Goal: Task Accomplishment & Management: Complete application form

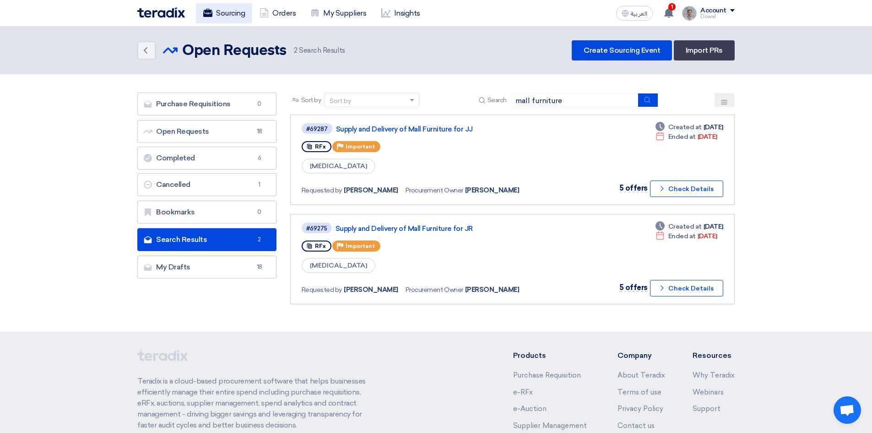
click at [231, 14] on link "Sourcing" at bounding box center [224, 13] width 56 height 20
click at [229, 13] on link "Sourcing" at bounding box center [224, 13] width 56 height 20
click at [227, 16] on link "Sourcing" at bounding box center [224, 13] width 56 height 20
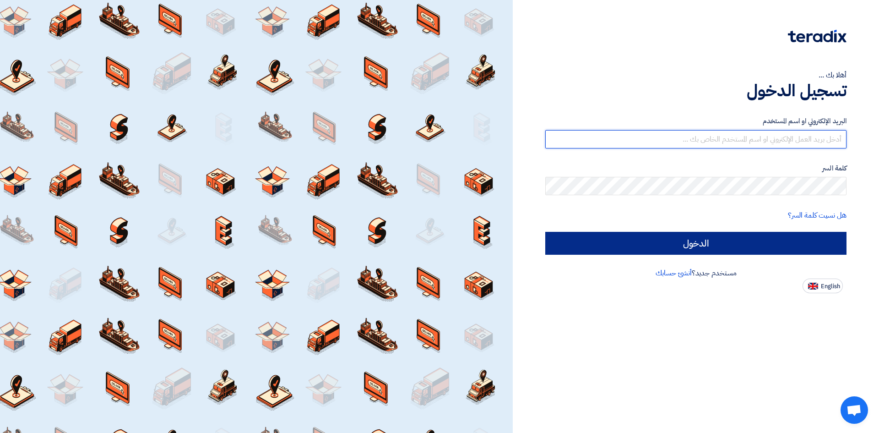
type input "dowel.sanchez@cenomi.com"
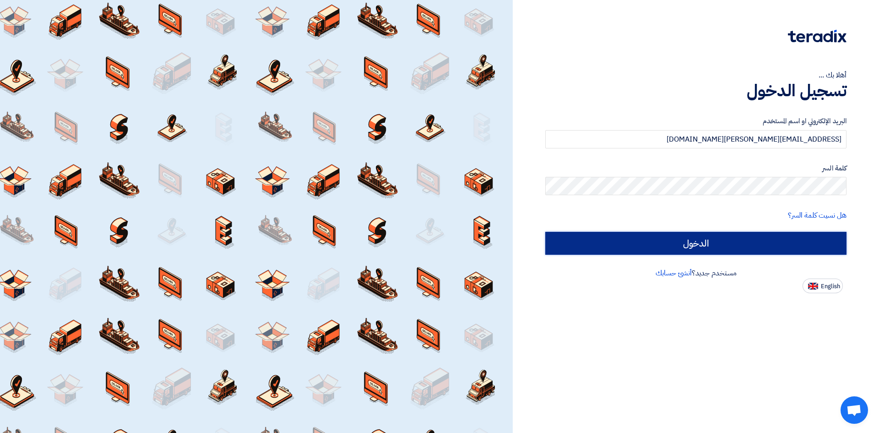
click at [704, 243] on input "الدخول" at bounding box center [695, 243] width 301 height 23
type input "Sign in"
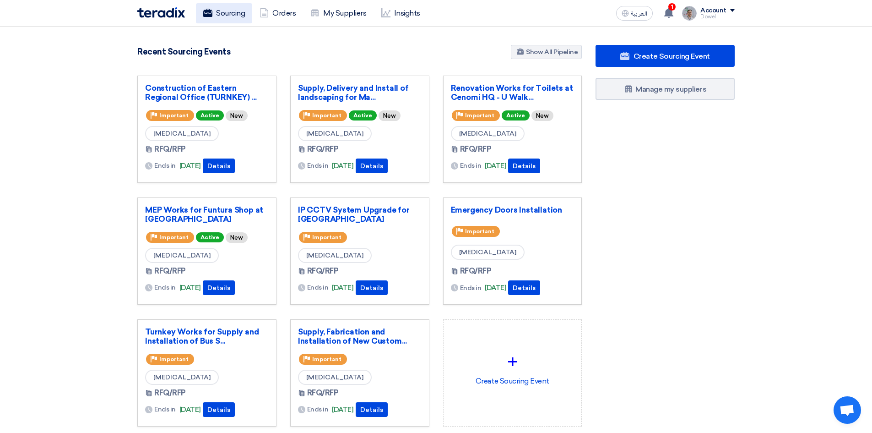
click at [233, 16] on link "Sourcing" at bounding box center [224, 13] width 56 height 20
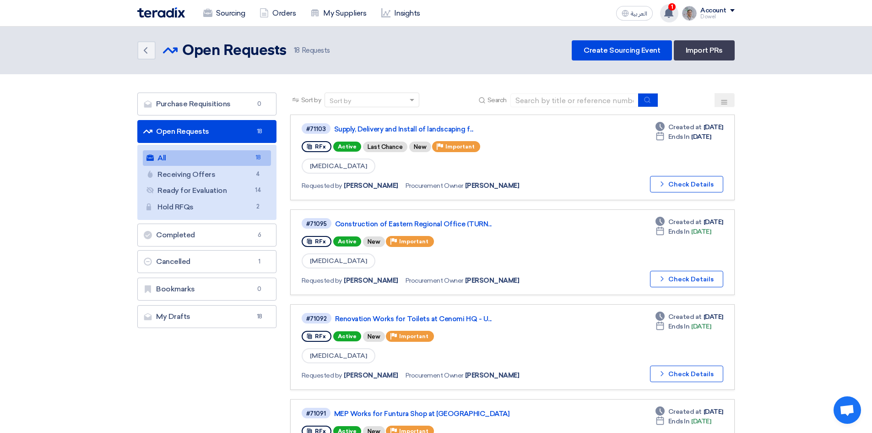
click at [668, 16] on use at bounding box center [668, 13] width 9 height 10
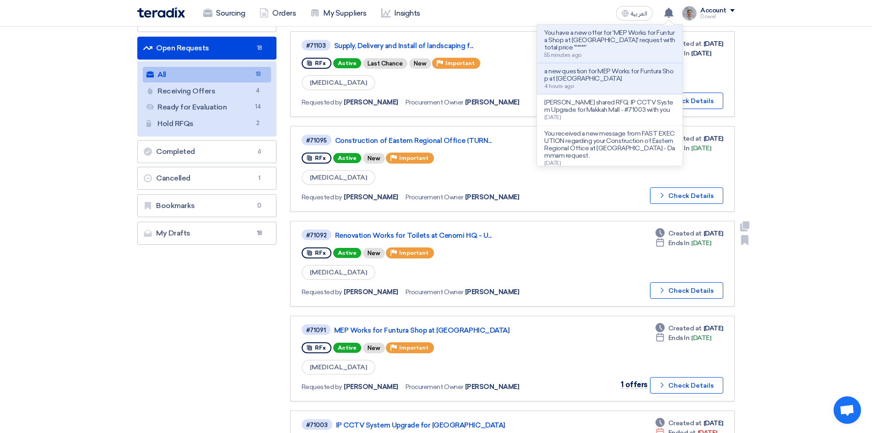
scroll to position [137, 0]
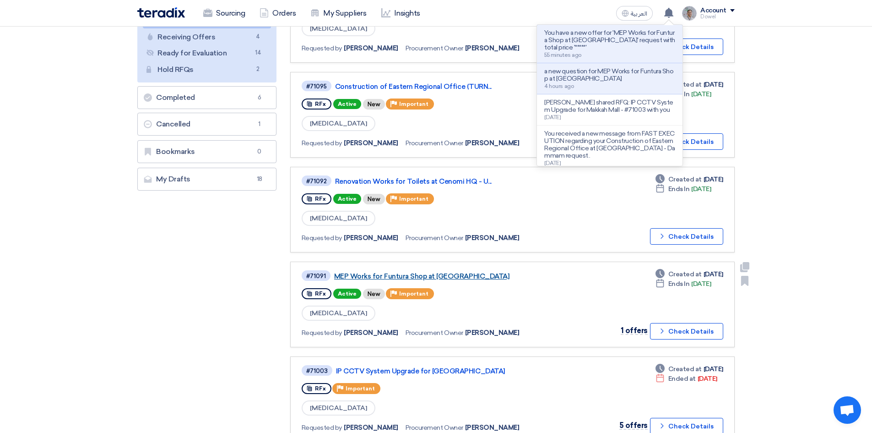
click at [425, 278] on link "MEP Works for Funtura Shop at [GEOGRAPHIC_DATA]" at bounding box center [448, 276] width 229 height 8
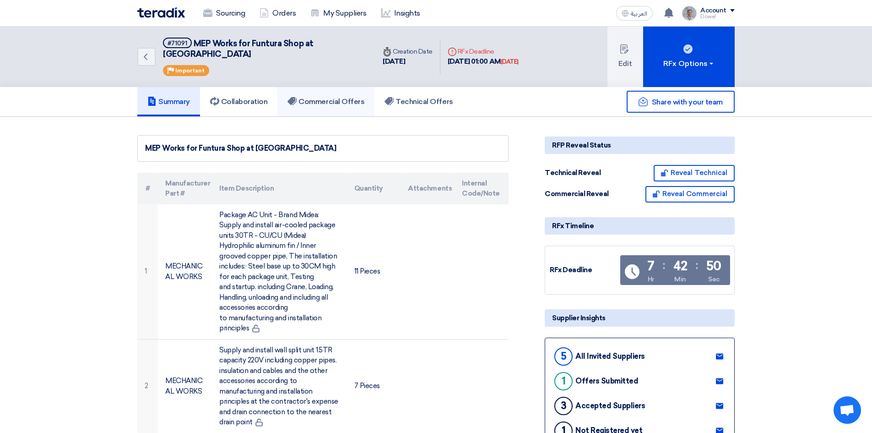
click at [348, 97] on h5 "Commercial Offers" at bounding box center [326, 101] width 77 height 9
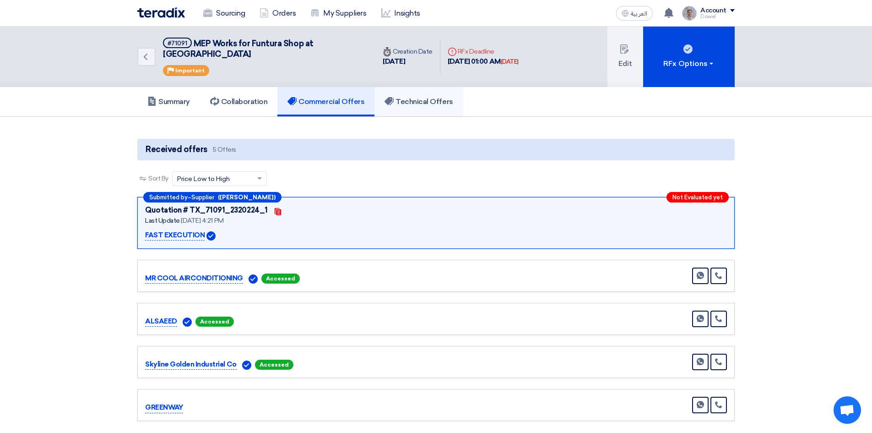
click at [420, 98] on link "Technical Offers" at bounding box center [419, 101] width 88 height 29
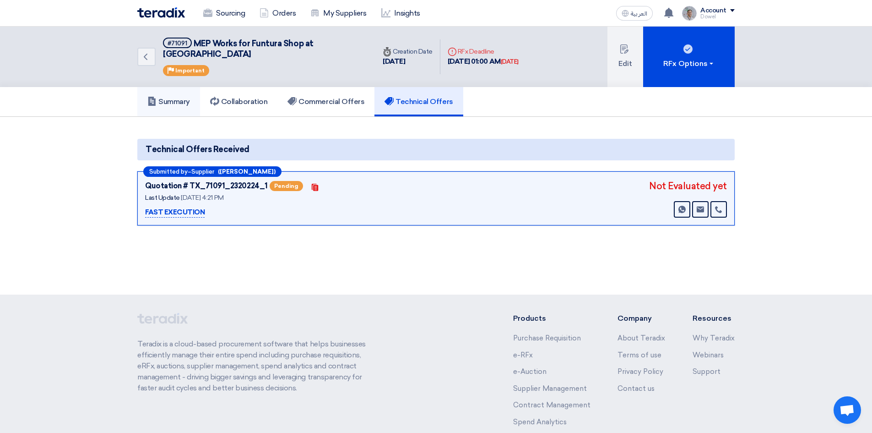
click at [171, 97] on h5 "Summary" at bounding box center [168, 101] width 43 height 9
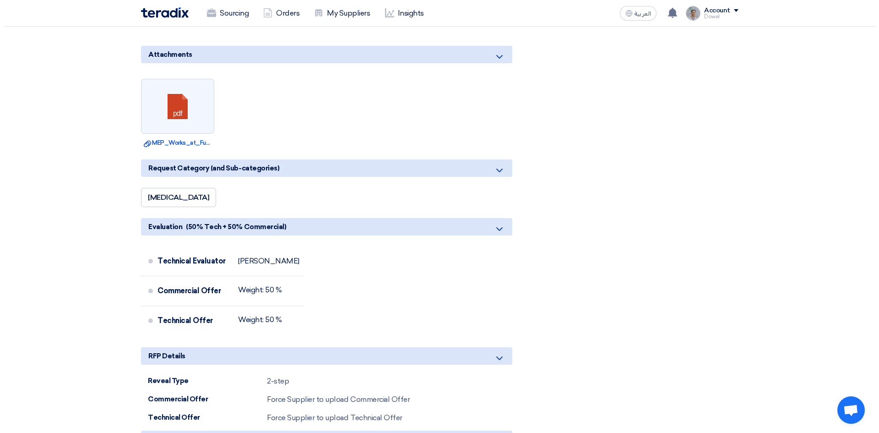
scroll to position [1969, 0]
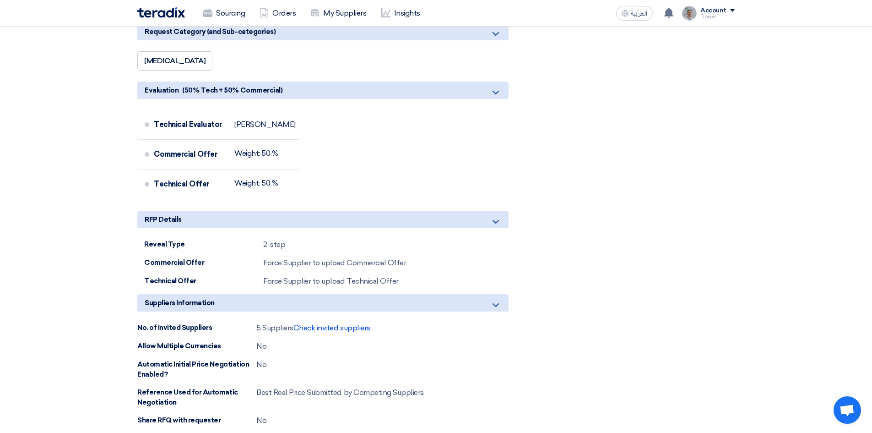
click at [339, 323] on span "Check invited suppliers" at bounding box center [332, 327] width 77 height 9
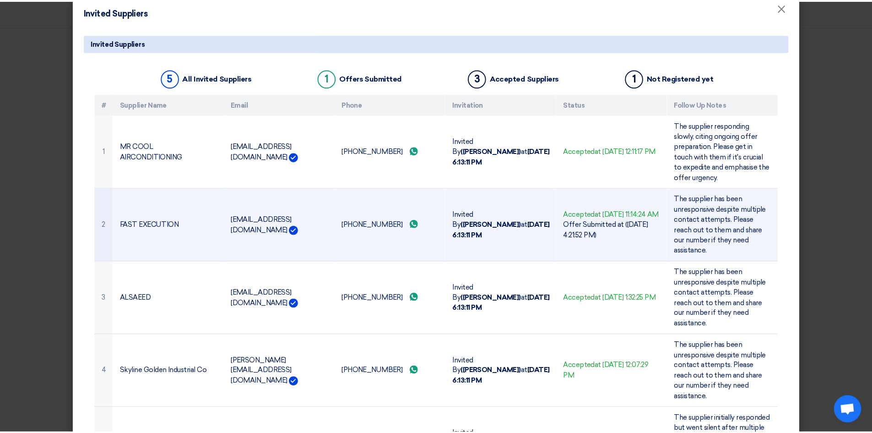
scroll to position [0, 0]
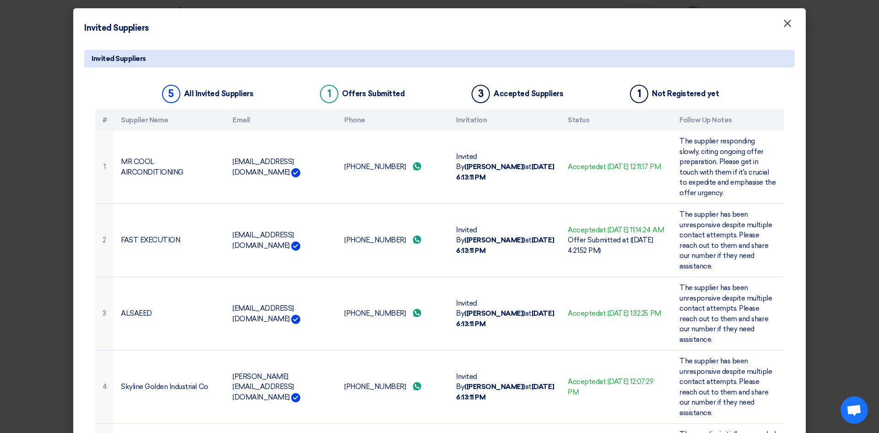
click at [783, 27] on span "×" at bounding box center [787, 25] width 9 height 18
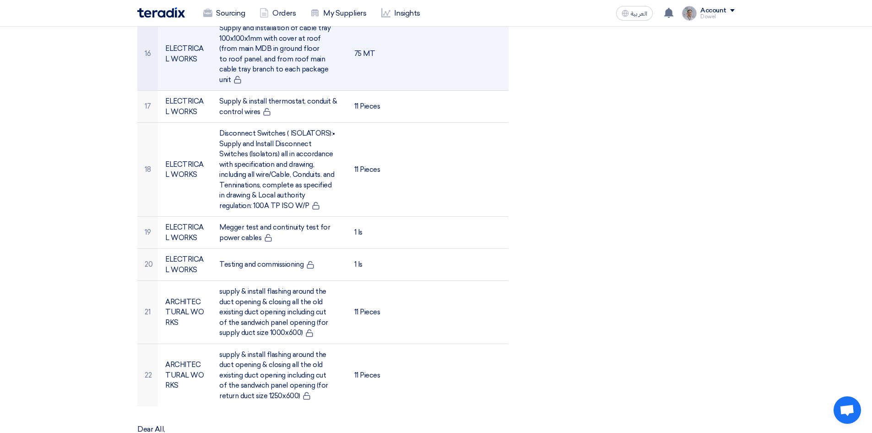
scroll to position [1191, 0]
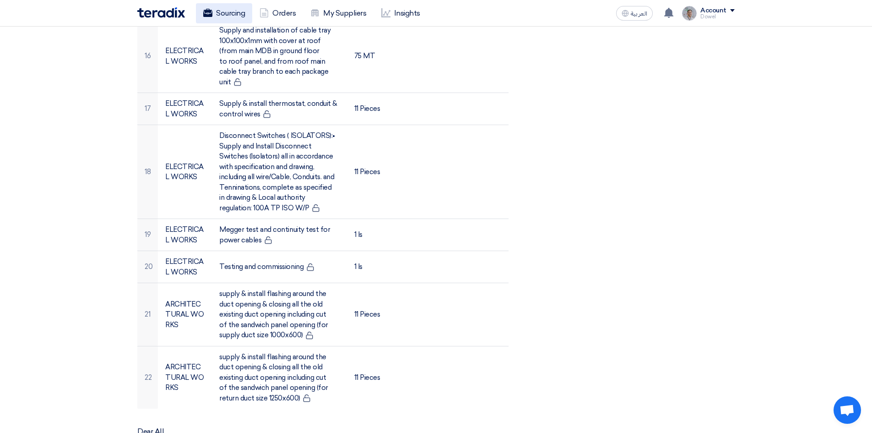
click at [219, 12] on link "Sourcing" at bounding box center [224, 13] width 56 height 20
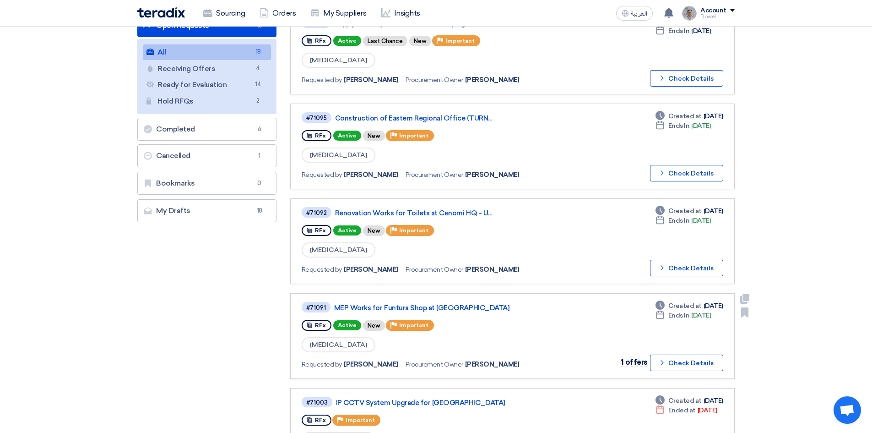
scroll to position [137, 0]
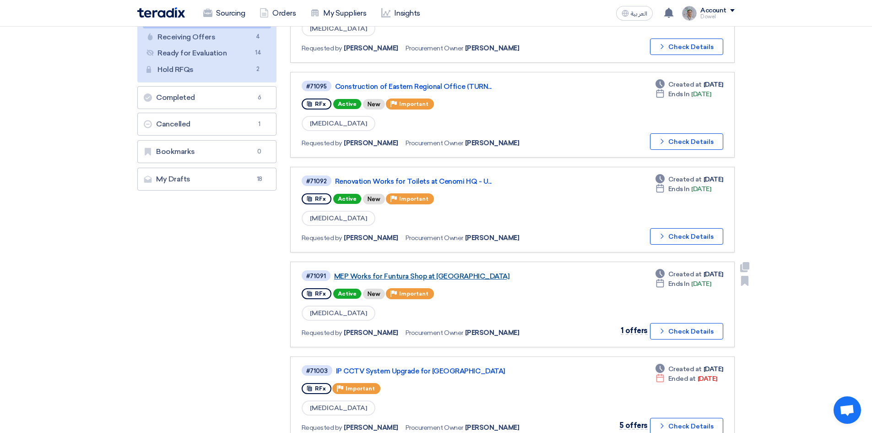
click at [426, 276] on link "MEP Works for Funtura Shop at [GEOGRAPHIC_DATA]" at bounding box center [448, 276] width 229 height 8
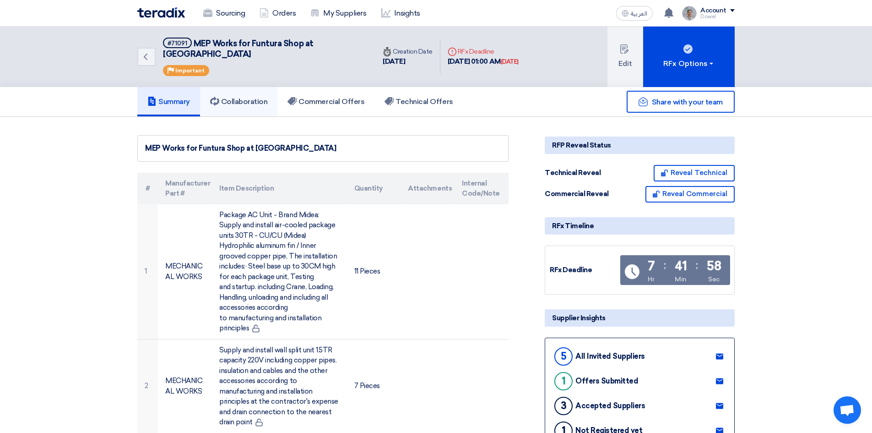
click at [253, 97] on h5 "Collaboration" at bounding box center [239, 101] width 58 height 9
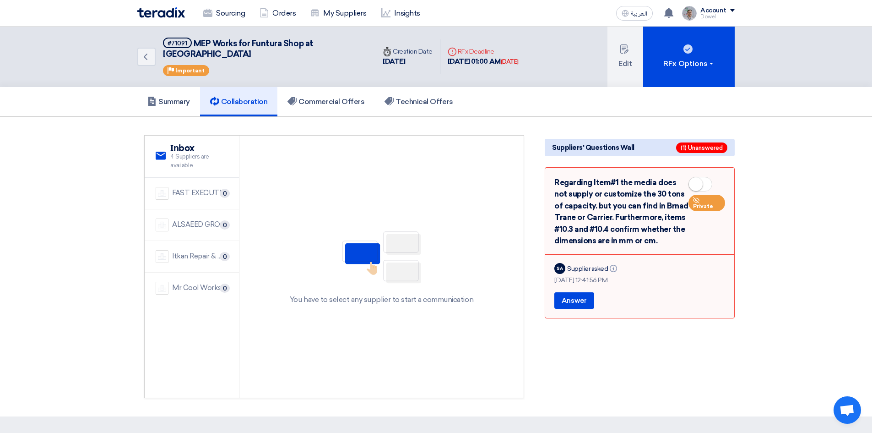
drag, startPoint x: 659, startPoint y: 230, endPoint x: 539, endPoint y: 175, distance: 132.2
click at [539, 175] on div "Suppliers' Questions Wall (1) Unanswered Regarding Item#1 the media does not su…" at bounding box center [640, 266] width 204 height 263
drag, startPoint x: 166, startPoint y: 42, endPoint x: 188, endPoint y: 44, distance: 21.6
click at [188, 44] on span "#71091" at bounding box center [177, 43] width 29 height 11
copy div "#71091"
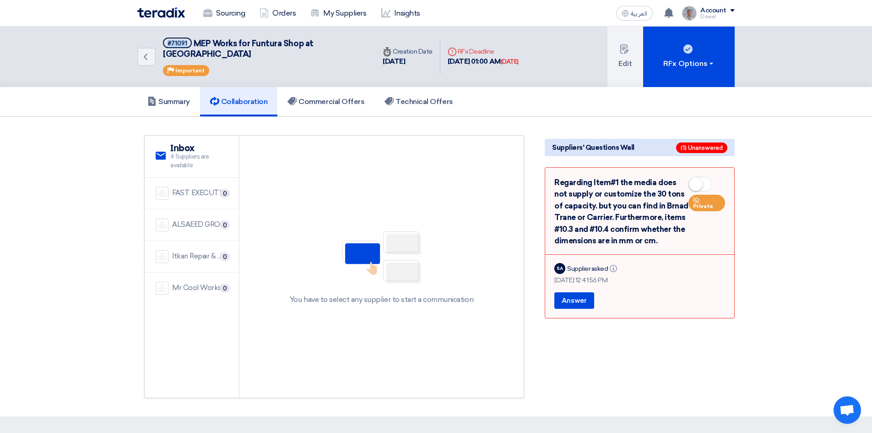
drag, startPoint x: 552, startPoint y: 170, endPoint x: 657, endPoint y: 233, distance: 122.4
click at [657, 233] on div "Regarding Item#1 the media does not supply or customize the 30 tons of capacity…" at bounding box center [640, 242] width 190 height 151
click at [812, 216] on section "service Inbox 4 Suppliers are available FAST EXECUTION 0 ALSAEED GROUP FOR CONT…" at bounding box center [436, 267] width 872 height 300
click at [230, 15] on link "Sourcing" at bounding box center [224, 13] width 56 height 20
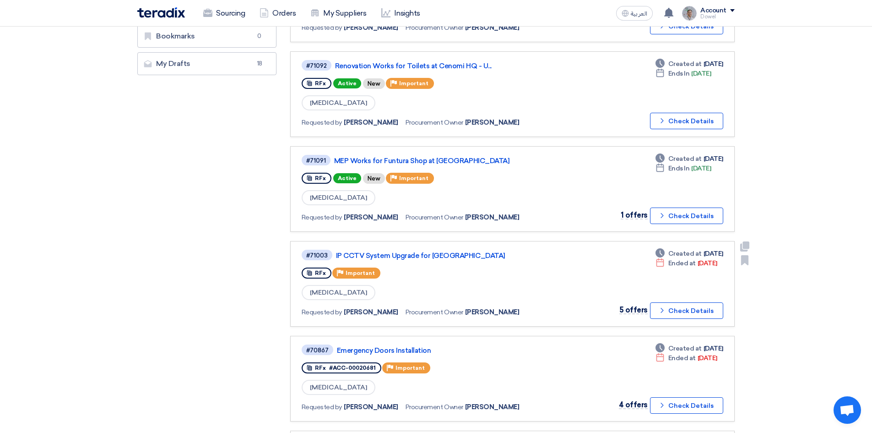
scroll to position [229, 0]
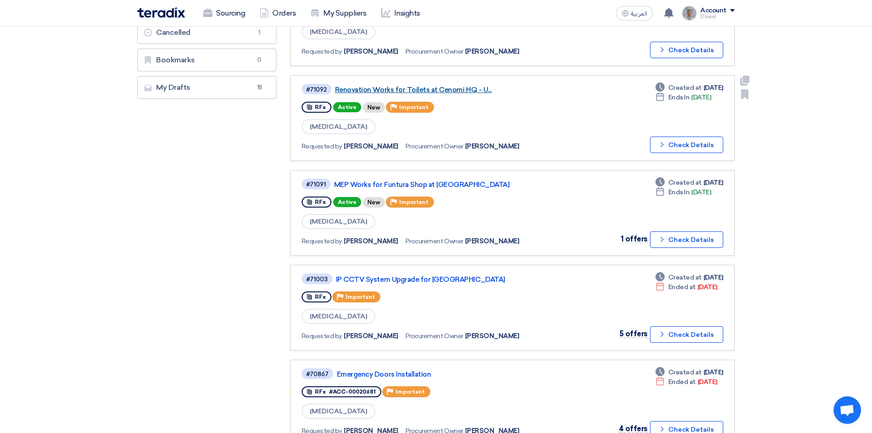
click at [416, 91] on link "Renovation Works for Toilets at Cenomi HQ - U..." at bounding box center [449, 90] width 229 height 8
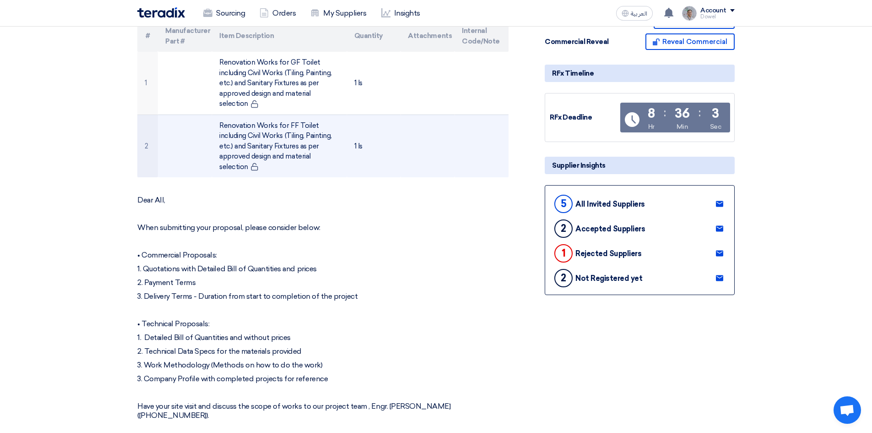
scroll to position [183, 0]
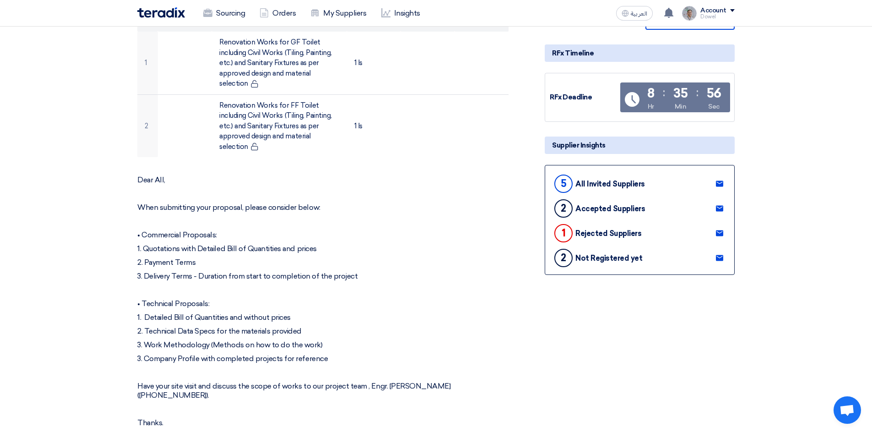
click at [721, 255] on use at bounding box center [719, 258] width 7 height 6
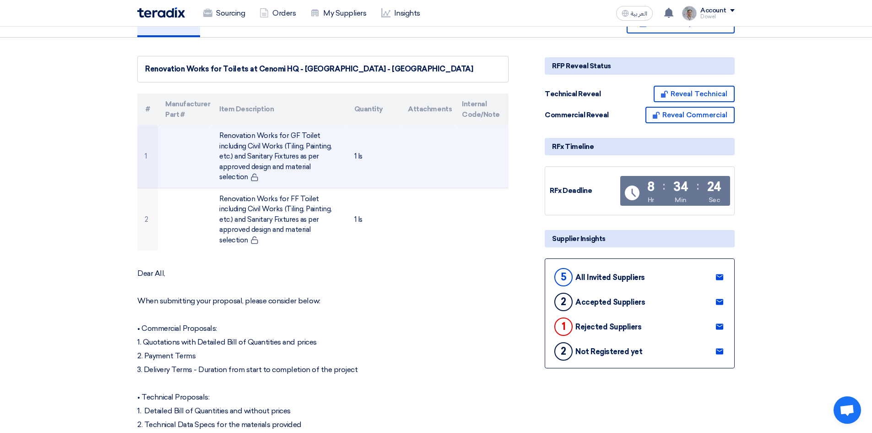
scroll to position [0, 0]
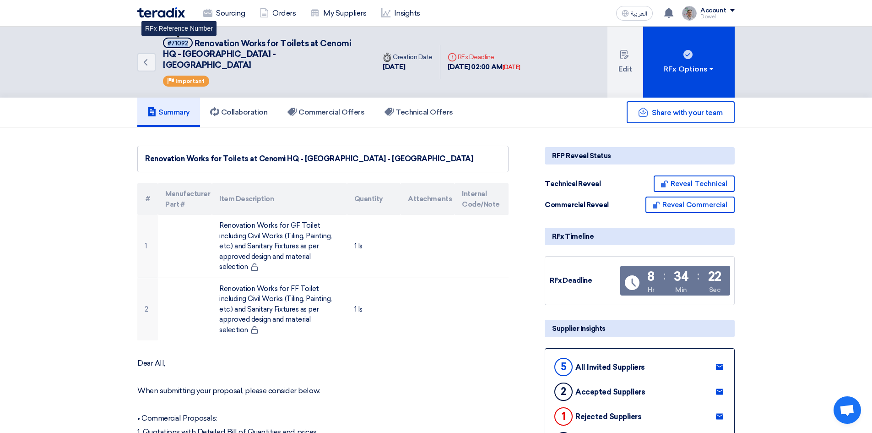
drag, startPoint x: 168, startPoint y: 42, endPoint x: 188, endPoint y: 43, distance: 19.7
click at [188, 43] on span "#71092" at bounding box center [178, 43] width 30 height 11
copy div "#71092"
click at [227, 10] on link "Sourcing" at bounding box center [224, 13] width 56 height 20
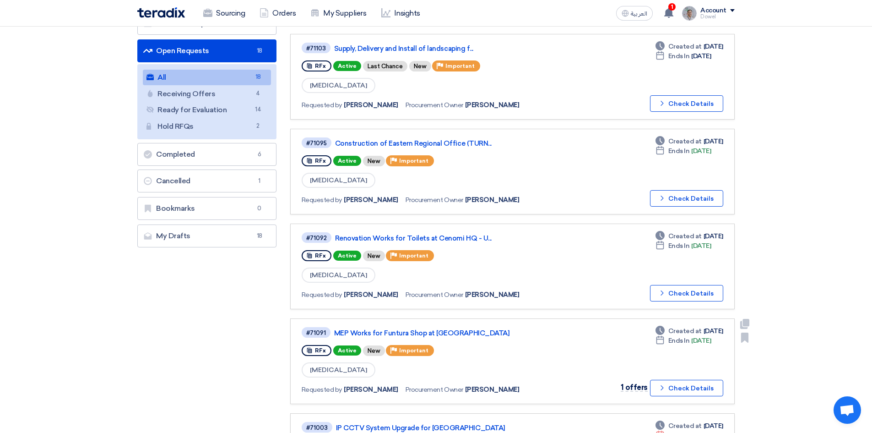
scroll to position [92, 0]
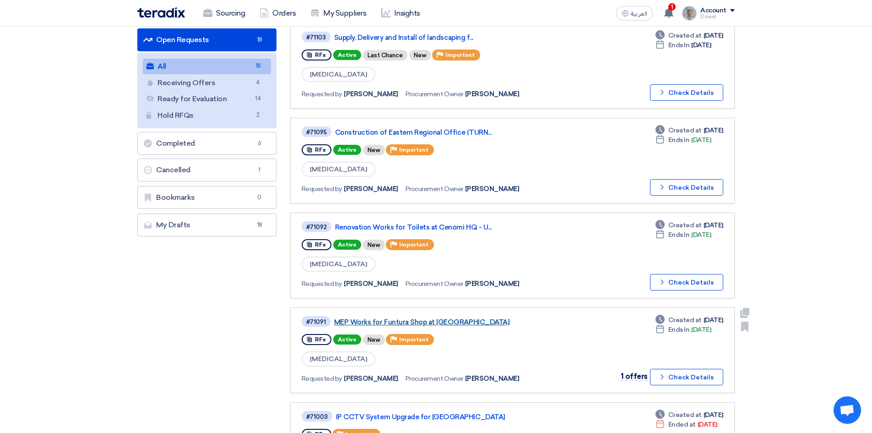
click at [419, 322] on link "MEP Works for Funtura Shop at [GEOGRAPHIC_DATA]" at bounding box center [448, 322] width 229 height 8
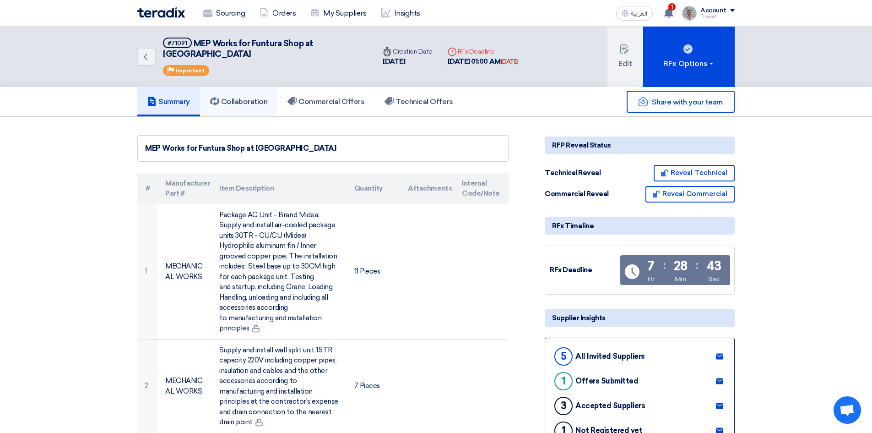
click at [246, 97] on h5 "Collaboration" at bounding box center [239, 101] width 58 height 9
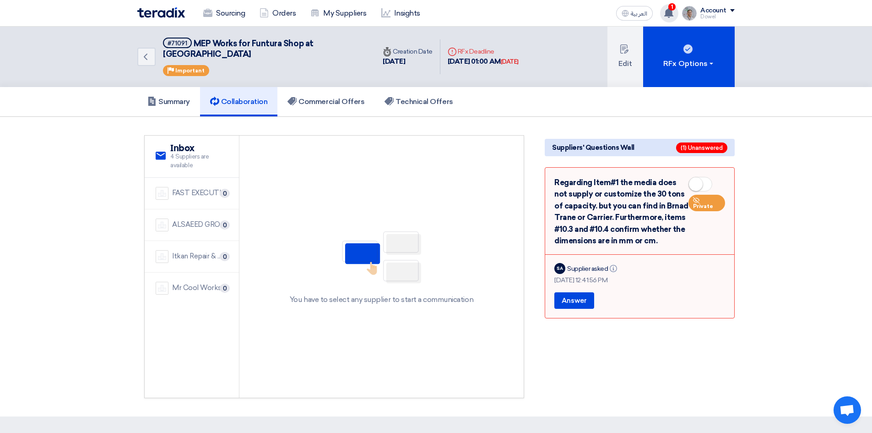
click at [672, 16] on use at bounding box center [668, 13] width 9 height 10
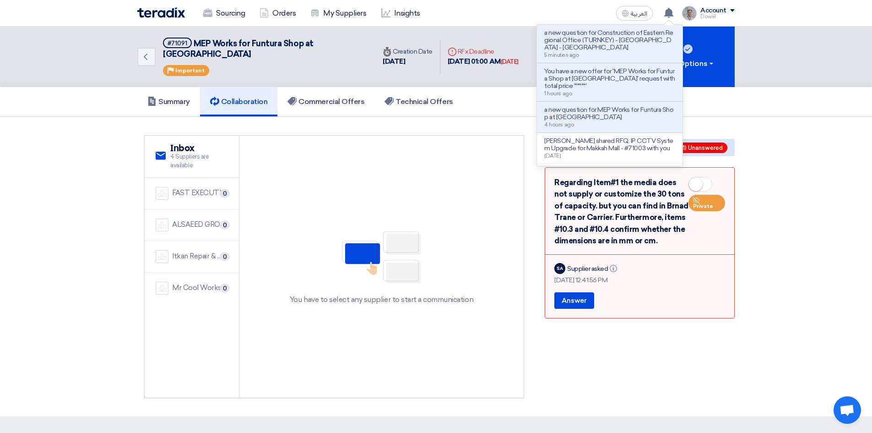
click at [567, 4] on div "Sourcing Orders My Suppliers Insights العربية ع a new question for Construction…" at bounding box center [436, 13] width 611 height 26
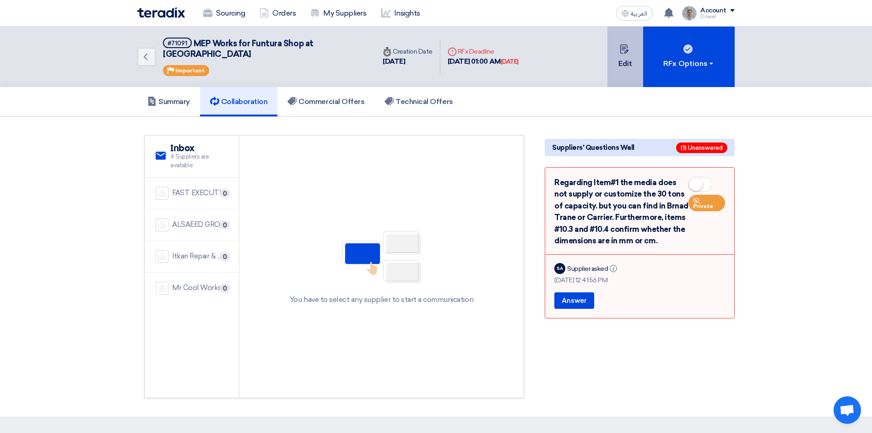
click at [620, 62] on button "Edit" at bounding box center [626, 57] width 36 height 60
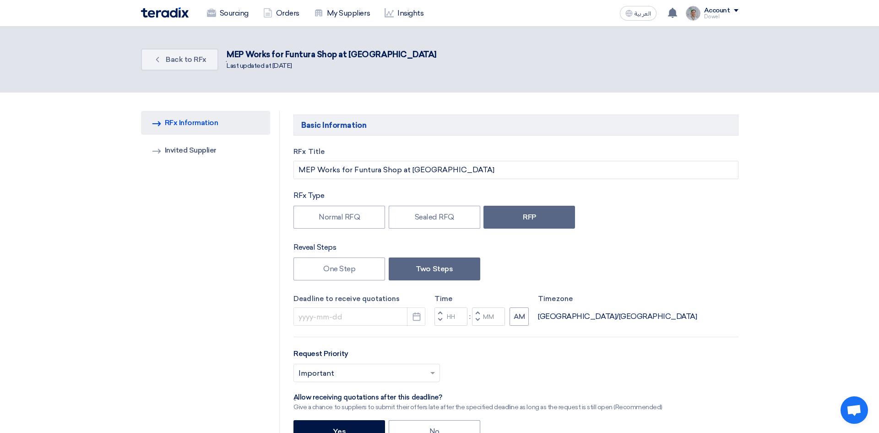
type input "8/21/2025"
type input "01"
type input "00"
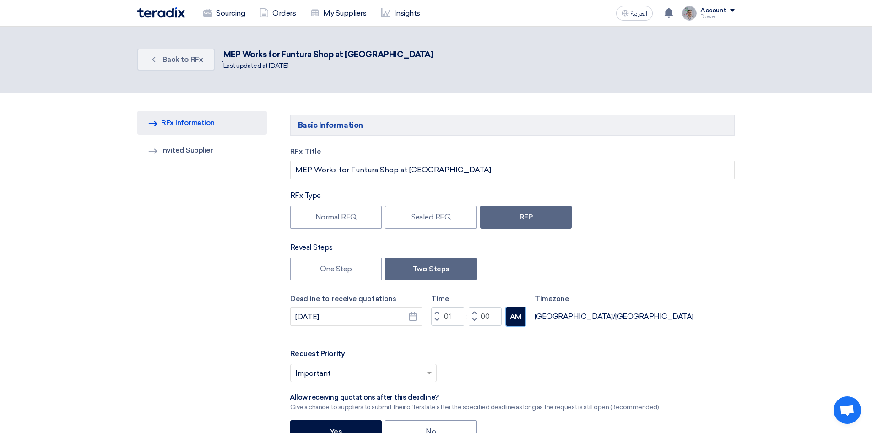
click at [515, 318] on button "AM" at bounding box center [516, 316] width 19 height 18
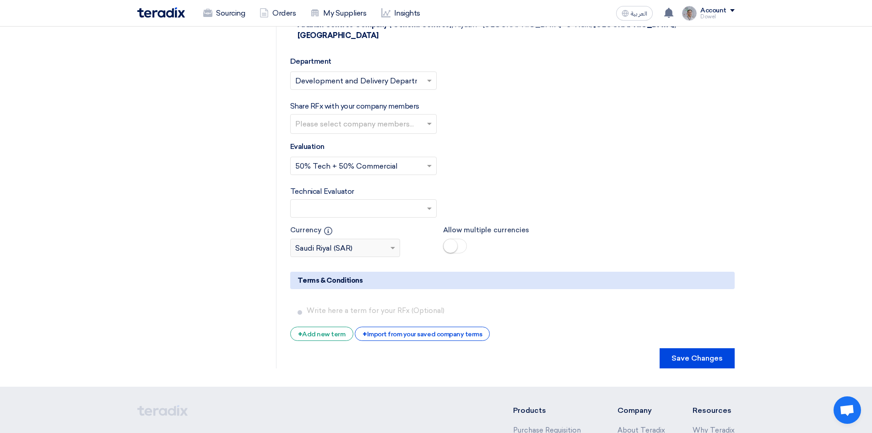
scroll to position [2977, 0]
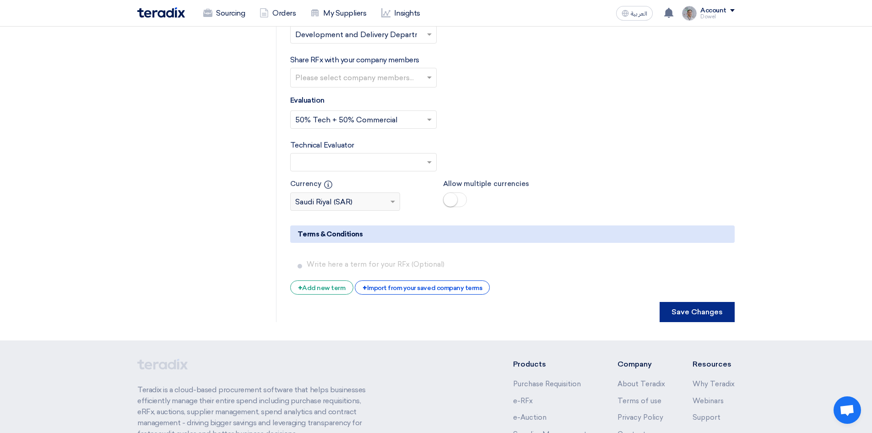
click at [688, 302] on button "Save Changes" at bounding box center [697, 312] width 75 height 20
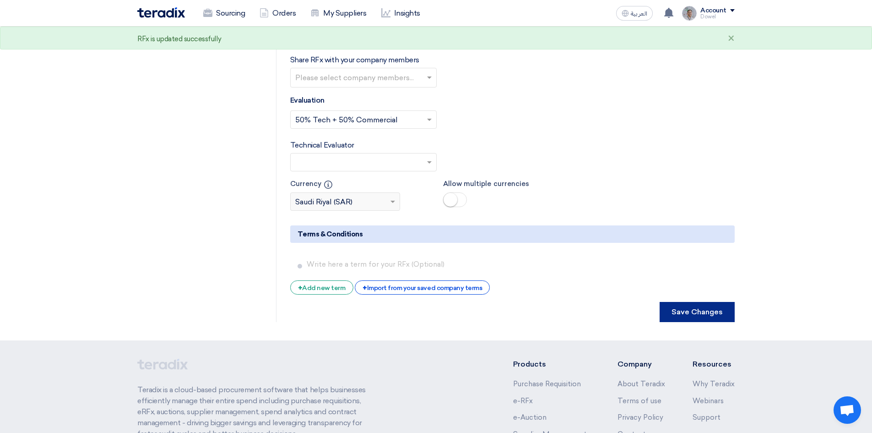
scroll to position [0, 0]
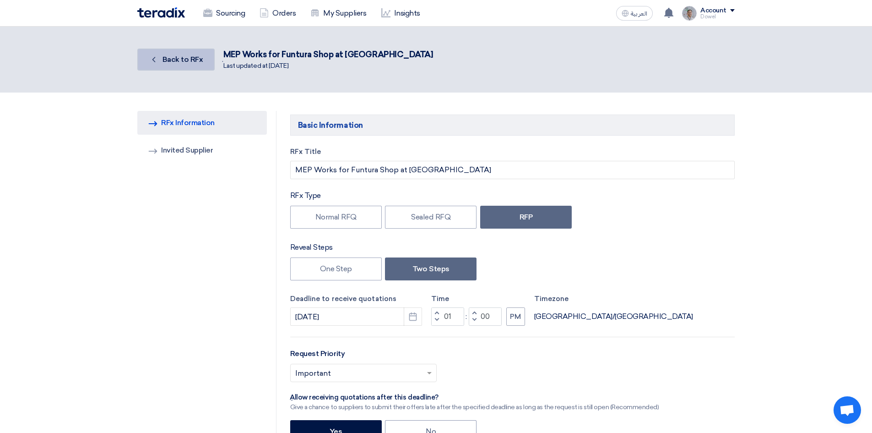
click at [176, 62] on span "Back to RFx" at bounding box center [183, 59] width 41 height 9
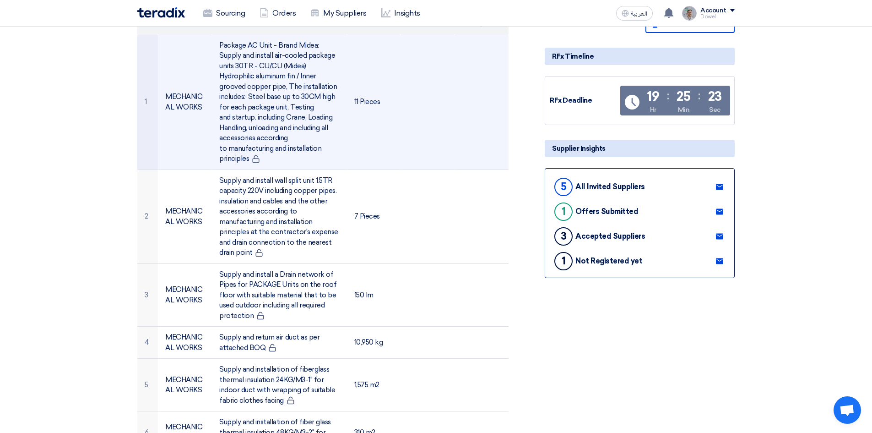
scroll to position [92, 0]
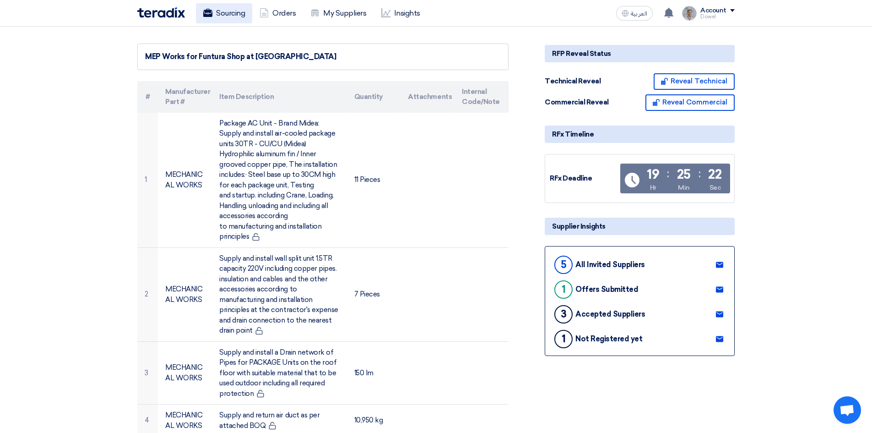
click at [232, 20] on link "Sourcing" at bounding box center [224, 13] width 56 height 20
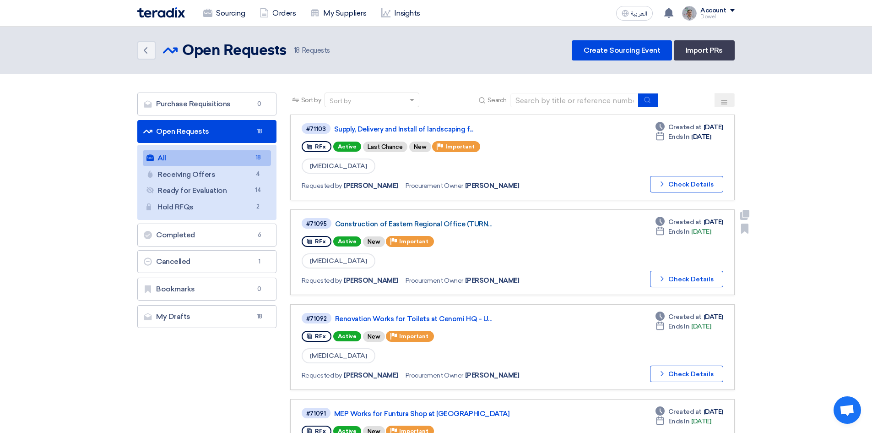
click at [414, 224] on link "Construction of Eastern Regional Office (TURN..." at bounding box center [449, 224] width 229 height 8
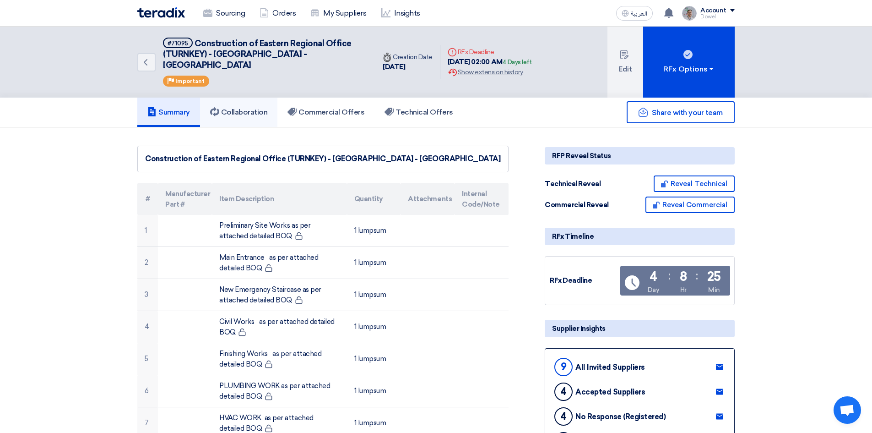
click at [254, 108] on h5 "Collaboration" at bounding box center [239, 112] width 58 height 9
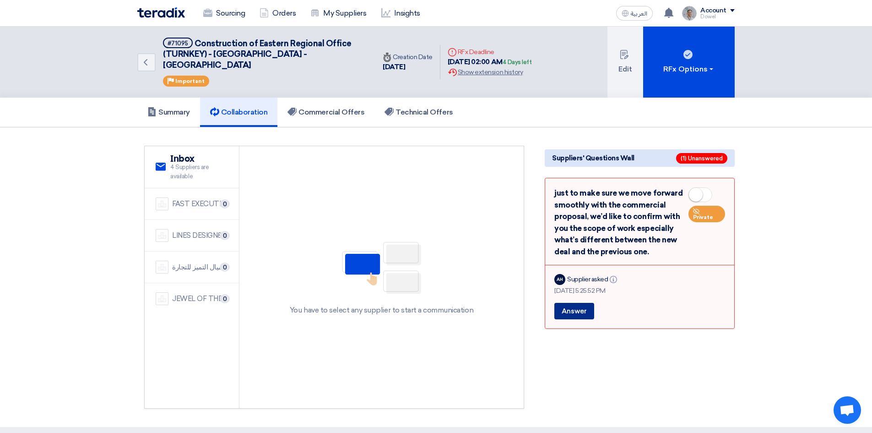
click at [573, 304] on button "Answer" at bounding box center [575, 311] width 40 height 16
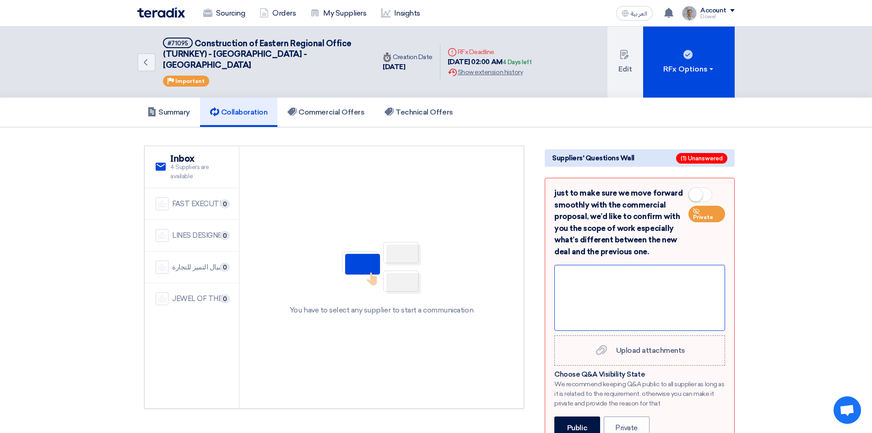
click at [612, 277] on div at bounding box center [640, 298] width 171 height 66
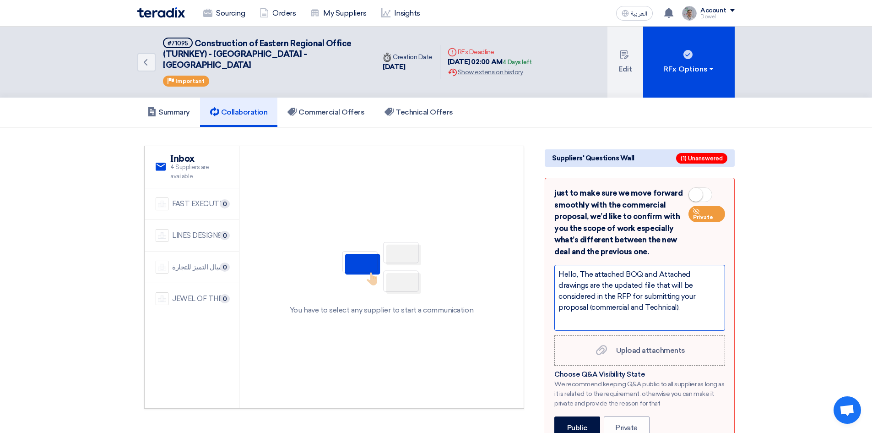
click at [617, 298] on div "Hello, The attached BOQ and Attached drawings are the updated file that will be…" at bounding box center [640, 298] width 171 height 66
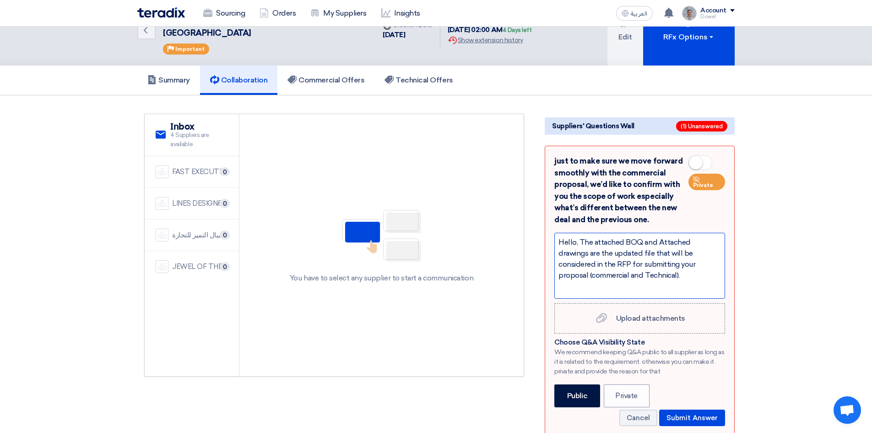
scroll to position [46, 0]
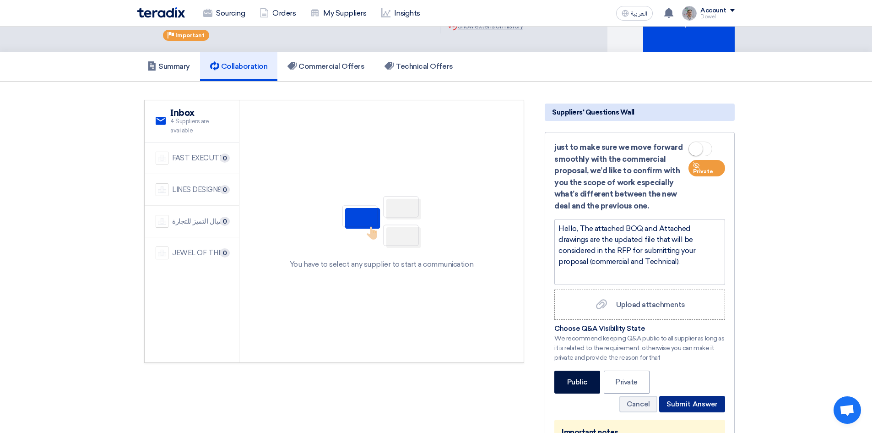
click at [695, 396] on button "Submit Answer" at bounding box center [692, 404] width 66 height 16
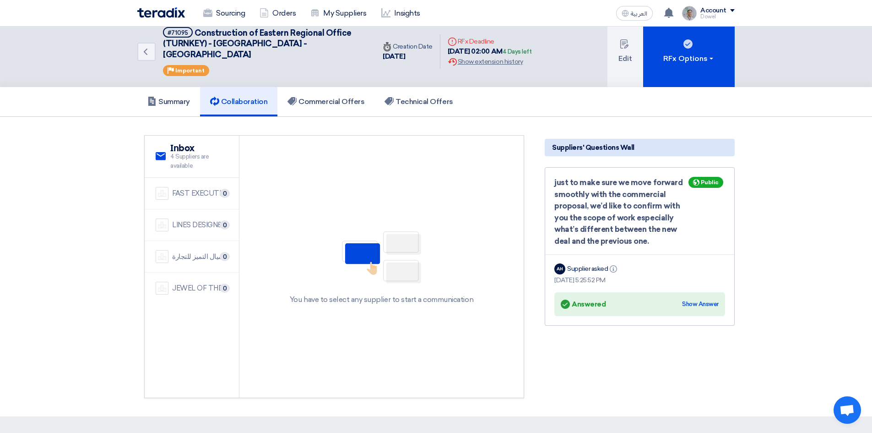
scroll to position [0, 0]
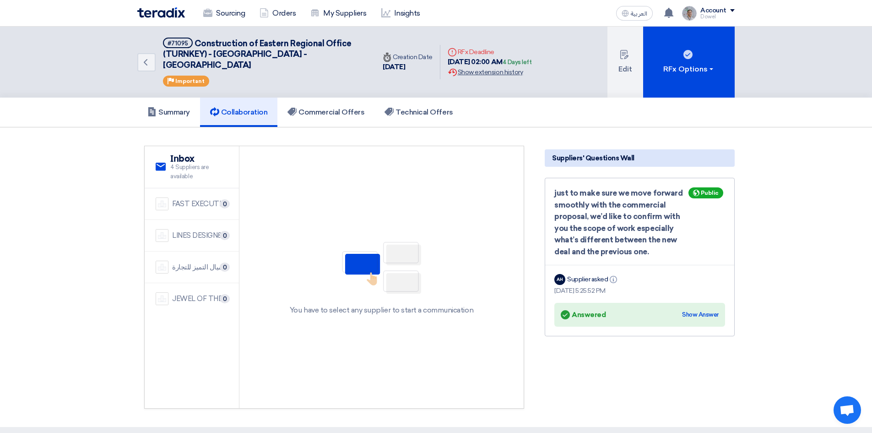
click at [485, 68] on div "Extension History Show extension history" at bounding box center [490, 72] width 84 height 10
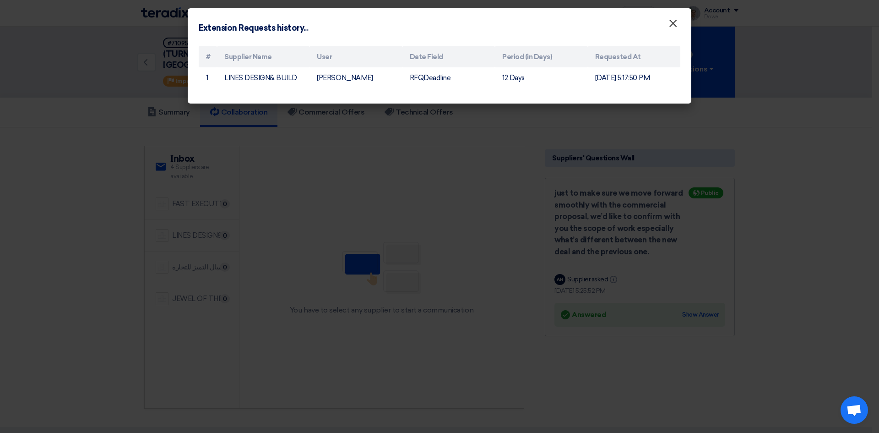
click at [677, 27] on span "×" at bounding box center [673, 25] width 9 height 18
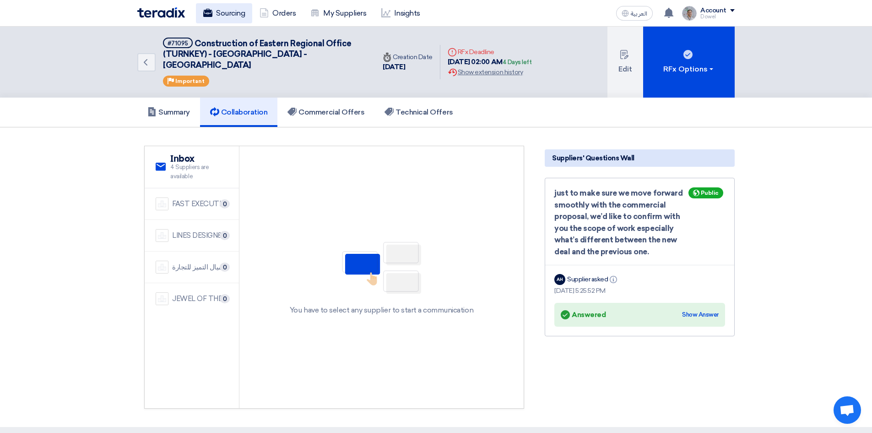
click at [242, 14] on link "Sourcing" at bounding box center [224, 13] width 56 height 20
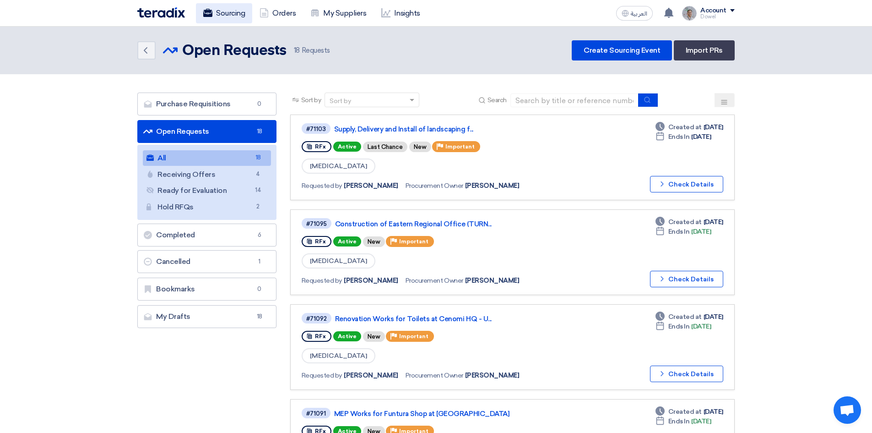
click at [224, 13] on link "Sourcing" at bounding box center [224, 13] width 56 height 20
click at [610, 54] on link "Create Sourcing Event" at bounding box center [622, 50] width 100 height 20
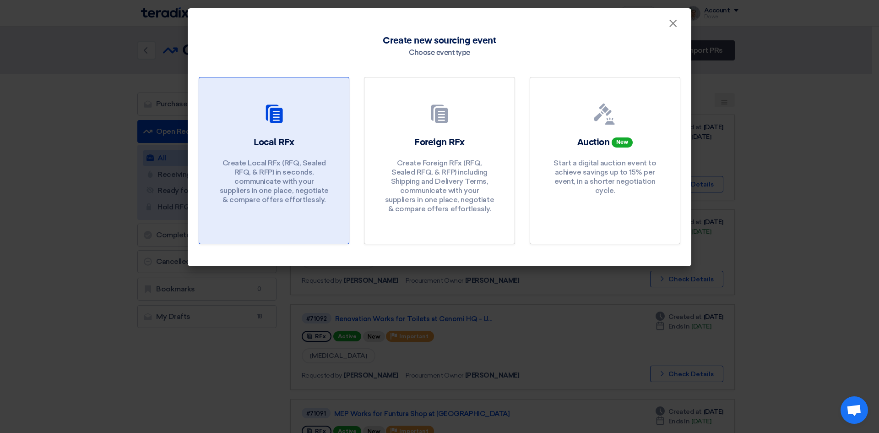
click at [276, 150] on div "Local RFx Create Local RFx (RFQ, Sealed RFQ, & RFP) in seconds, communicate wit…" at bounding box center [274, 172] width 128 height 73
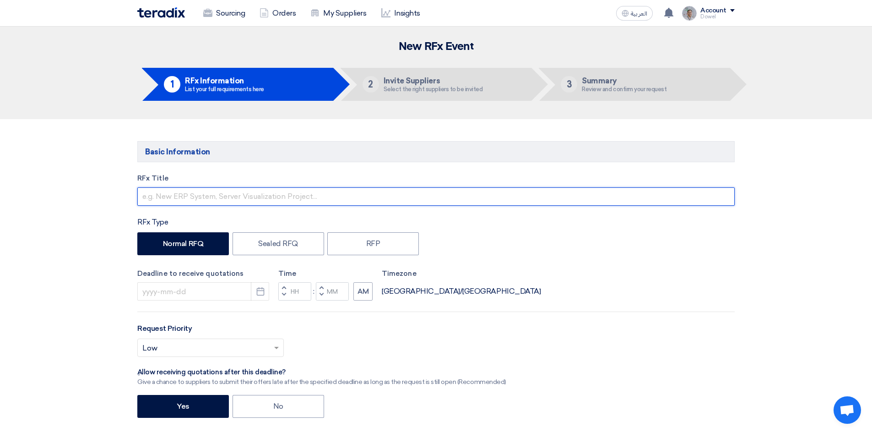
click at [183, 198] on input "text" at bounding box center [436, 196] width 598 height 18
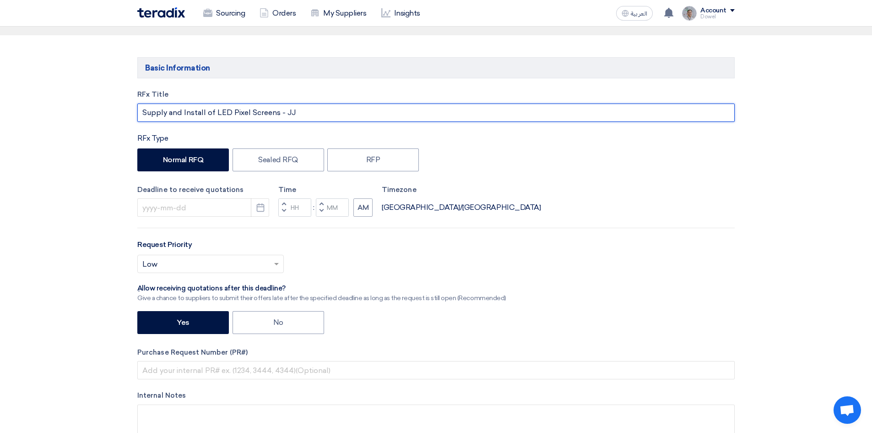
scroll to position [92, 0]
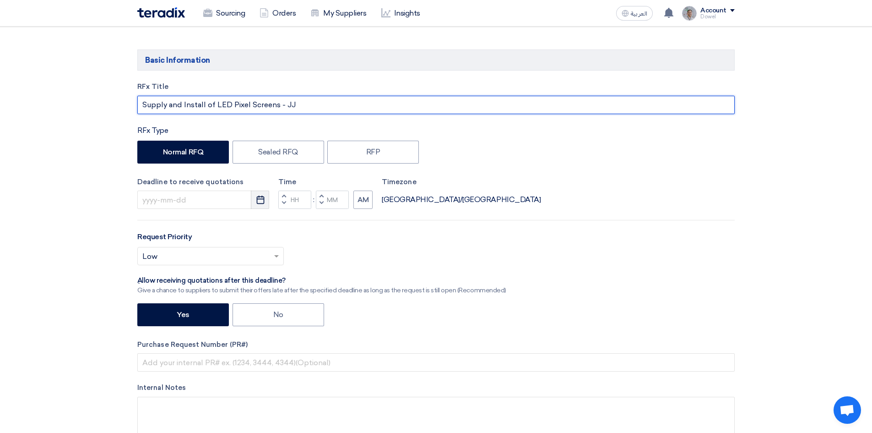
type input "Supply and Install of LED Pixel Screens - JJ"
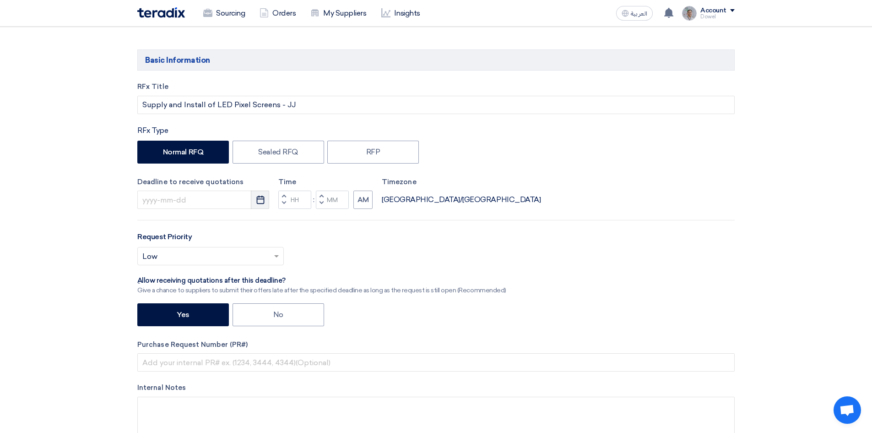
click at [260, 204] on use "button" at bounding box center [260, 200] width 8 height 8
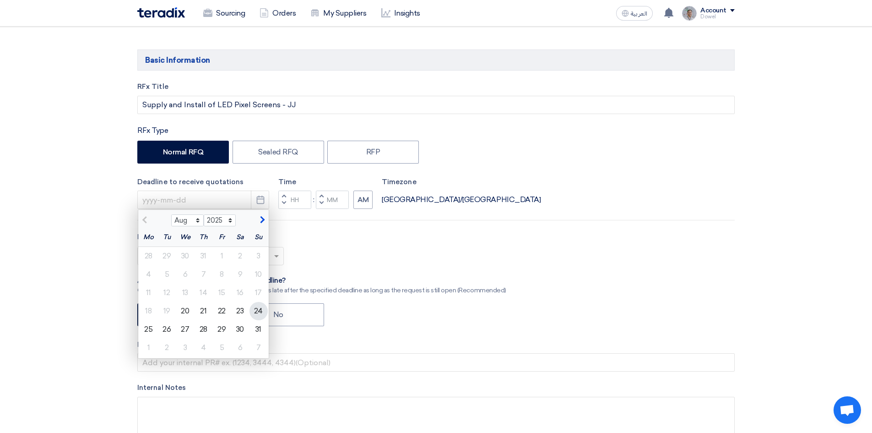
click at [253, 308] on div "24" at bounding box center [259, 311] width 18 height 18
type input "8/24/2025"
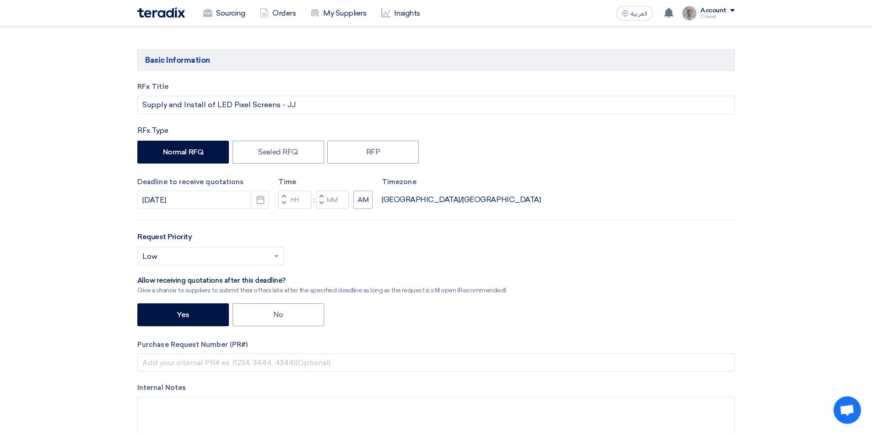
click at [283, 195] on span "button" at bounding box center [284, 195] width 3 height 5
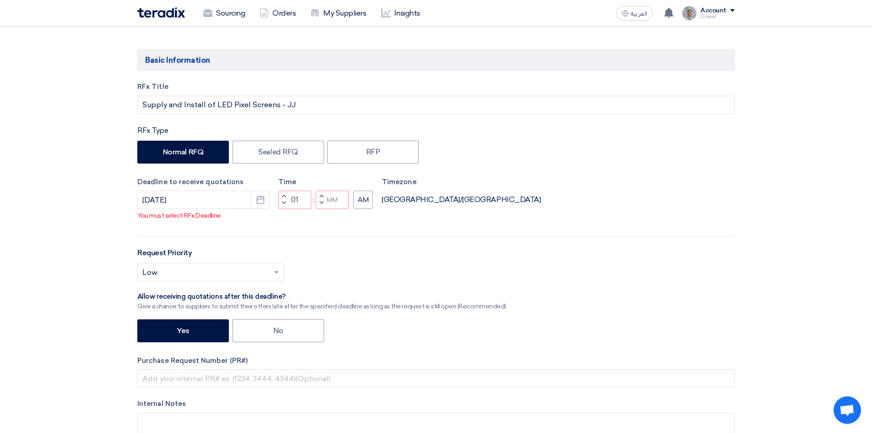
click at [284, 200] on span "button" at bounding box center [284, 202] width 3 height 5
click at [323, 203] on span "button" at bounding box center [321, 202] width 3 height 5
type input "10"
type input "59"
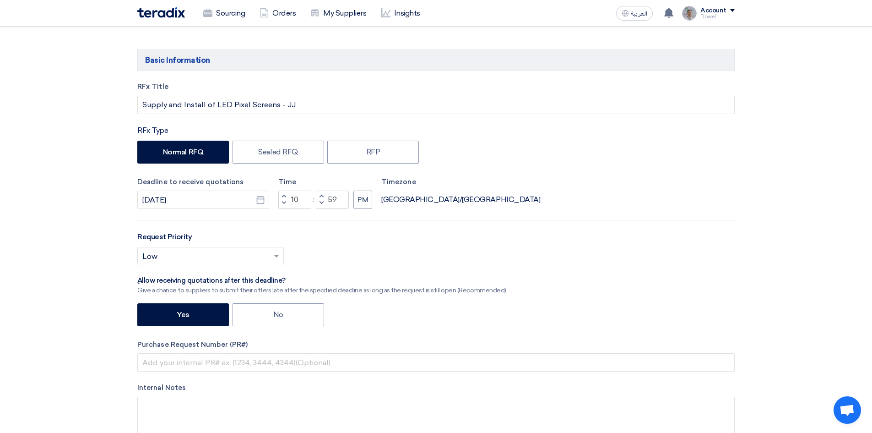
click at [283, 196] on span "button" at bounding box center [284, 195] width 3 height 5
click at [285, 202] on span "button" at bounding box center [284, 202] width 3 height 5
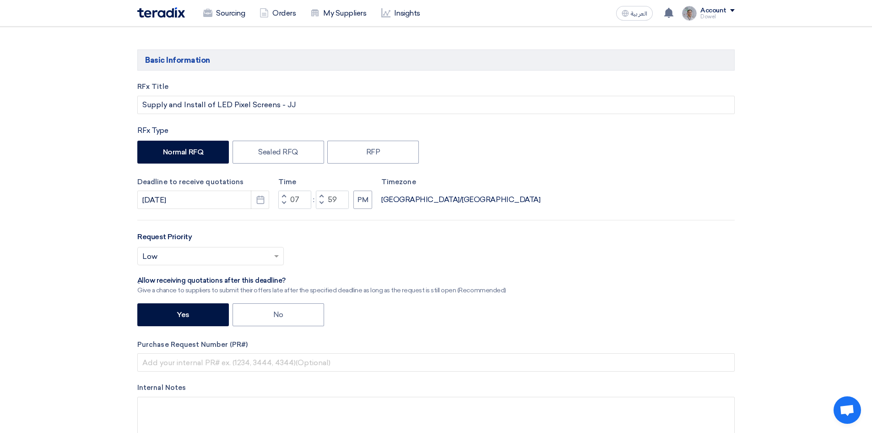
click at [285, 202] on span "button" at bounding box center [284, 202] width 3 height 5
click at [284, 201] on span "button" at bounding box center [284, 202] width 3 height 5
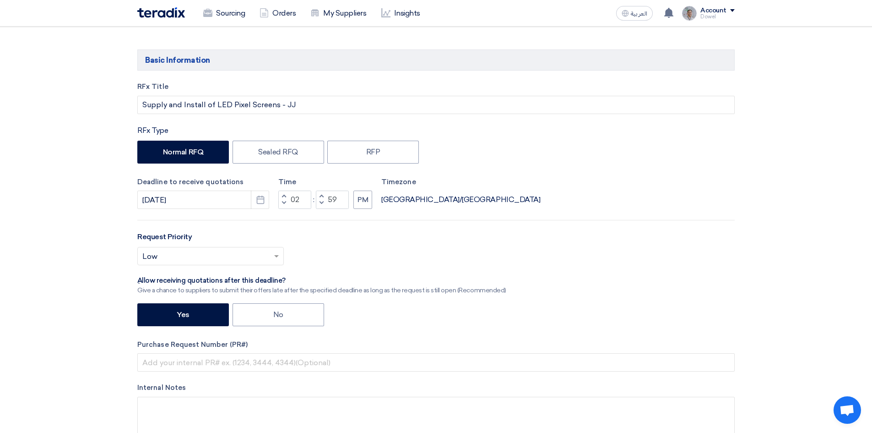
click at [284, 194] on span "button" at bounding box center [284, 195] width 3 height 5
click at [321, 195] on span "button" at bounding box center [321, 195] width 3 height 5
type input "05"
type input "00"
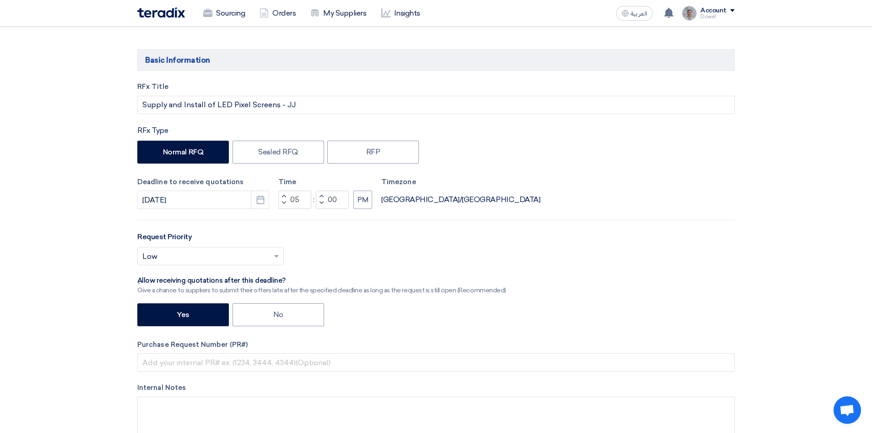
click at [283, 202] on span "button" at bounding box center [284, 202] width 3 height 5
type input "04"
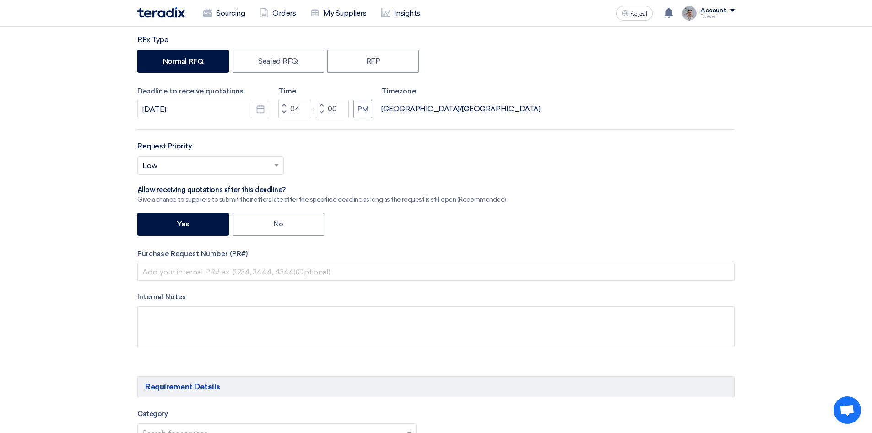
scroll to position [183, 0]
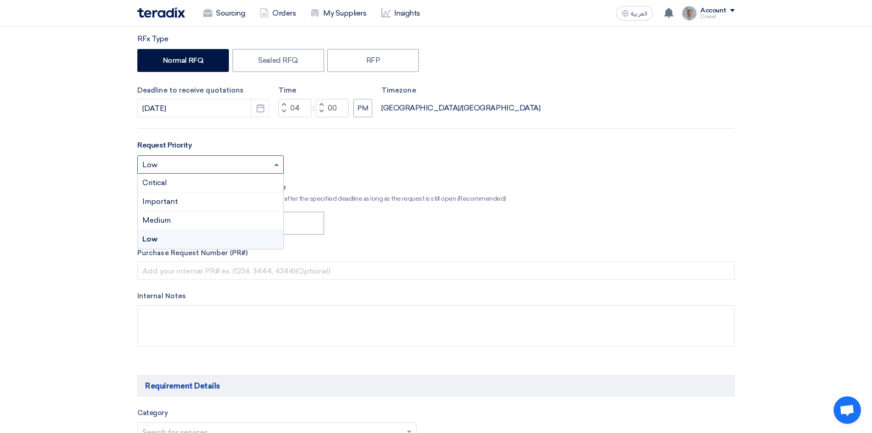
click at [275, 166] on span at bounding box center [277, 164] width 11 height 11
click at [194, 200] on div "Important" at bounding box center [211, 201] width 146 height 19
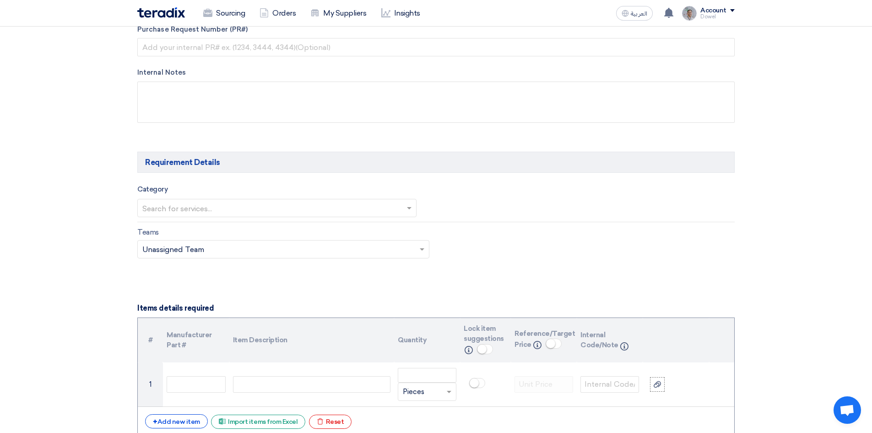
scroll to position [412, 0]
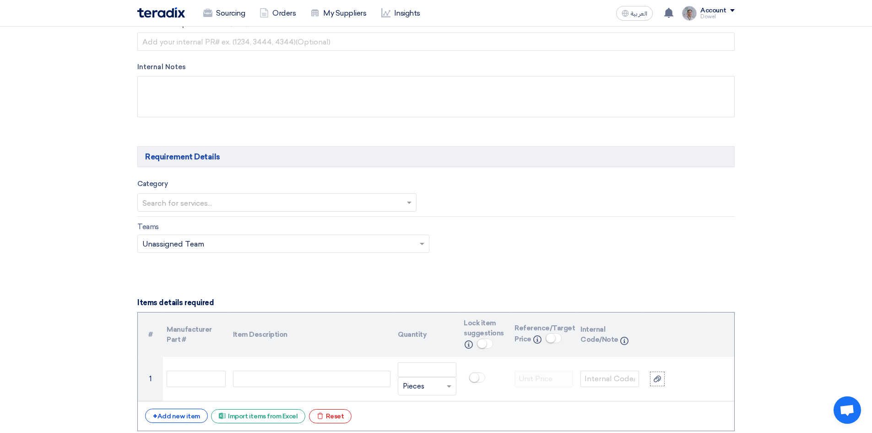
click at [234, 201] on input "text" at bounding box center [272, 203] width 260 height 15
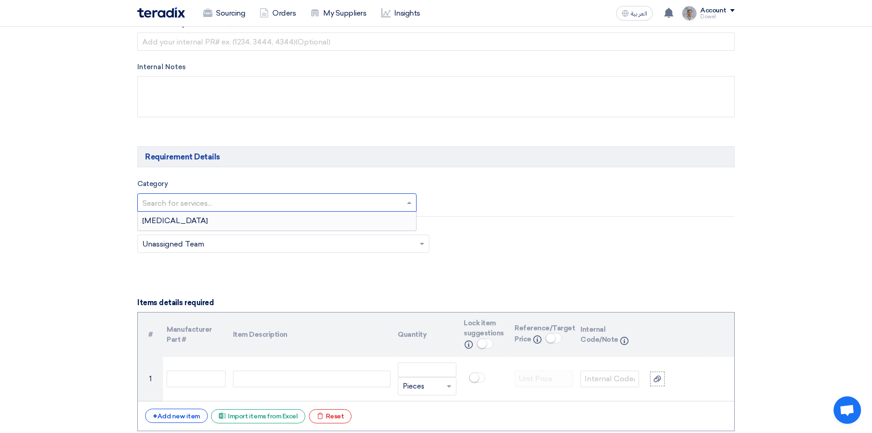
click at [200, 222] on div "[MEDICAL_DATA]" at bounding box center [277, 221] width 278 height 18
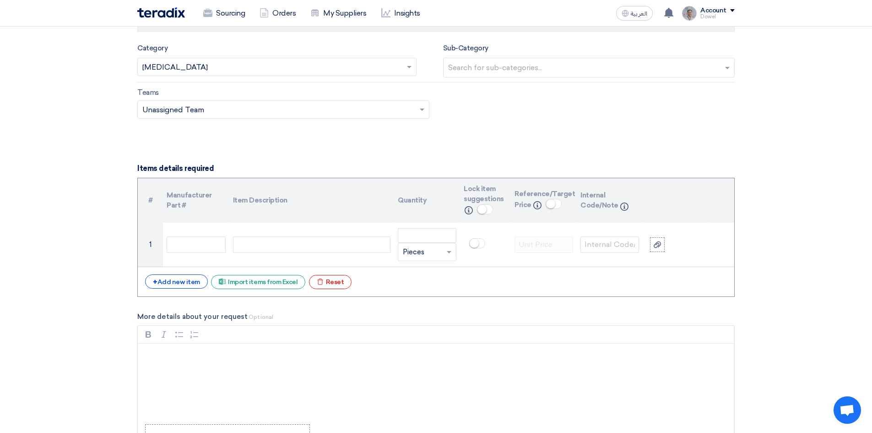
scroll to position [550, 0]
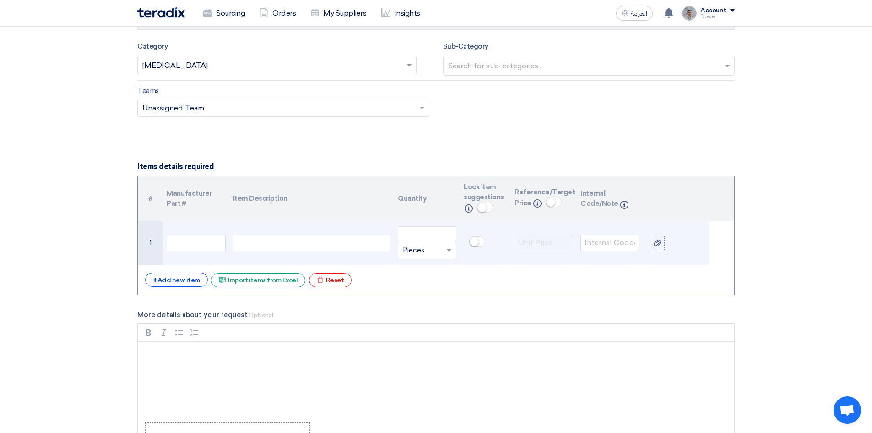
click at [262, 245] on div at bounding box center [312, 242] width 158 height 16
paste div
click at [238, 244] on div "LED Screens" at bounding box center [312, 242] width 158 height 16
click at [316, 243] on div "Supply and install of LED Screens" at bounding box center [312, 242] width 158 height 16
click at [321, 242] on div "Supply and install of LED P{ixel Screens" at bounding box center [312, 242] width 158 height 16
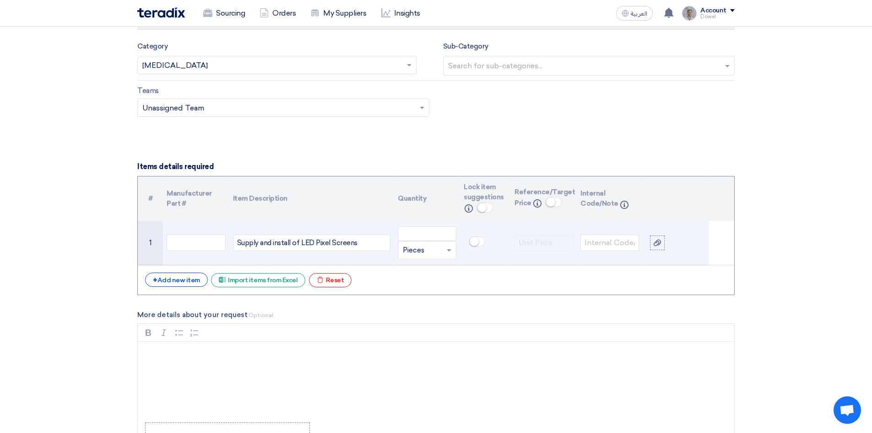
click at [362, 240] on div "Supply and install of LED Pixel Screens" at bounding box center [312, 242] width 158 height 16
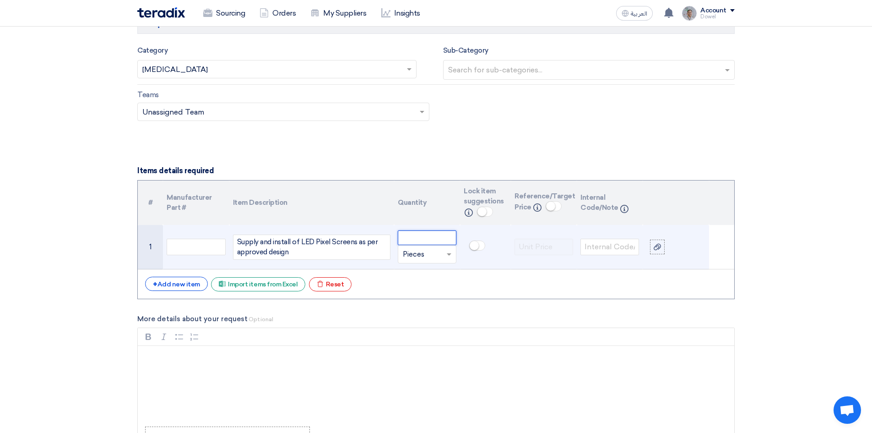
click at [411, 238] on input "number" at bounding box center [427, 237] width 59 height 15
type input "1"
click at [423, 254] on input "text" at bounding box center [422, 254] width 38 height 15
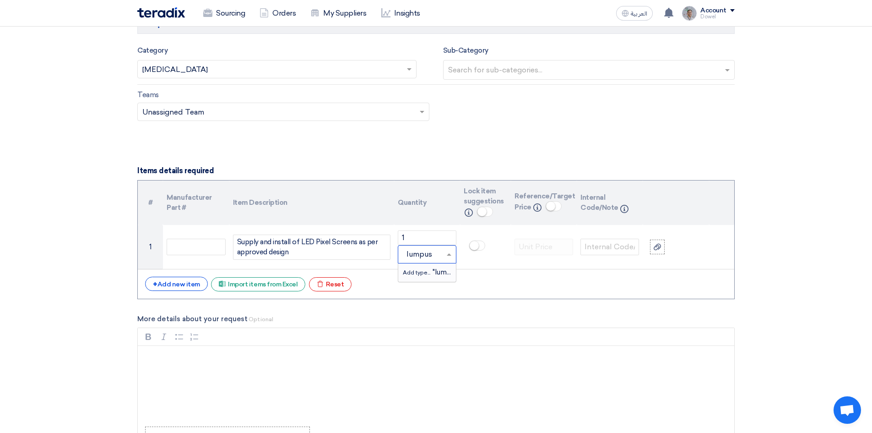
scroll to position [0, 0]
type input "lumpsum"
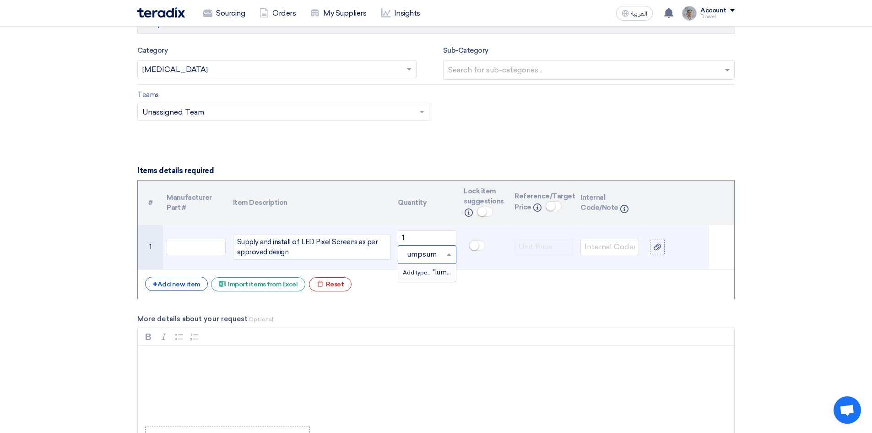
click at [425, 272] on span "Add type..." at bounding box center [418, 272] width 30 height 6
click at [302, 253] on div "Supply and install of LED Pixel Screens as per approved design" at bounding box center [312, 246] width 158 height 25
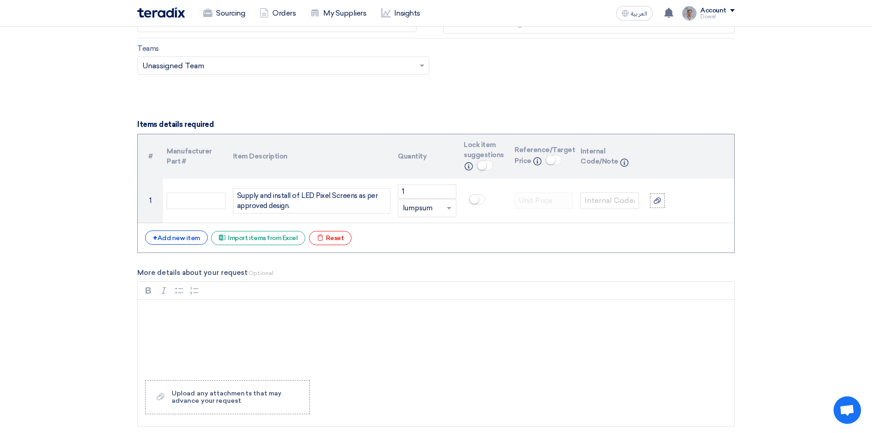
scroll to position [591, 0]
click at [201, 320] on div "Rich Text Editor, main" at bounding box center [436, 336] width 597 height 73
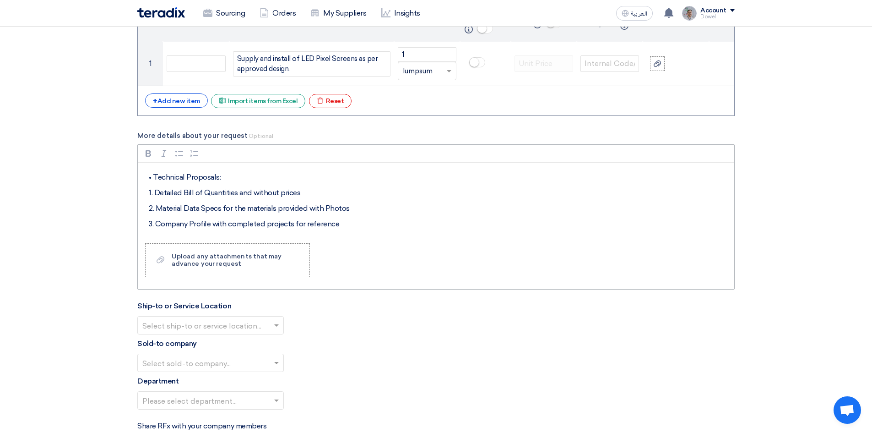
scroll to position [183, 0]
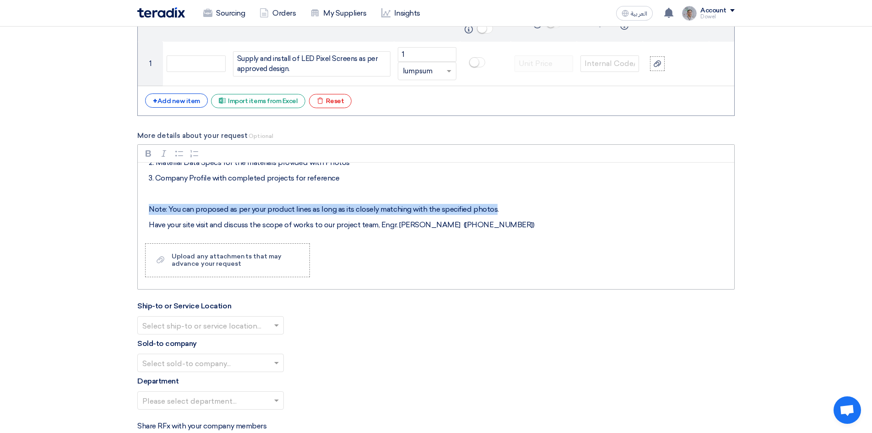
drag, startPoint x: 151, startPoint y: 209, endPoint x: 493, endPoint y: 210, distance: 342.1
click at [493, 210] on p "Note: You can proposed as per your product lines as long as its closely matchin…" at bounding box center [439, 209] width 581 height 11
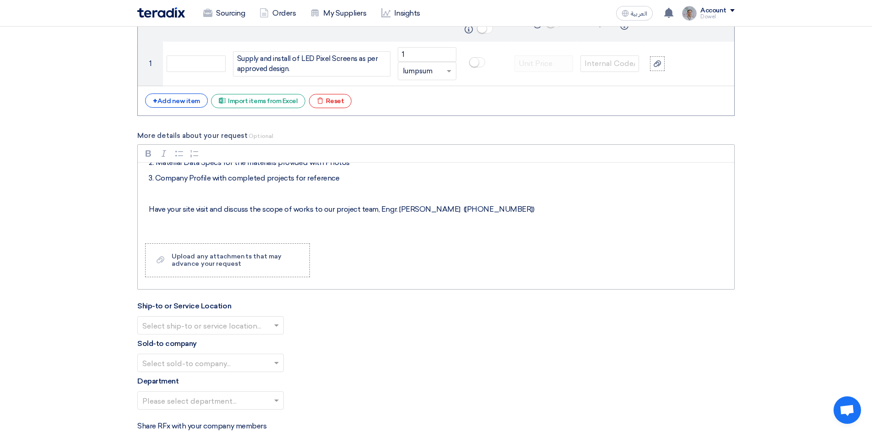
scroll to position [200, 0]
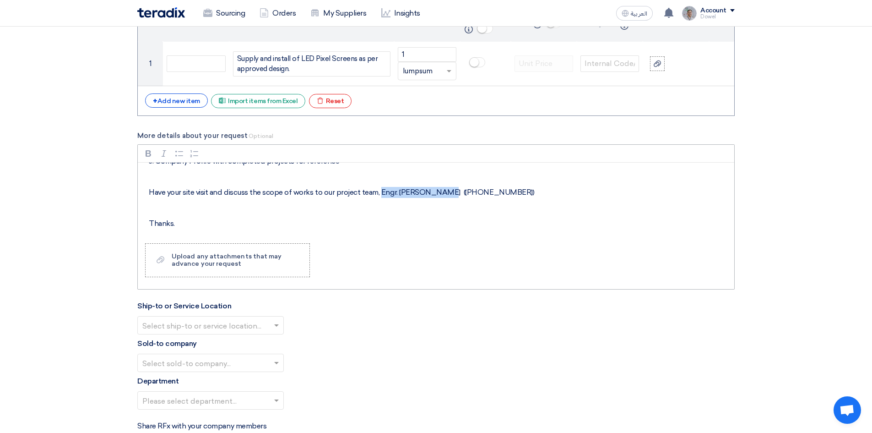
drag, startPoint x: 379, startPoint y: 192, endPoint x: 441, endPoint y: 192, distance: 61.8
click at [441, 192] on p "Have your site visit and discuss the scope of works to our project team, Engr. …" at bounding box center [439, 192] width 581 height 11
drag, startPoint x: 381, startPoint y: 192, endPoint x: 443, endPoint y: 191, distance: 62.3
click at [443, 191] on p "Have your site visit and discuss the scope of works to our project team, John M…" at bounding box center [439, 192] width 581 height 11
click at [206, 218] on p "Thanks." at bounding box center [439, 223] width 581 height 11
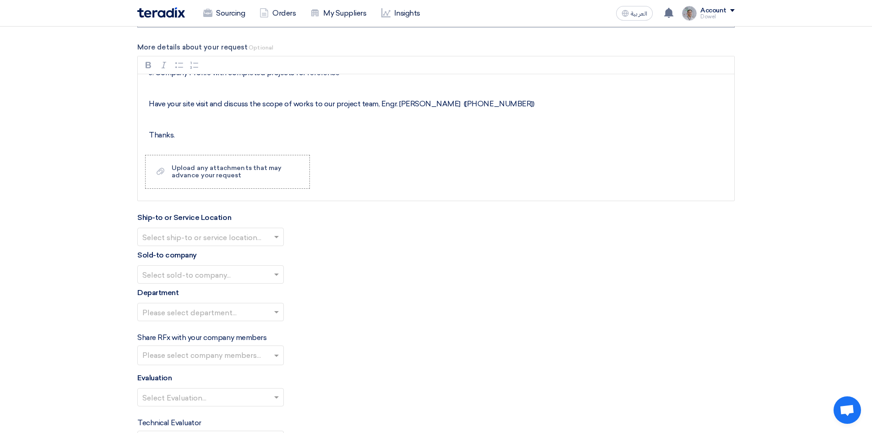
scroll to position [820, 0]
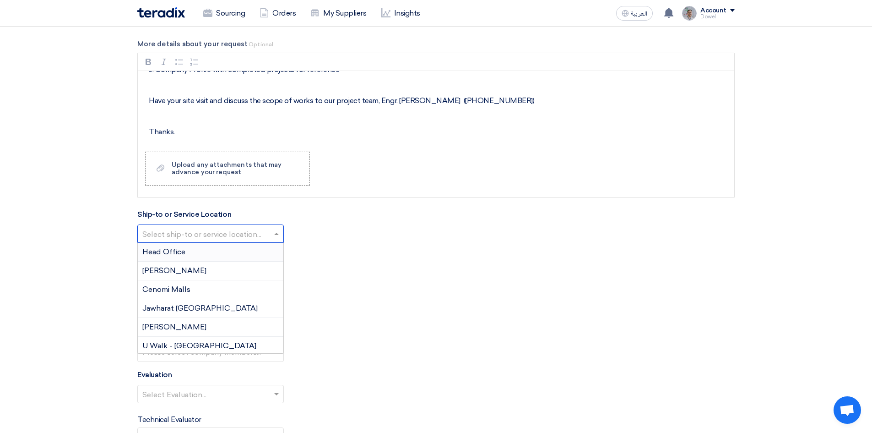
click at [281, 231] on span at bounding box center [277, 233] width 11 height 11
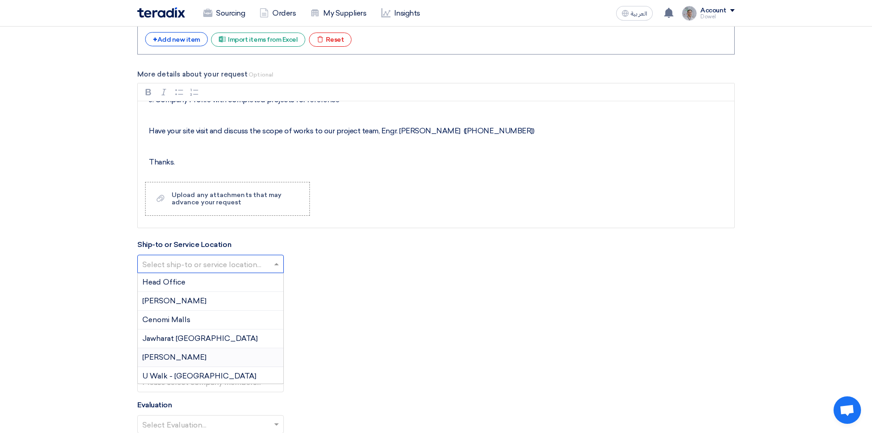
scroll to position [774, 0]
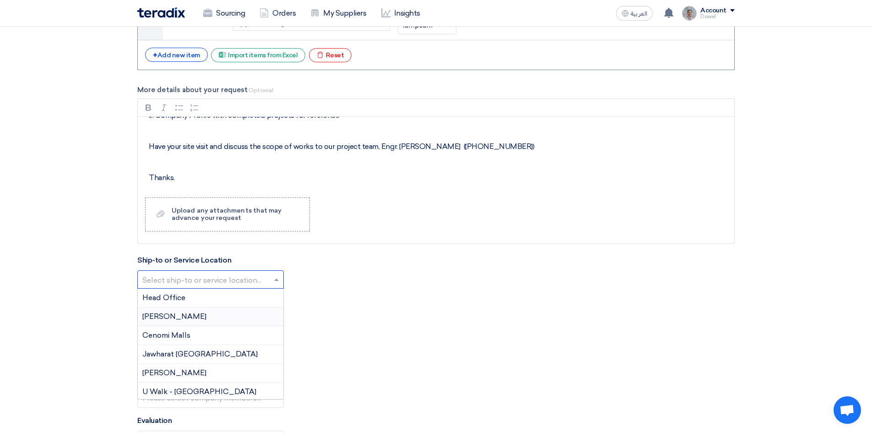
click at [211, 314] on div "[PERSON_NAME]" at bounding box center [211, 316] width 146 height 19
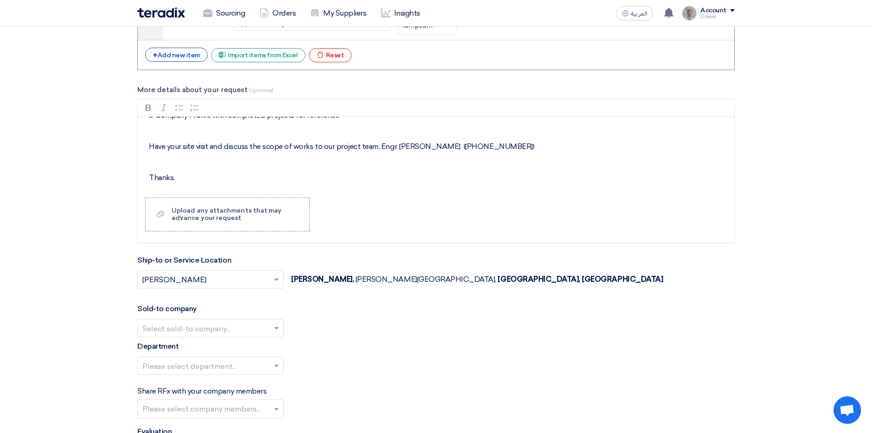
click at [203, 329] on input "text" at bounding box center [205, 328] width 127 height 15
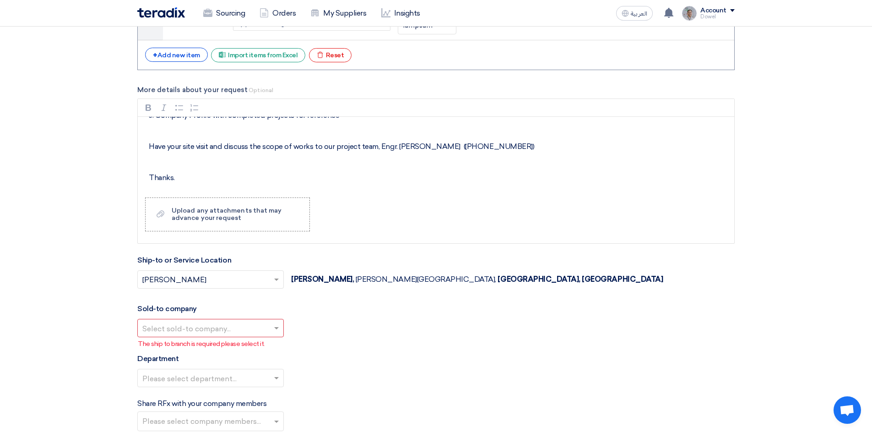
click at [291, 309] on div "Sold-to company Select sold-to company... The ship to branch is required please…" at bounding box center [436, 325] width 598 height 45
click at [274, 329] on span at bounding box center [276, 328] width 5 height 3
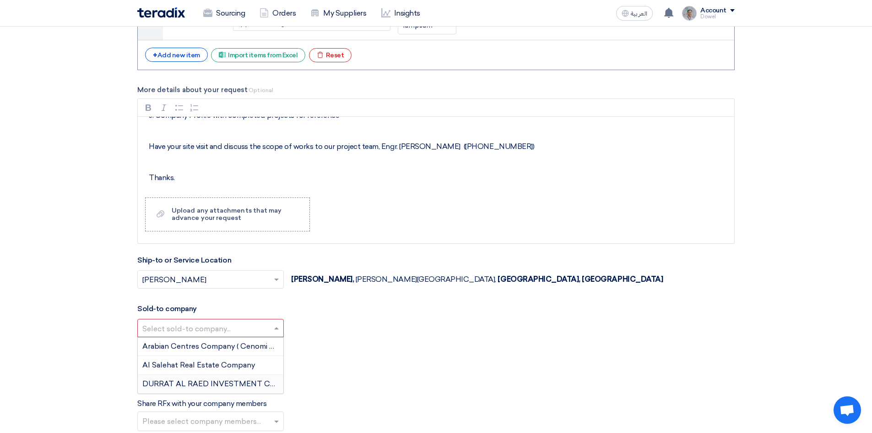
click at [199, 381] on span "DURRAT AL RAED INVESTMENT COMPANY" at bounding box center [223, 383] width 162 height 9
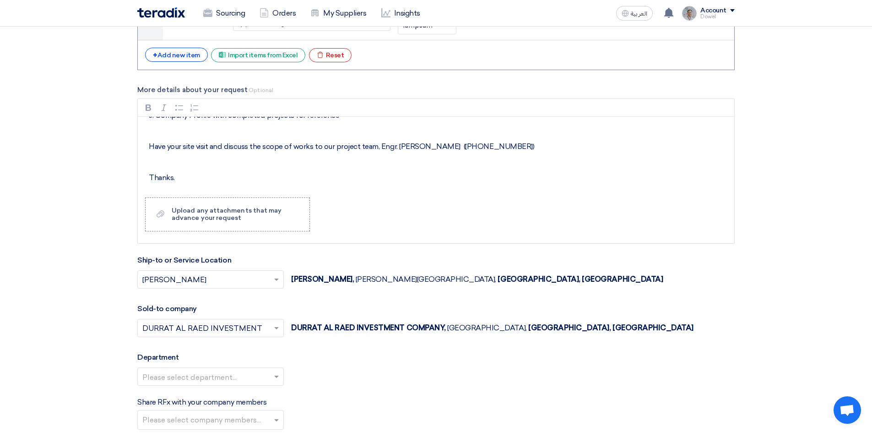
click at [245, 329] on input "text" at bounding box center [205, 328] width 127 height 15
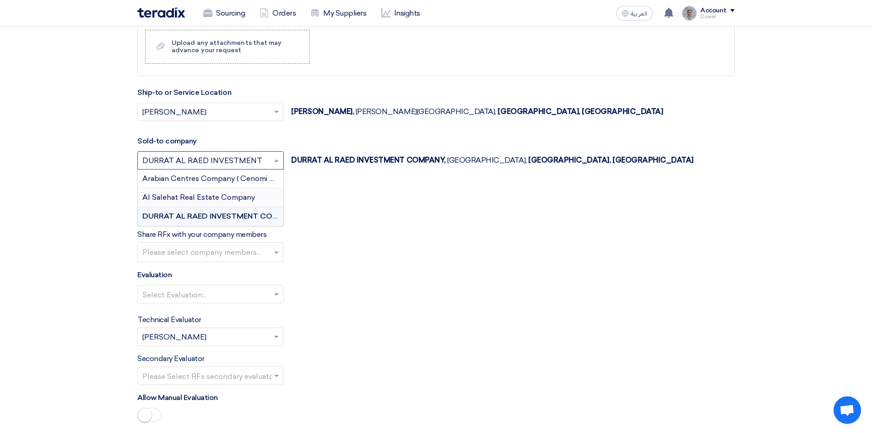
scroll to position [958, 0]
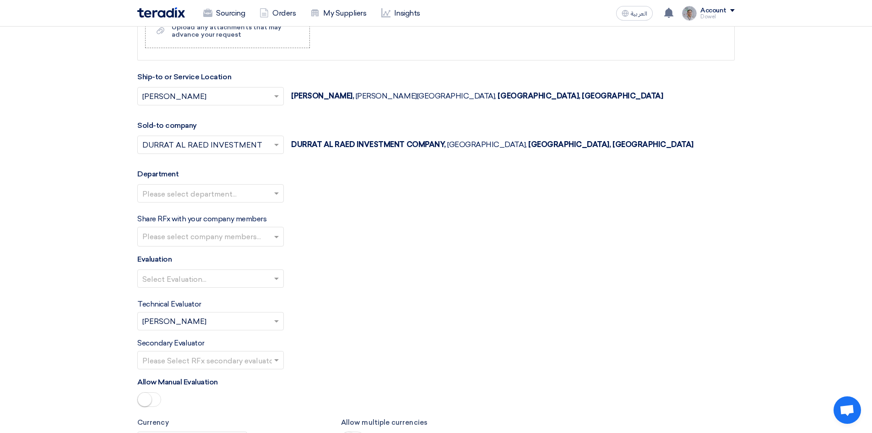
click at [343, 201] on div "Please select department..." at bounding box center [436, 197] width 598 height 26
click at [274, 144] on span at bounding box center [276, 145] width 5 height 3
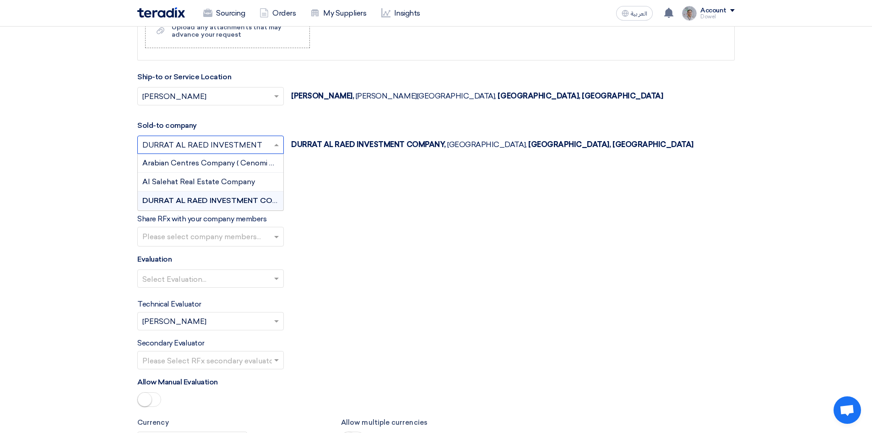
click at [208, 200] on span "DURRAT AL RAED INVESTMENT COMPANY" at bounding box center [220, 200] width 157 height 9
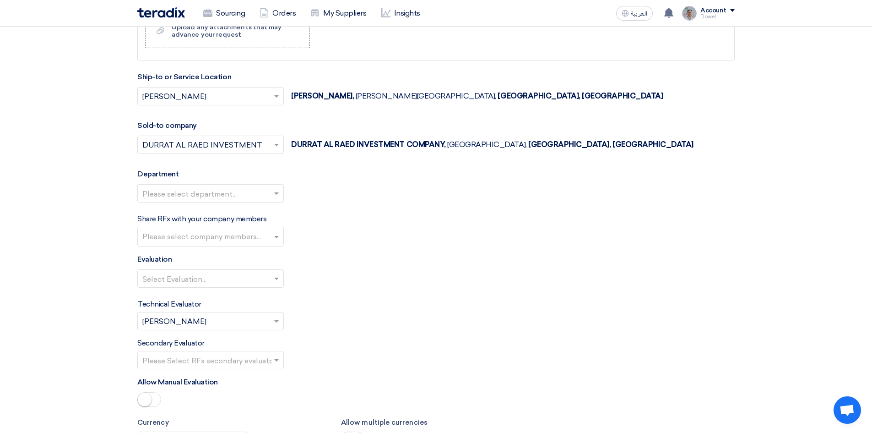
click at [202, 195] on input "text" at bounding box center [205, 194] width 127 height 15
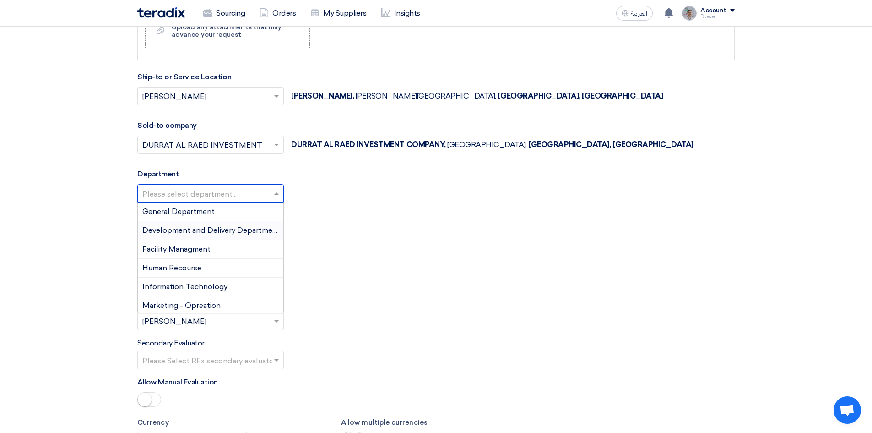
click at [187, 233] on span "Development and Delivery Department" at bounding box center [211, 230] width 138 height 9
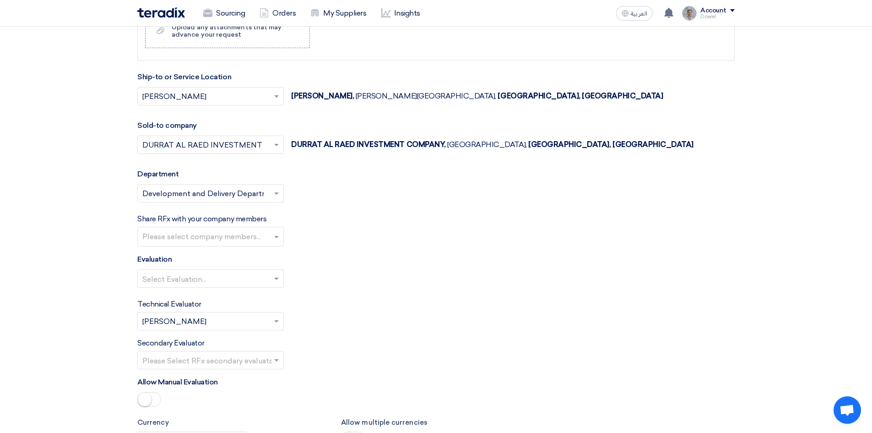
click at [216, 241] on input "text" at bounding box center [211, 237] width 139 height 15
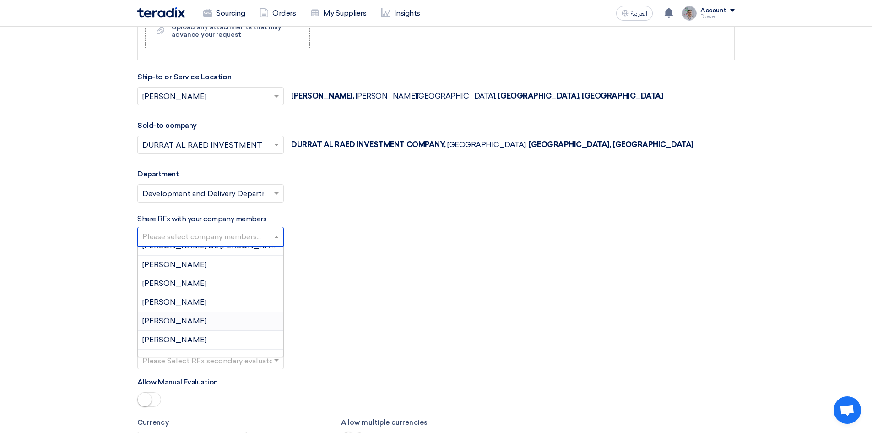
scroll to position [321, 0]
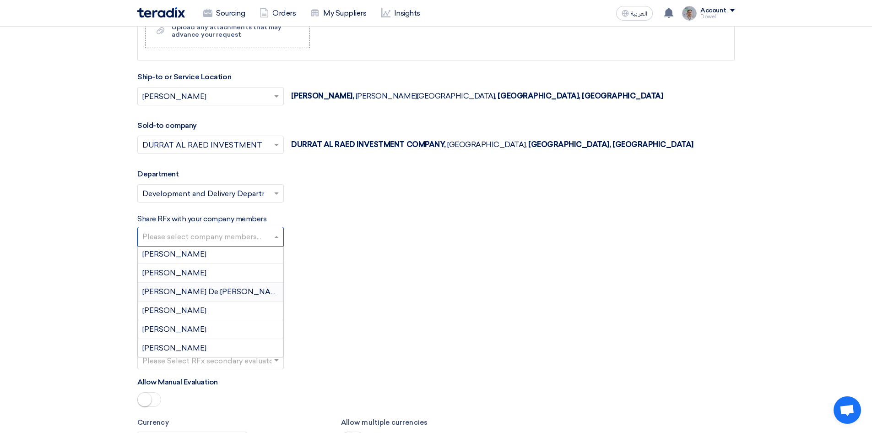
click at [199, 296] on div "John mark De jose" at bounding box center [211, 292] width 146 height 19
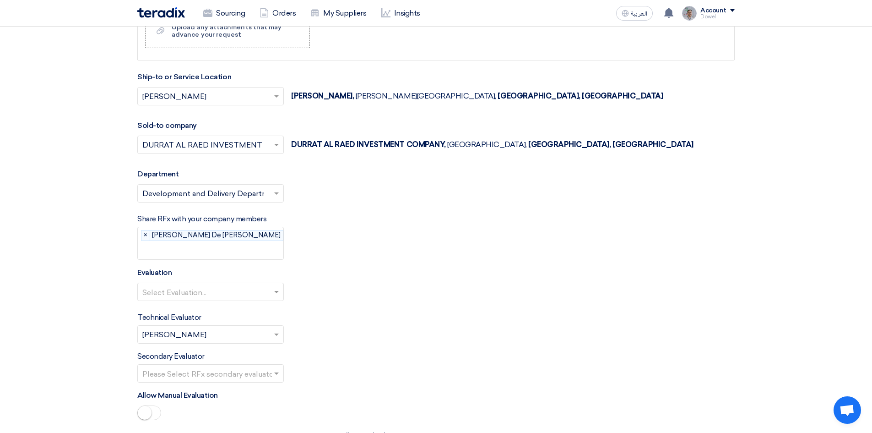
click at [226, 243] on input "text" at bounding box center [218, 250] width 153 height 15
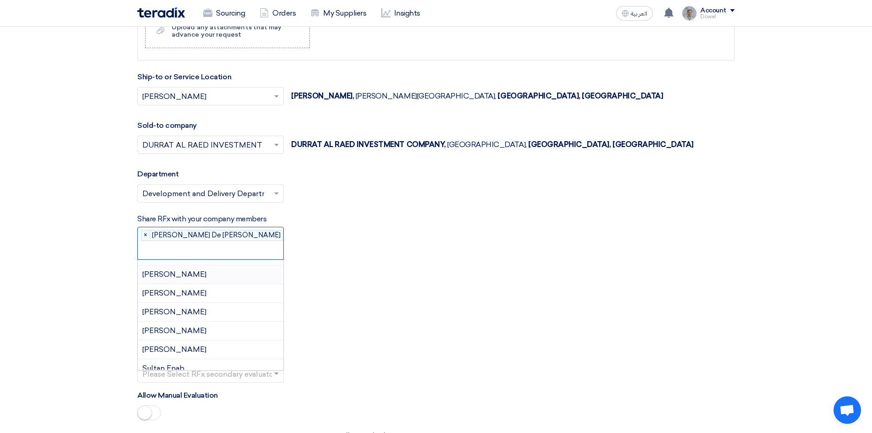
scroll to position [594, 0]
click at [194, 267] on div "Raed Akkelah" at bounding box center [211, 276] width 146 height 19
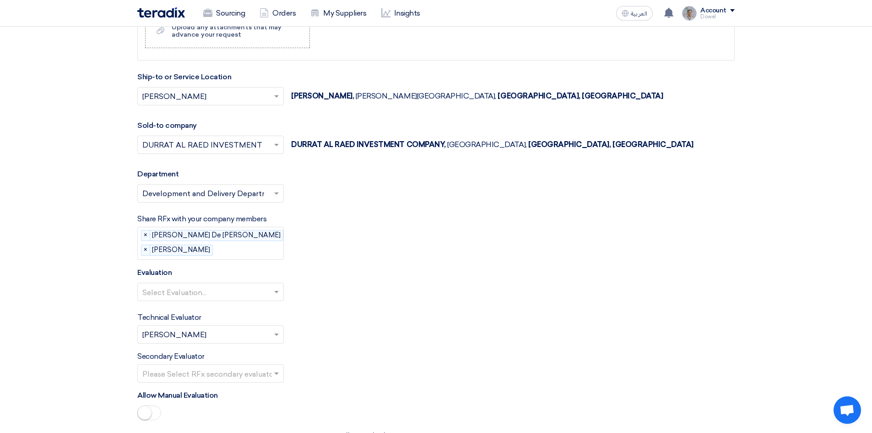
click at [222, 251] on input "text" at bounding box center [256, 250] width 78 height 15
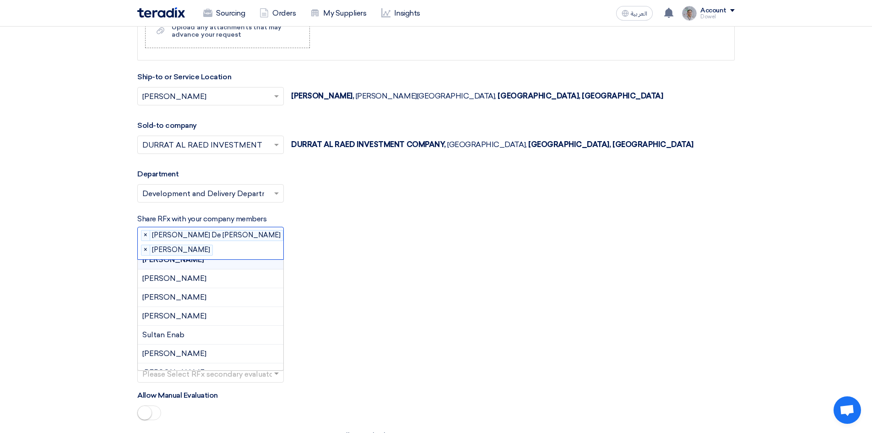
scroll to position [622, 0]
click at [190, 321] on div "Sultan Enab" at bounding box center [211, 323] width 146 height 19
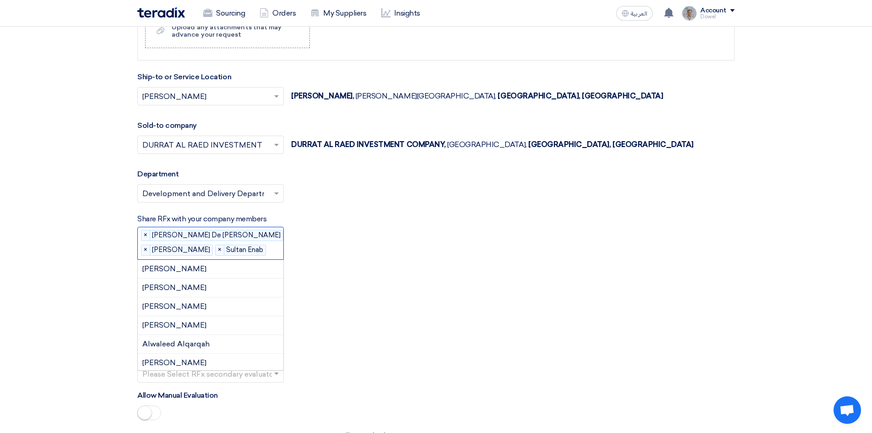
click at [268, 250] on div at bounding box center [276, 250] width 17 height 16
click at [206, 335] on span "[PERSON_NAME]" at bounding box center [174, 336] width 64 height 9
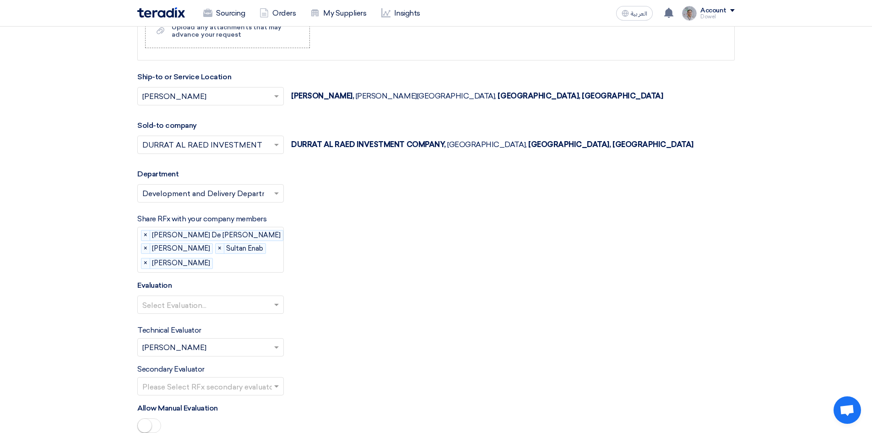
click at [242, 261] on input "text" at bounding box center [256, 263] width 78 height 15
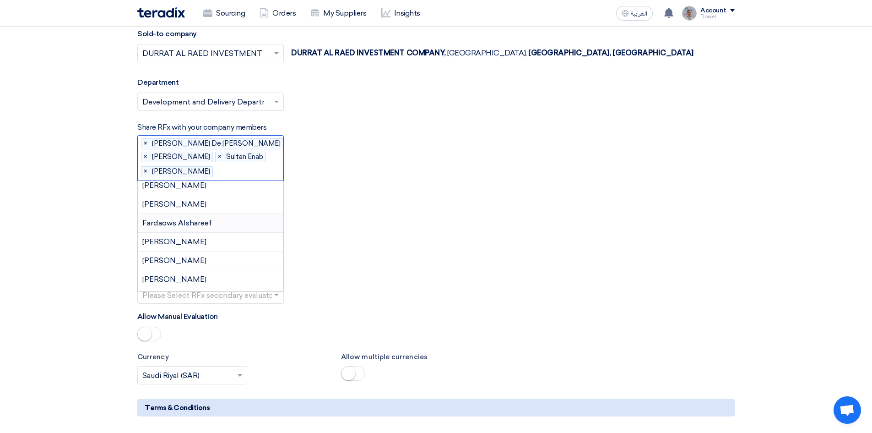
scroll to position [229, 0]
click at [218, 223] on div "[PERSON_NAME]" at bounding box center [211, 224] width 146 height 19
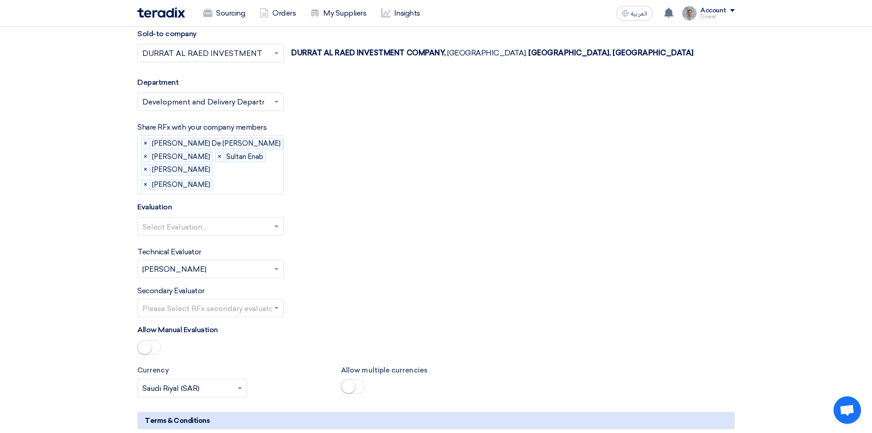
click at [205, 231] on input "text" at bounding box center [205, 226] width 127 height 15
click at [183, 283] on span "RFQ Evaluation" at bounding box center [169, 282] width 54 height 9
click at [194, 269] on input "text" at bounding box center [205, 269] width 127 height 15
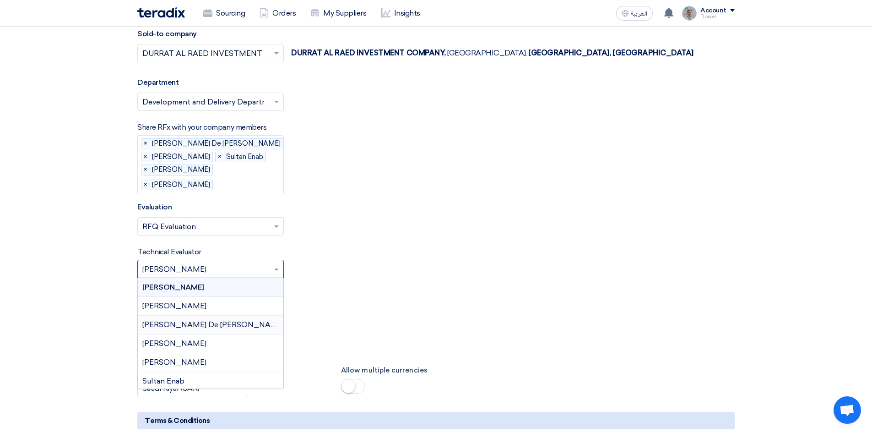
click at [181, 321] on span "John mark De jose" at bounding box center [213, 324] width 142 height 9
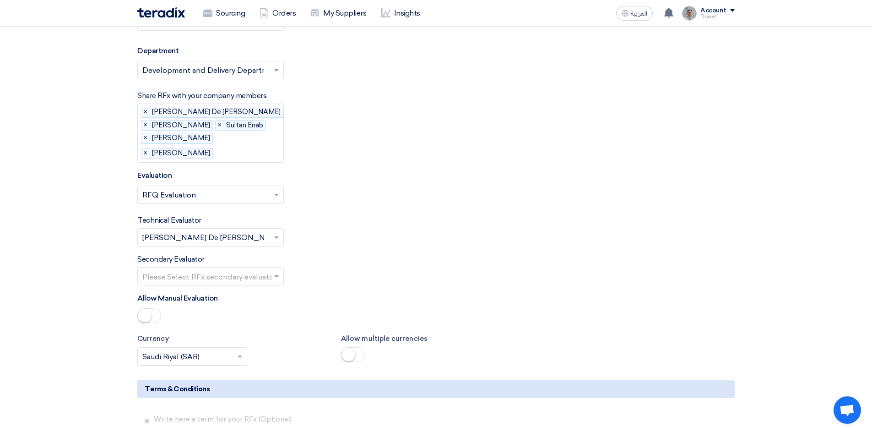
scroll to position [1095, 0]
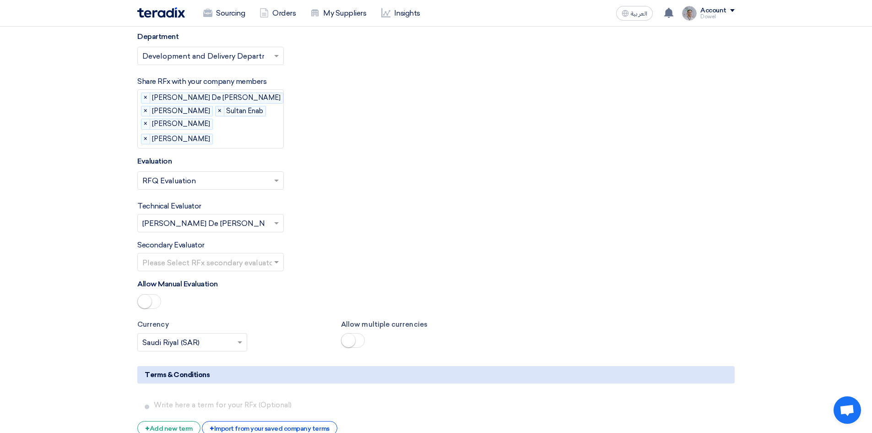
click at [272, 261] on div "Please Select RFx secondary evaluator..." at bounding box center [210, 262] width 147 height 18
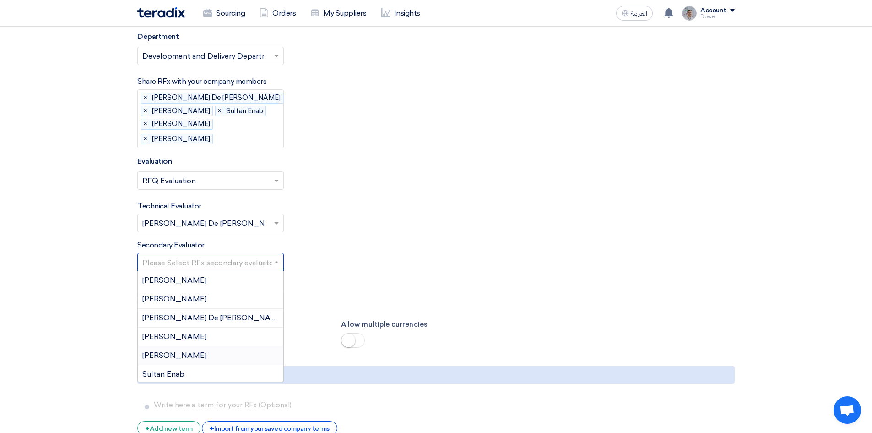
click at [189, 354] on span "Raed Akkelah" at bounding box center [174, 355] width 64 height 9
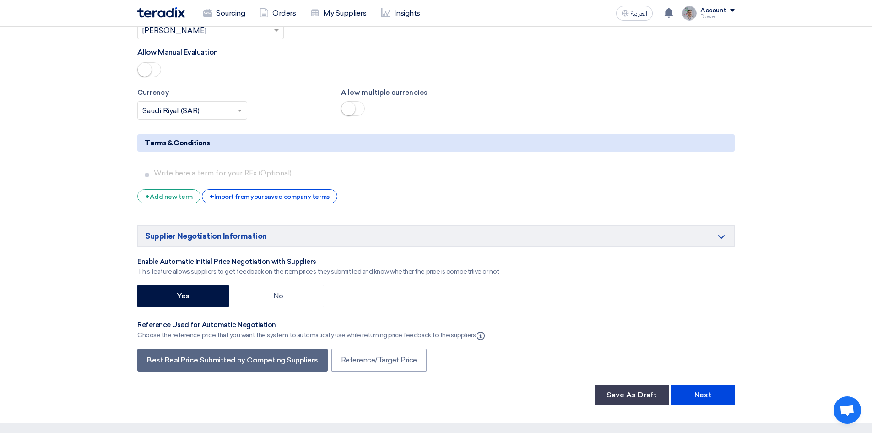
scroll to position [1370, 0]
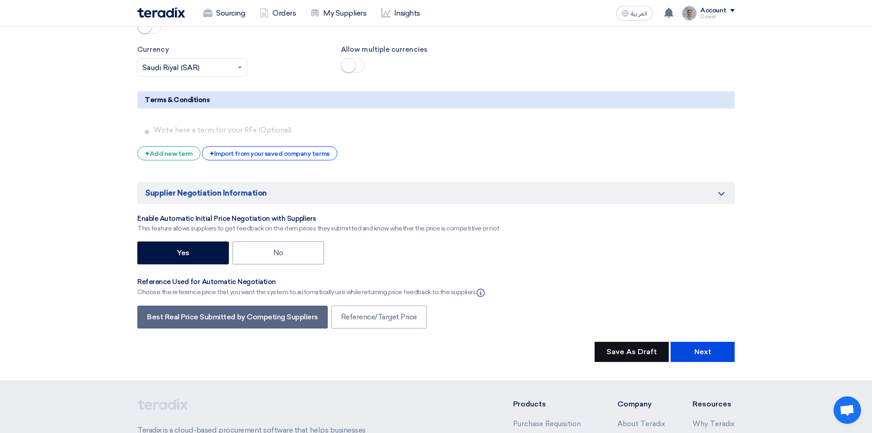
click at [618, 353] on button "Save As Draft" at bounding box center [632, 352] width 74 height 20
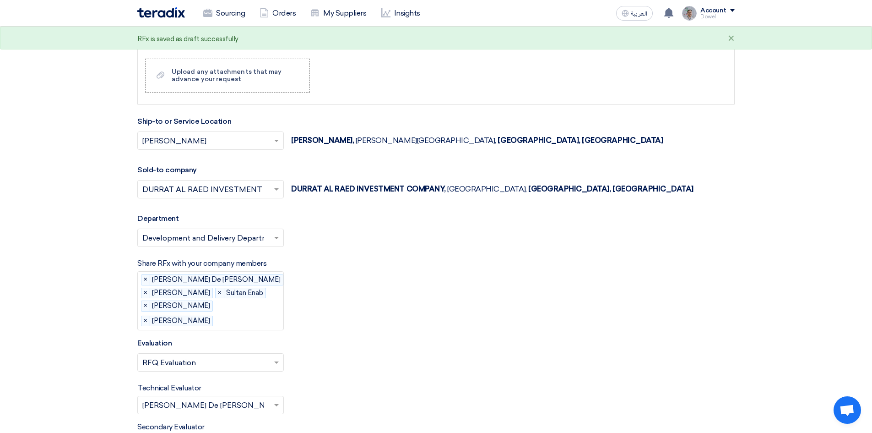
scroll to position [912, 0]
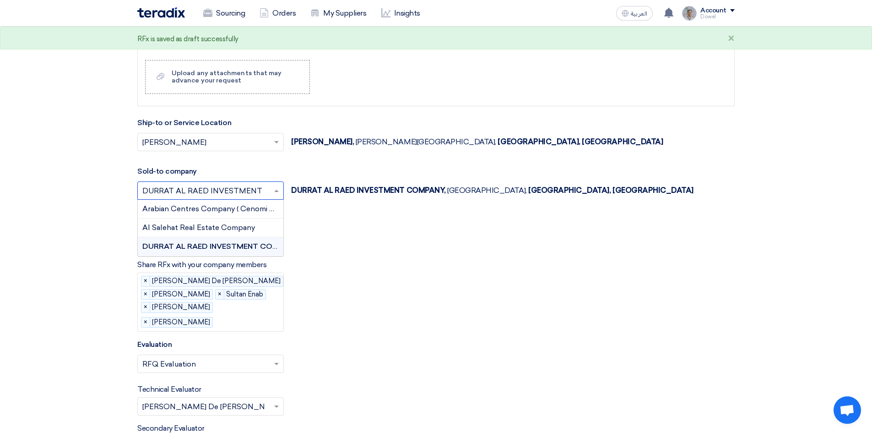
click at [273, 191] on span at bounding box center [277, 190] width 11 height 11
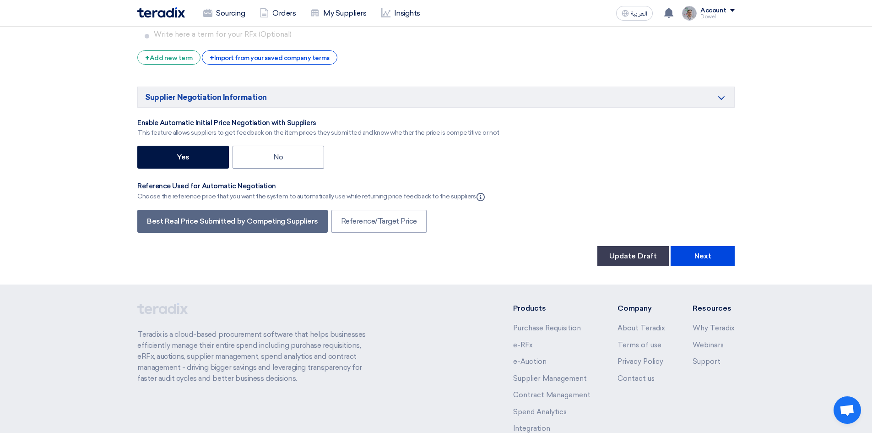
scroll to position [1525, 0]
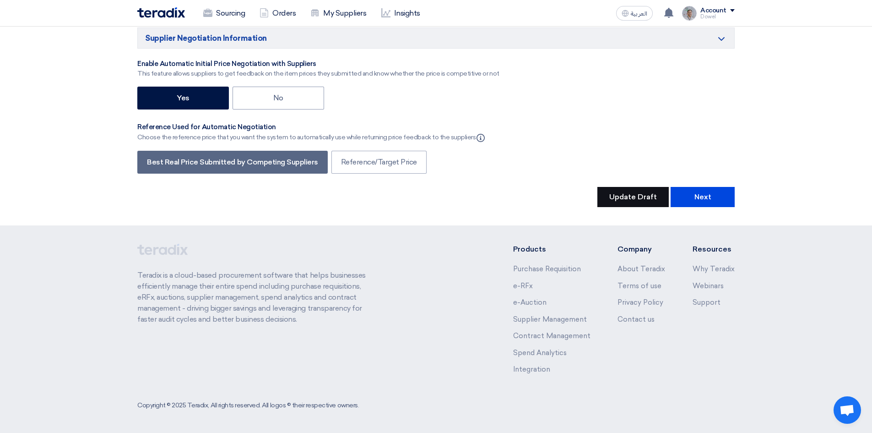
click at [624, 196] on button "Update Draft" at bounding box center [633, 197] width 71 height 20
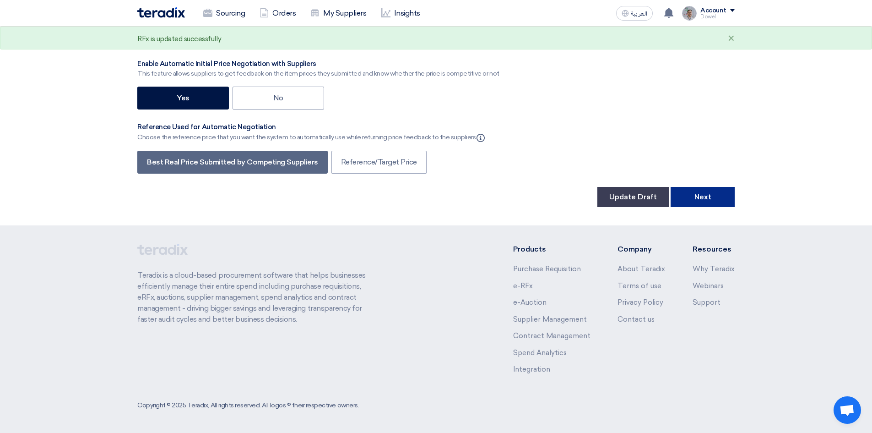
click at [700, 200] on button "Next" at bounding box center [703, 197] width 64 height 20
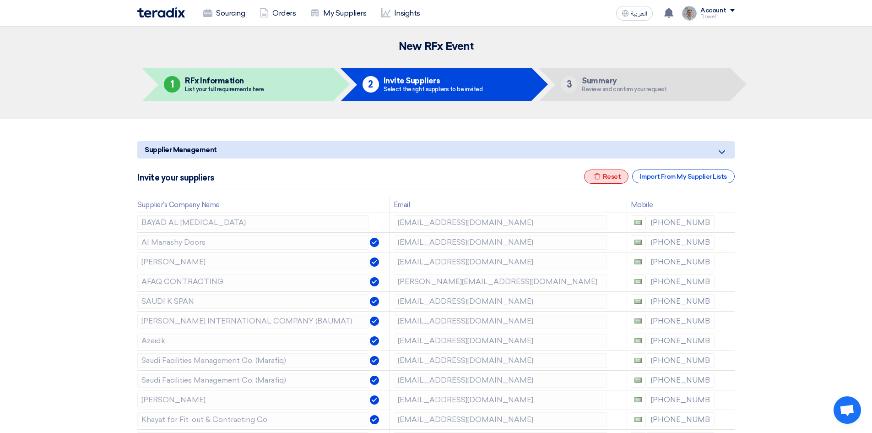
click at [613, 179] on div "Excel file Reset" at bounding box center [606, 176] width 45 height 14
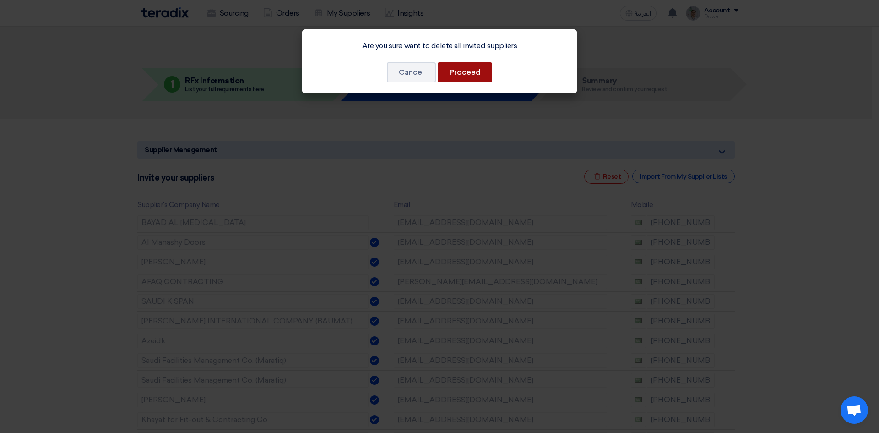
click at [474, 71] on button "Proceed" at bounding box center [465, 72] width 54 height 20
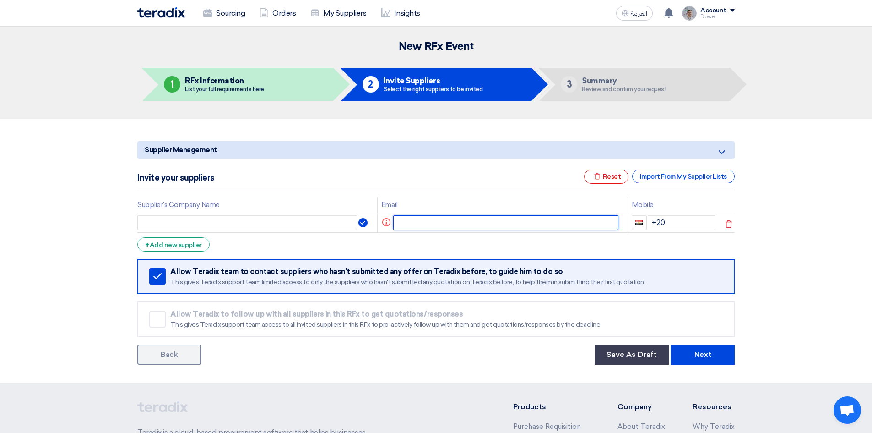
click at [413, 224] on input "text" at bounding box center [506, 222] width 226 height 15
paste input "salha@elite-bsolution.com"
type input "salha@elite-bsolution.com"
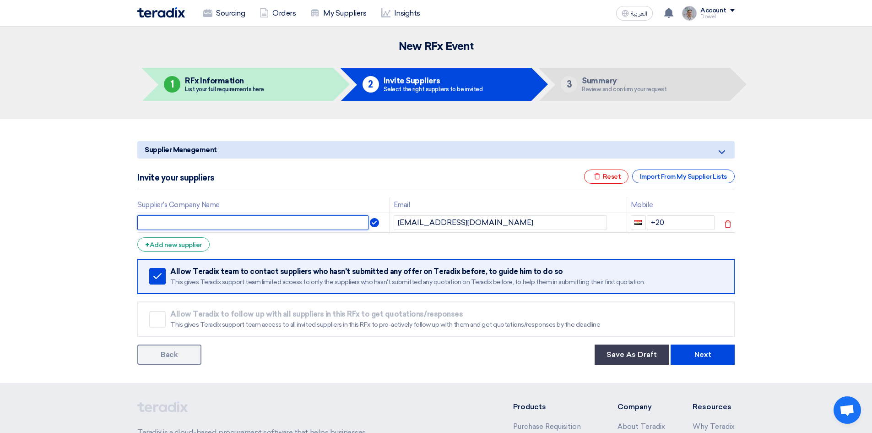
click at [206, 221] on input "text" at bounding box center [252, 222] width 231 height 15
type input "Elite Tech"
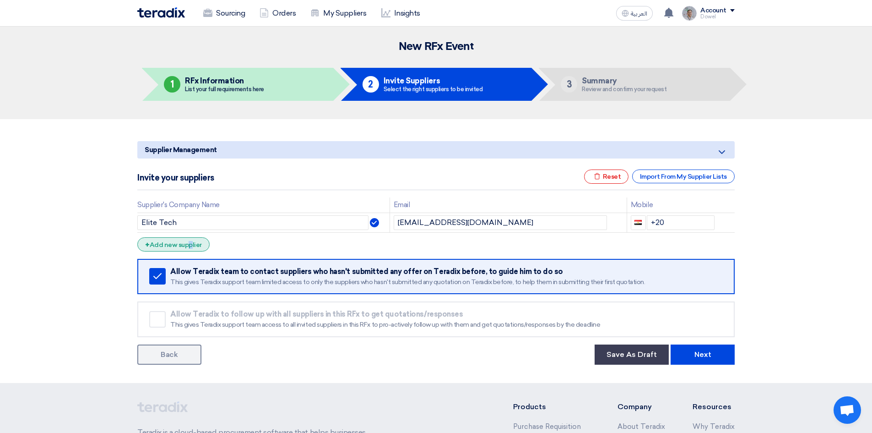
click at [174, 247] on div "+ Add new supplier" at bounding box center [173, 244] width 72 height 14
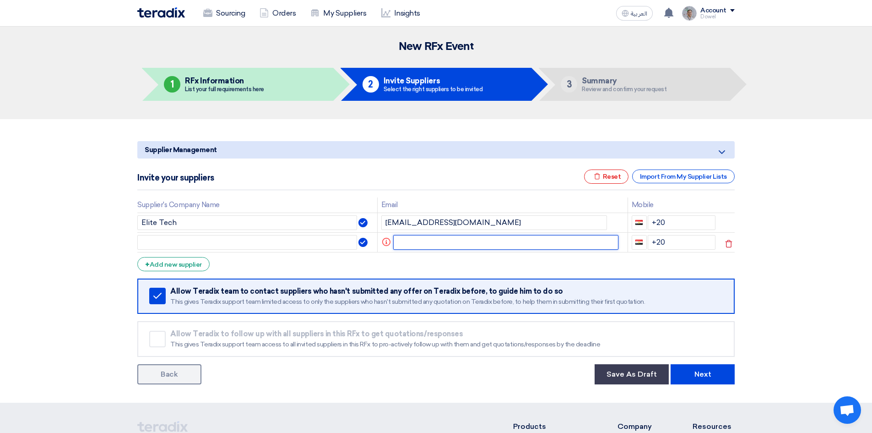
click at [420, 243] on input "text" at bounding box center [506, 242] width 226 height 15
paste input "print.alasr.adv@gmail.com"
type input "print.alasr.adv@gmail.com"
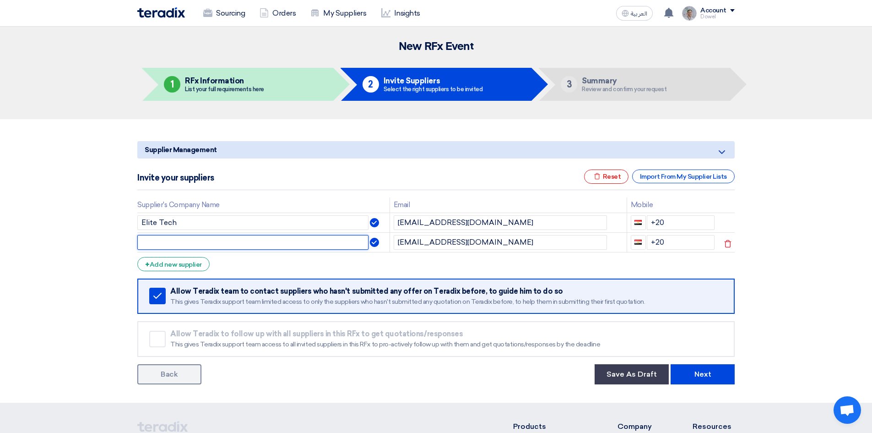
click at [251, 244] on input "text" at bounding box center [252, 242] width 231 height 15
type input "Al-Nayfya Est."
drag, startPoint x: 673, startPoint y: 242, endPoint x: 632, endPoint y: 242, distance: 40.8
click at [632, 242] on div "+20" at bounding box center [673, 242] width 84 height 15
type input "+96650801004"
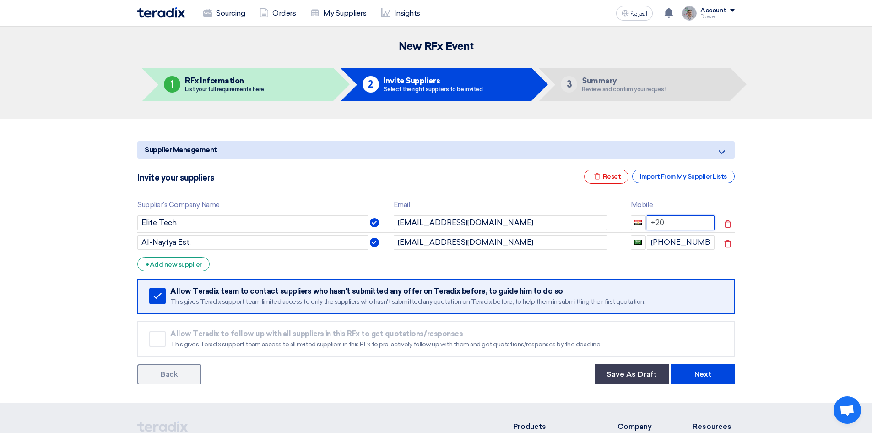
drag, startPoint x: 631, startPoint y: 219, endPoint x: 620, endPoint y: 219, distance: 11.4
click at [620, 219] on tr "Elite Tech salha@elite-bsolution.com +20" at bounding box center [436, 222] width 598 height 20
type input "+96656649229"
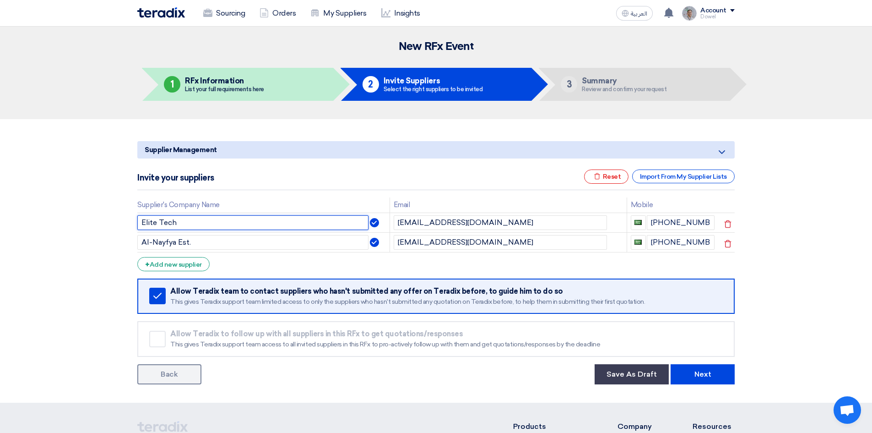
click at [182, 225] on input "Elite Tech" at bounding box center [252, 222] width 231 height 15
type input "Elite Tech Production"
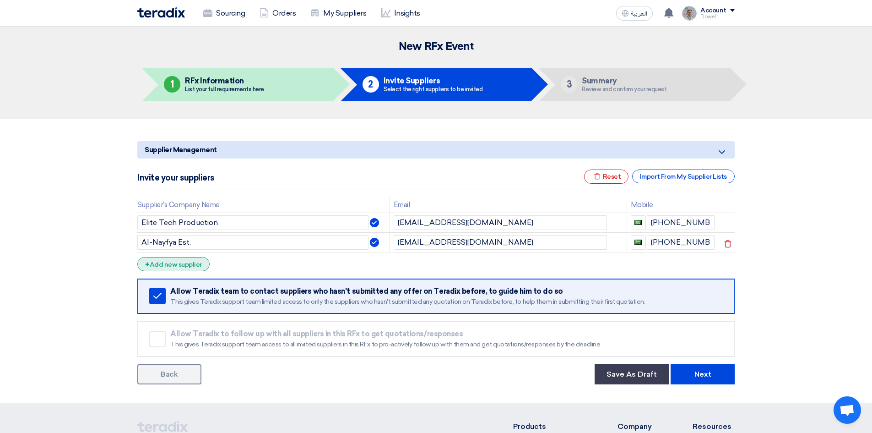
click at [180, 269] on div "+ Add new supplier" at bounding box center [173, 264] width 72 height 14
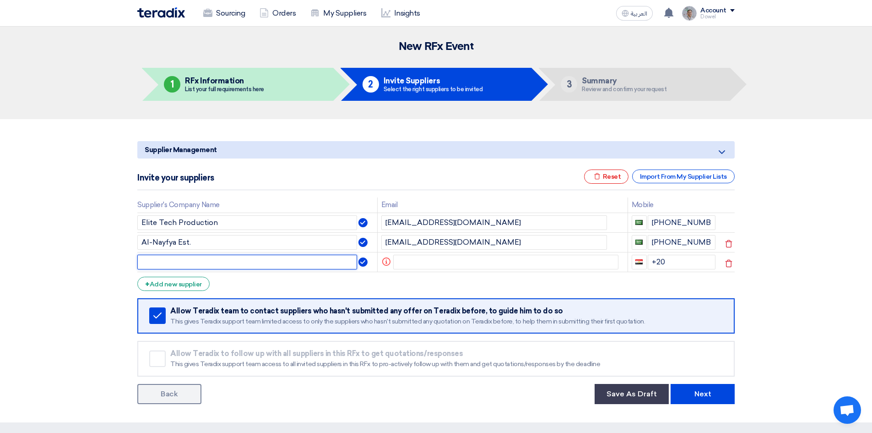
click at [182, 265] on input "text" at bounding box center [247, 262] width 220 height 15
type input "Pure Light"
drag, startPoint x: 675, startPoint y: 261, endPoint x: 621, endPoint y: 256, distance: 53.8
click at [621, 256] on tr "Pure Light Info +20" at bounding box center [436, 262] width 598 height 20
type input "+96653929133"
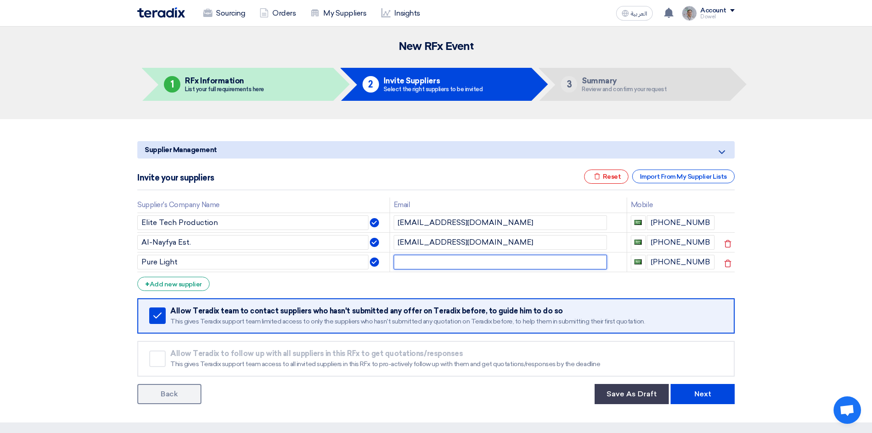
click at [496, 267] on input "text" at bounding box center [500, 262] width 213 height 15
paste input "k.saad@purelight-ksa.com"
type input "k.saad@purelight-ksa.com"
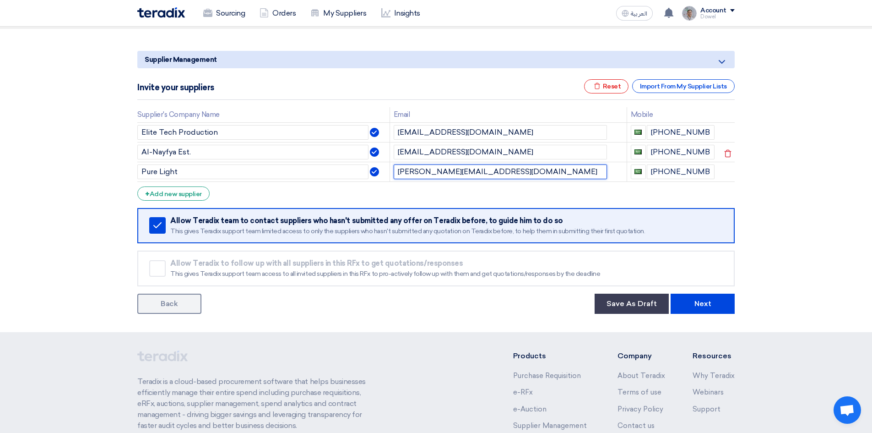
scroll to position [92, 0]
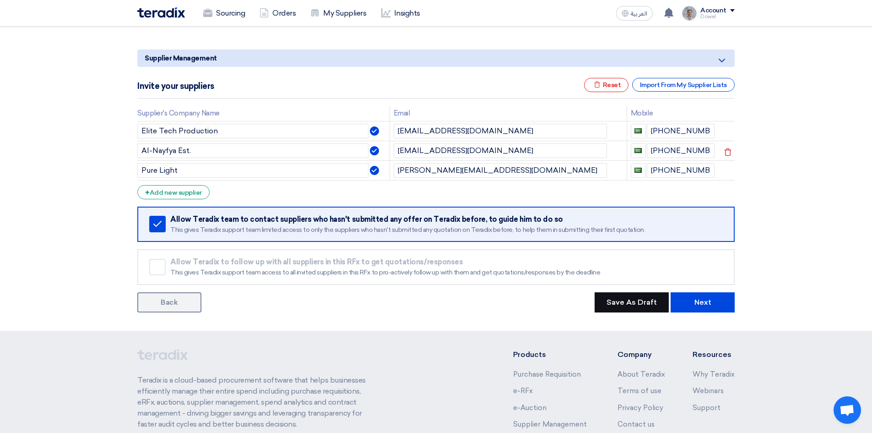
click at [637, 304] on button "Save As Draft" at bounding box center [632, 302] width 74 height 20
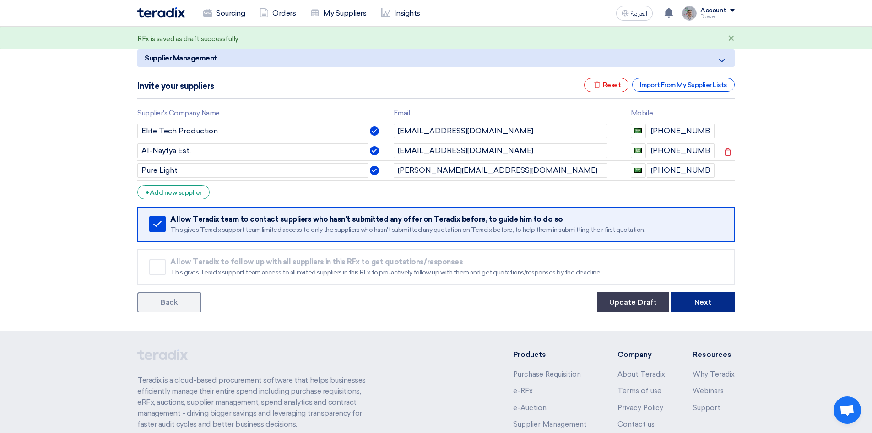
click at [698, 302] on button "Next" at bounding box center [703, 302] width 64 height 20
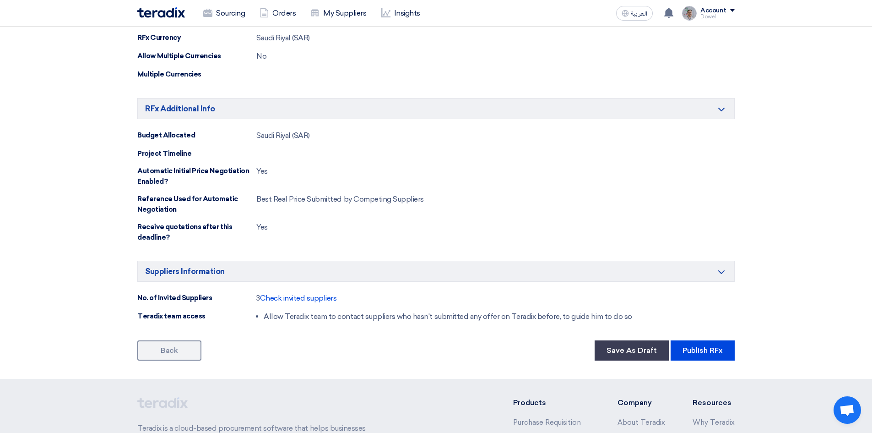
scroll to position [622, 0]
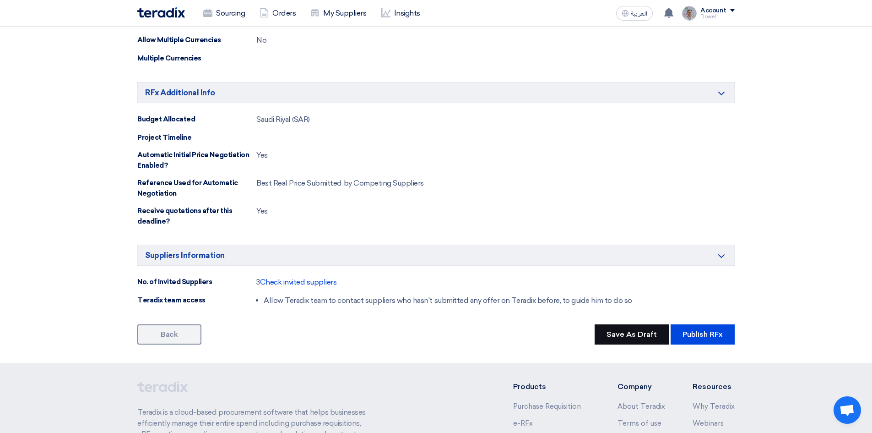
click at [611, 336] on button "Save As Draft" at bounding box center [632, 334] width 74 height 20
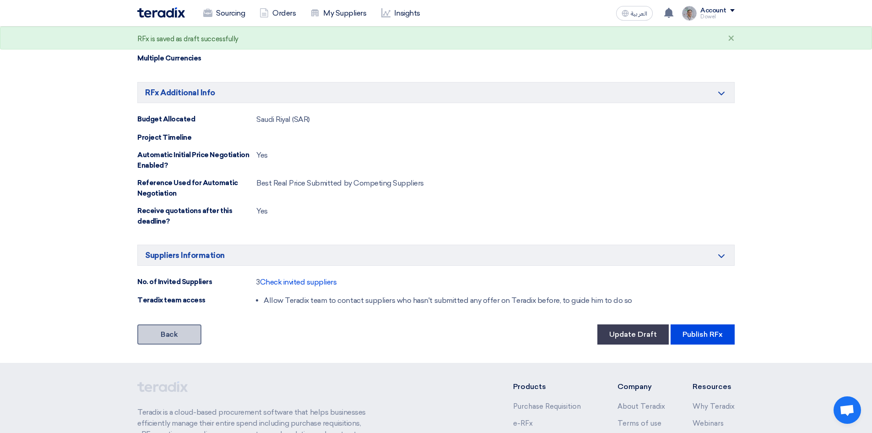
click at [180, 338] on link "Back" at bounding box center [169, 334] width 64 height 20
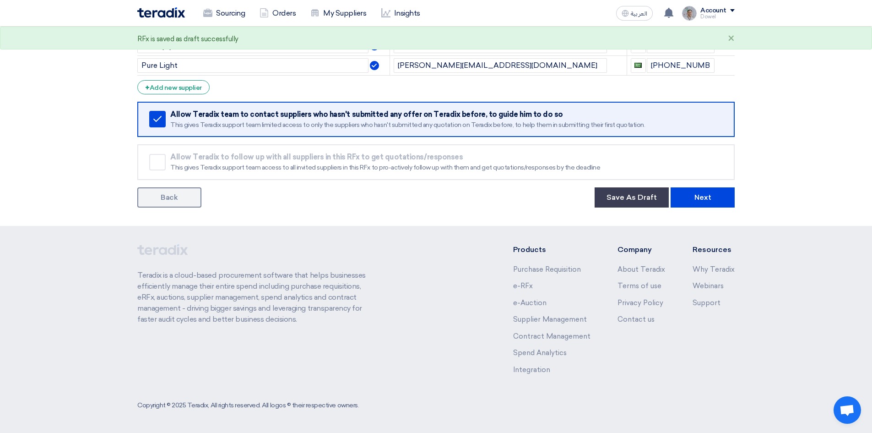
scroll to position [92, 0]
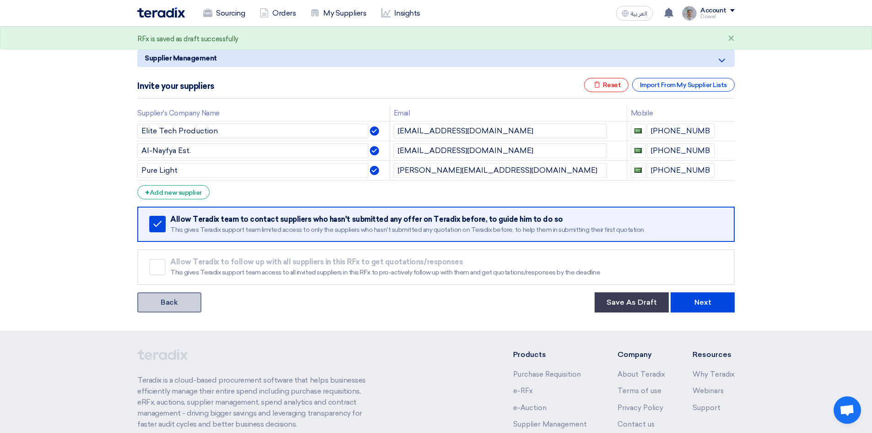
click at [171, 308] on link "Back" at bounding box center [169, 302] width 64 height 20
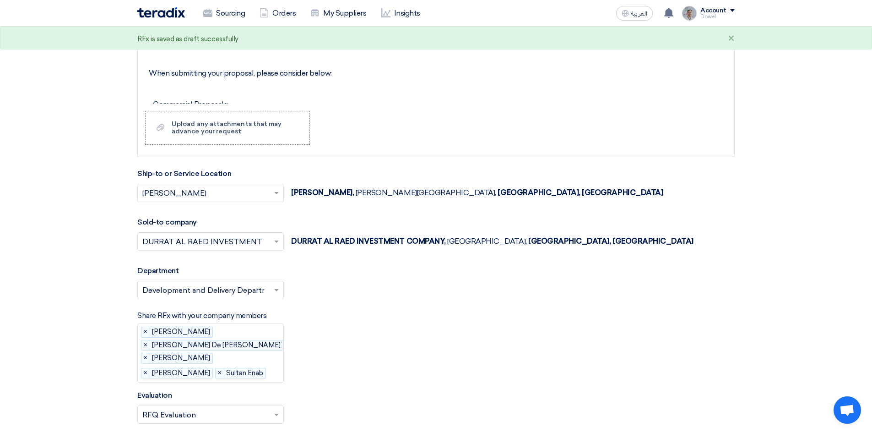
scroll to position [962, 0]
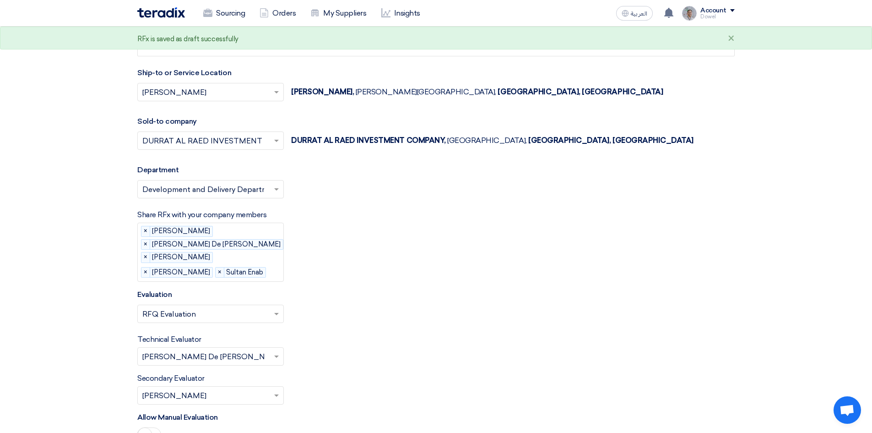
click at [251, 142] on input "text" at bounding box center [205, 141] width 127 height 15
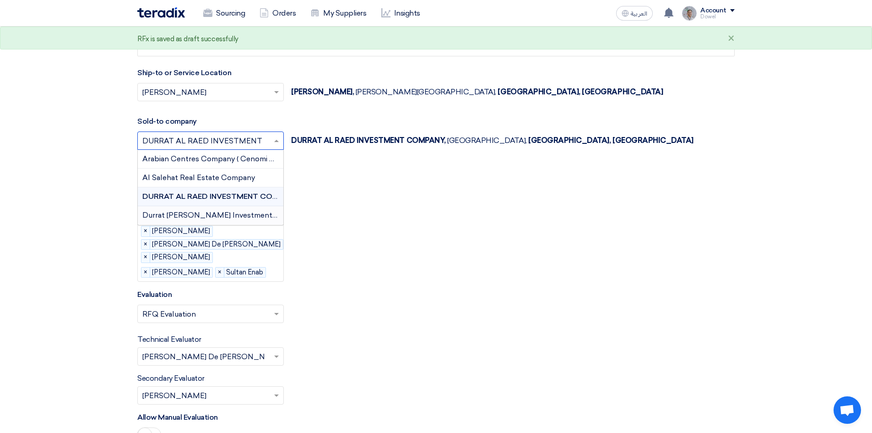
click at [217, 216] on span "Durrat [PERSON_NAME] Investment Company" at bounding box center [225, 215] width 166 height 9
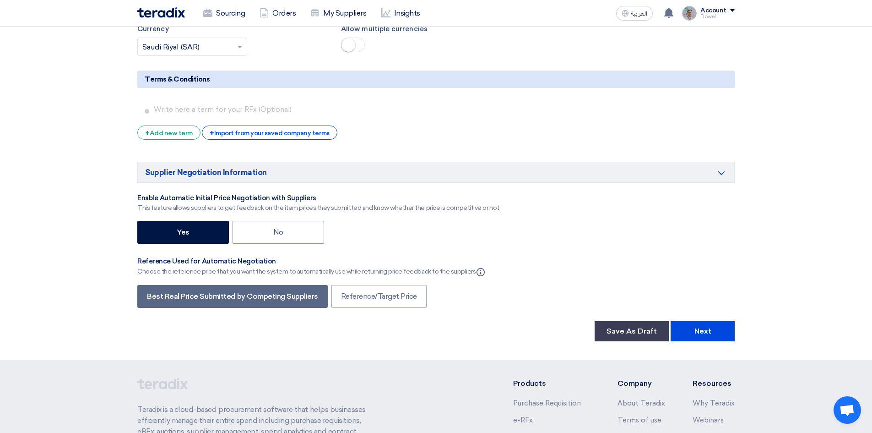
scroll to position [1465, 0]
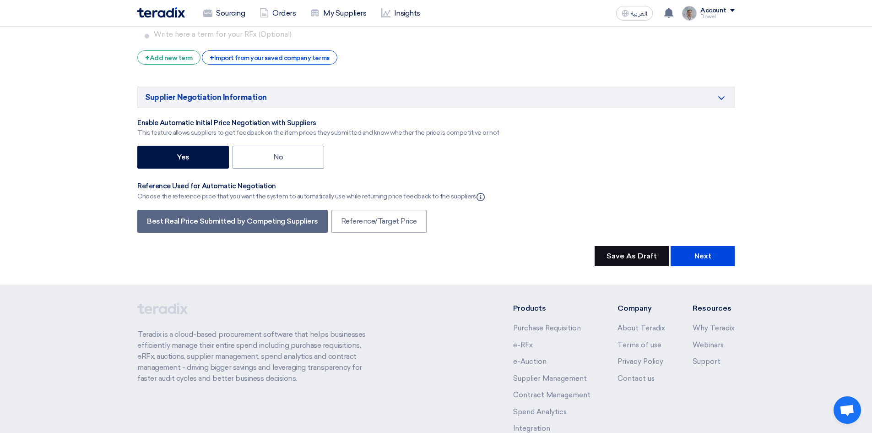
click at [610, 256] on button "Save As Draft" at bounding box center [632, 256] width 74 height 20
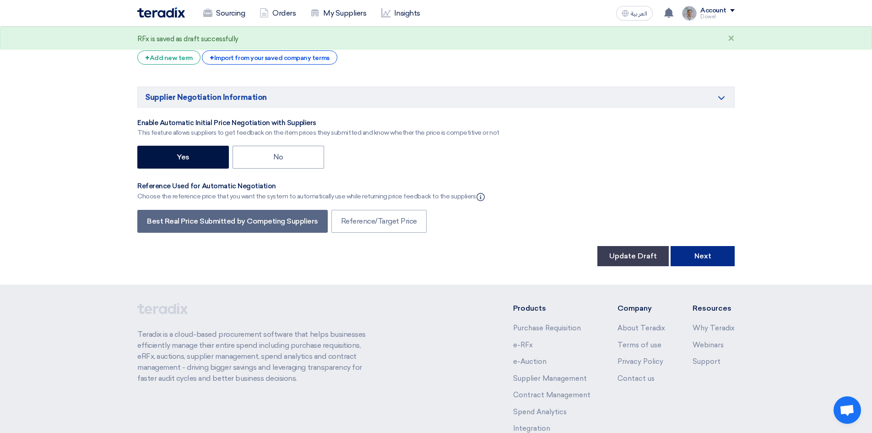
click at [699, 260] on button "Next" at bounding box center [703, 256] width 64 height 20
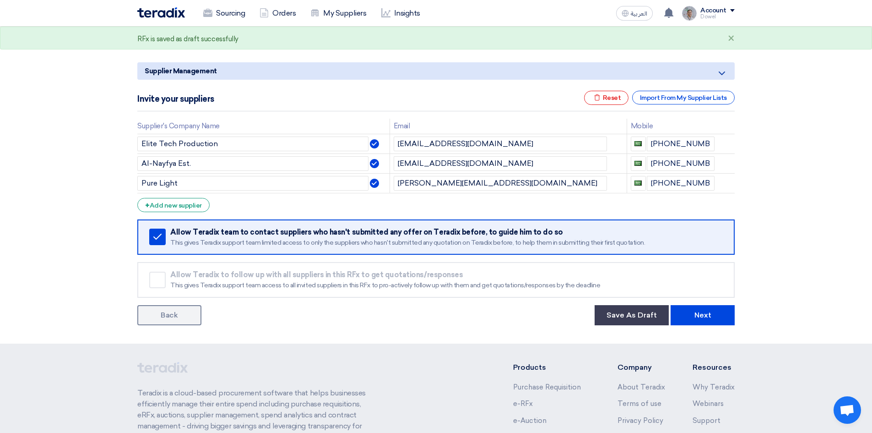
scroll to position [92, 0]
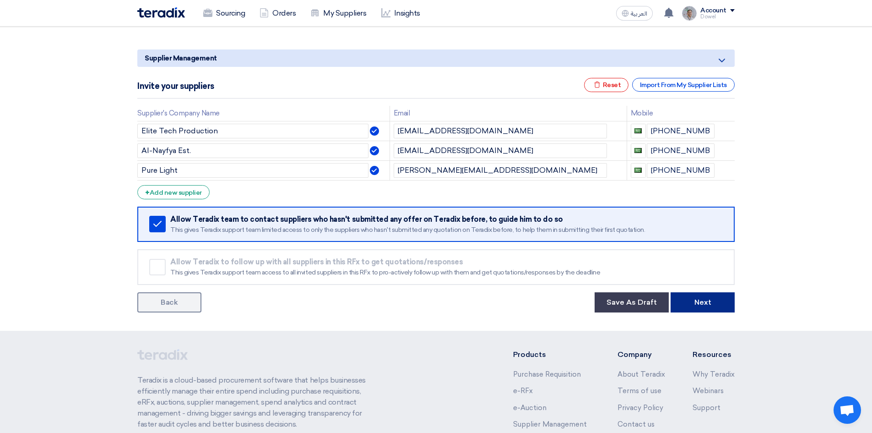
click at [708, 306] on button "Next" at bounding box center [703, 302] width 64 height 20
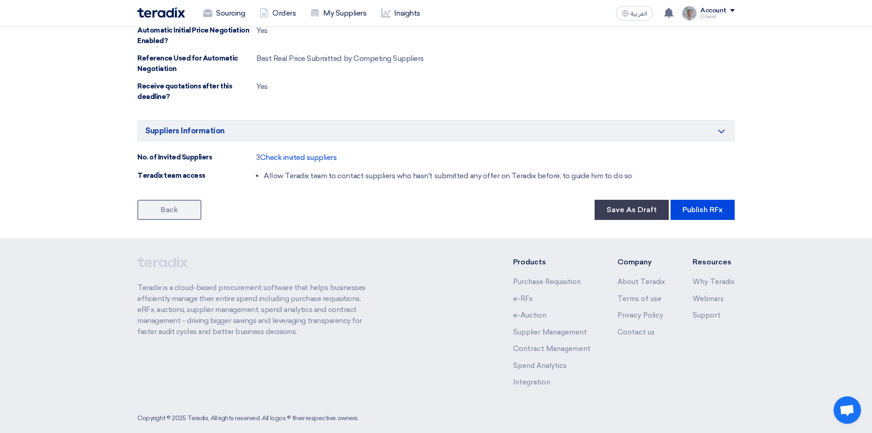
scroll to position [759, 0]
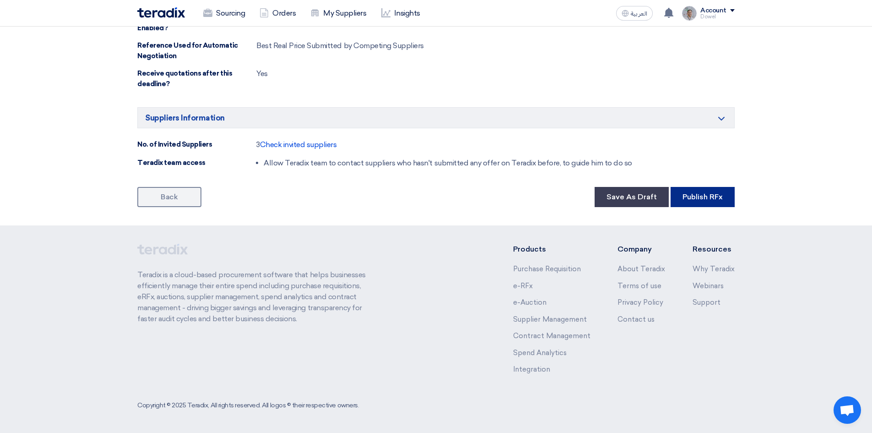
click at [704, 202] on button "Publish RFx" at bounding box center [703, 197] width 64 height 20
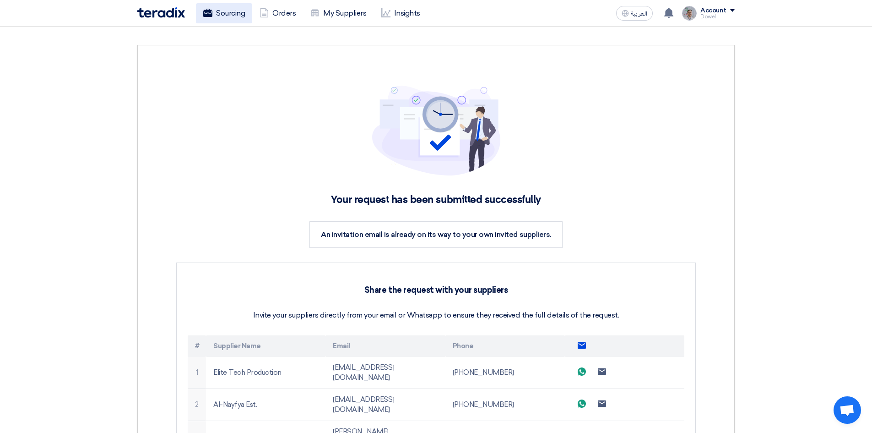
click at [229, 17] on link "Sourcing" at bounding box center [224, 13] width 56 height 20
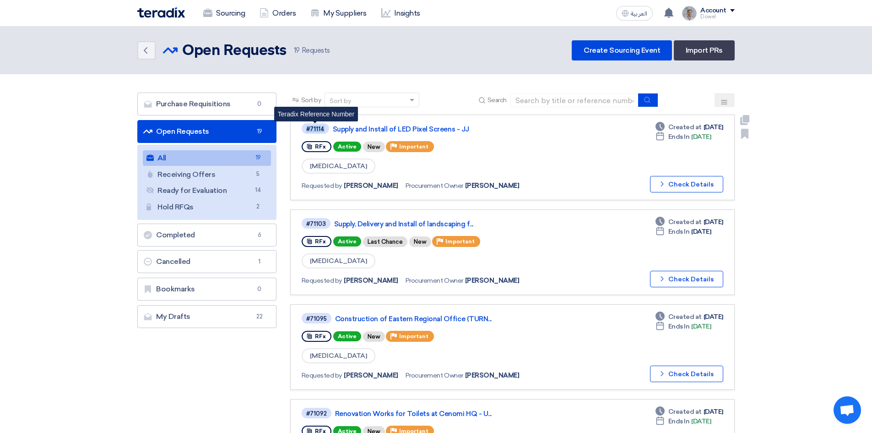
drag, startPoint x: 306, startPoint y: 127, endPoint x: 323, endPoint y: 127, distance: 16.9
click at [323, 127] on div "#71114" at bounding box center [315, 129] width 18 height 6
copy div "#71114"
click at [400, 218] on div "#71103 Supply, Delivery and Install of landscaping f..." at bounding box center [433, 223] width 263 height 12
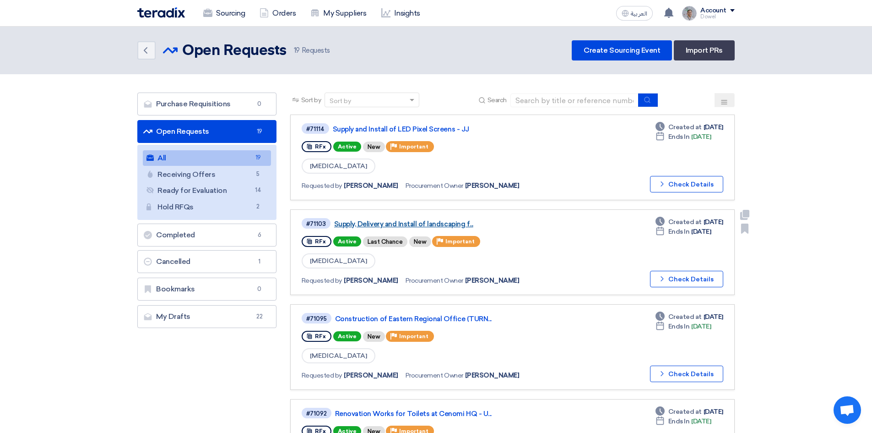
click at [400, 223] on link "Supply, Delivery and Install of landscaping f..." at bounding box center [448, 224] width 229 height 8
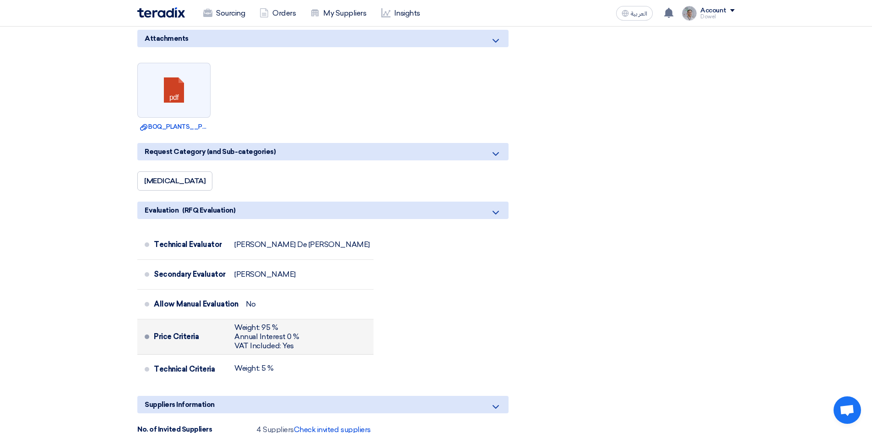
scroll to position [595, 0]
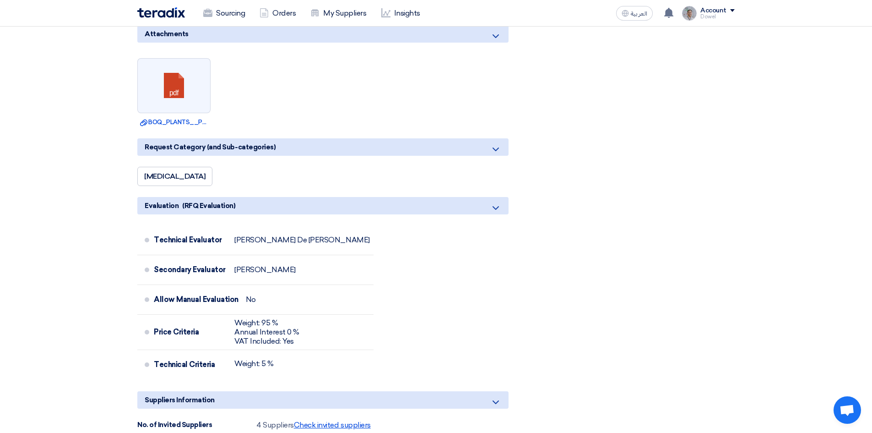
click at [318, 420] on span "Check invited suppliers" at bounding box center [332, 424] width 77 height 9
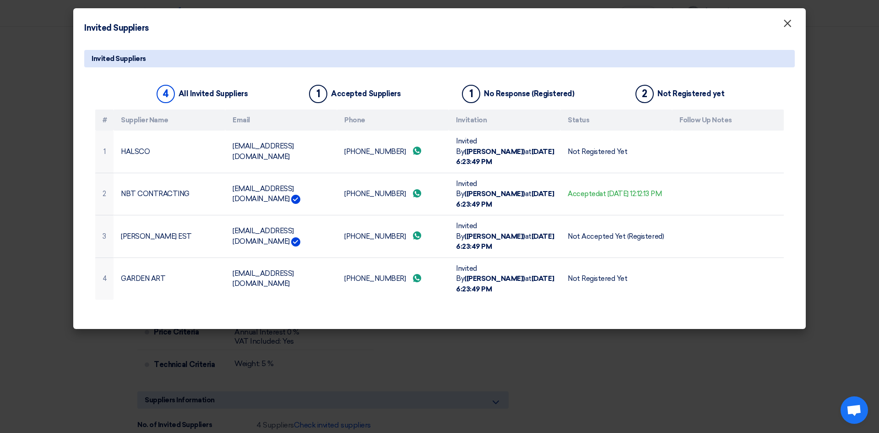
click at [788, 27] on span "×" at bounding box center [787, 25] width 9 height 18
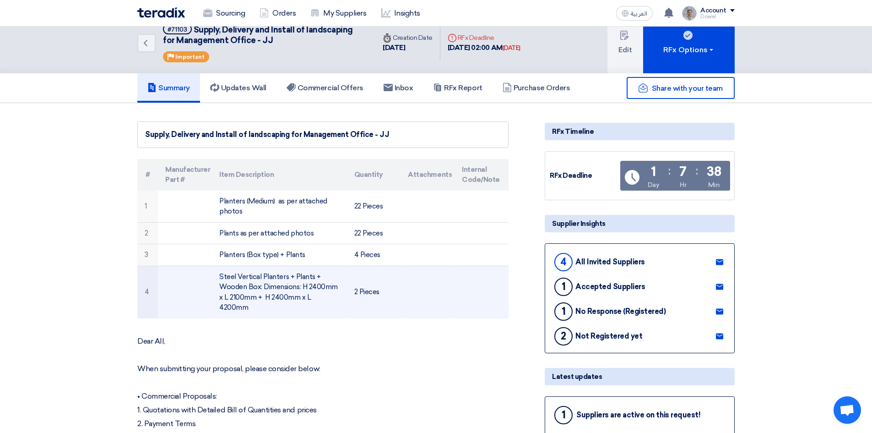
scroll to position [0, 0]
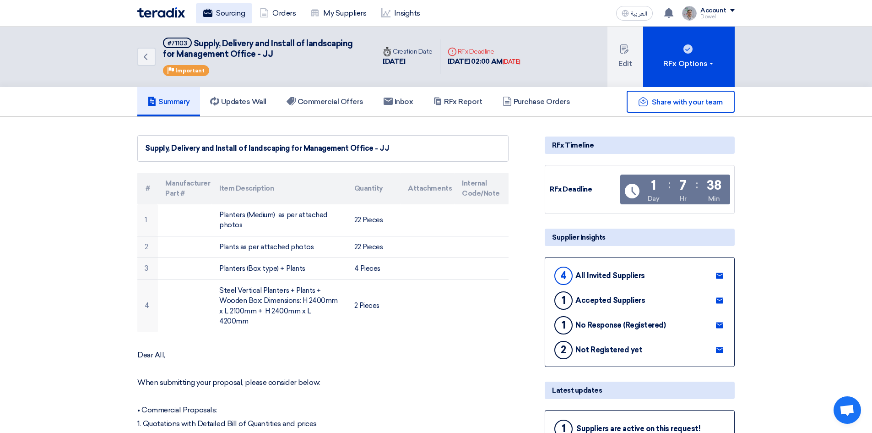
click at [228, 8] on link "Sourcing" at bounding box center [224, 13] width 56 height 20
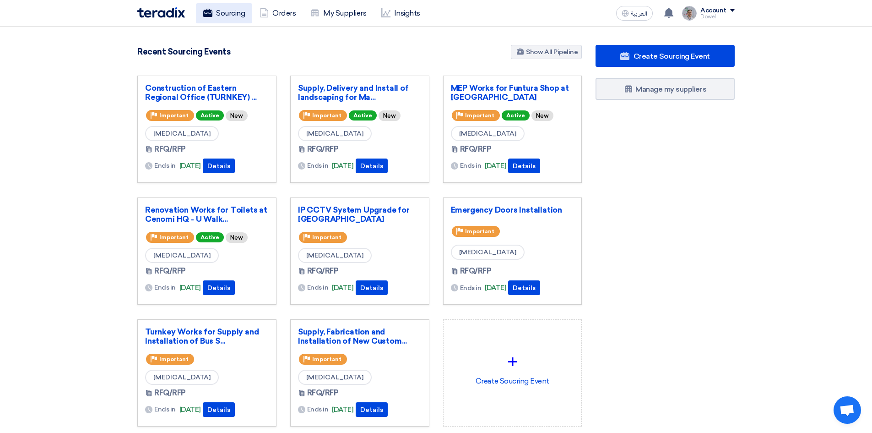
click at [229, 15] on link "Sourcing" at bounding box center [224, 13] width 56 height 20
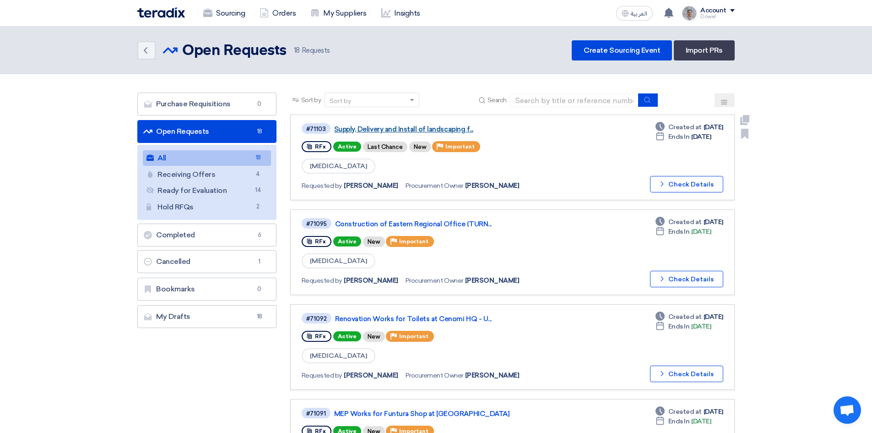
click at [419, 129] on link "Supply, Delivery and Install of landscaping f..." at bounding box center [448, 129] width 229 height 8
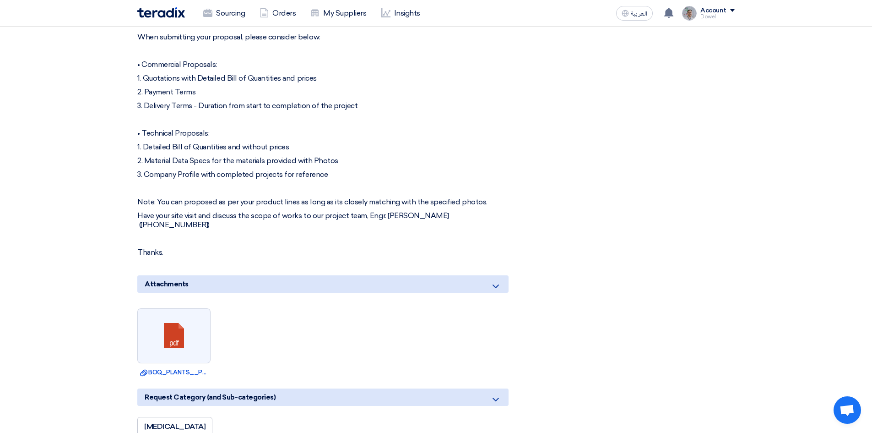
scroll to position [275, 0]
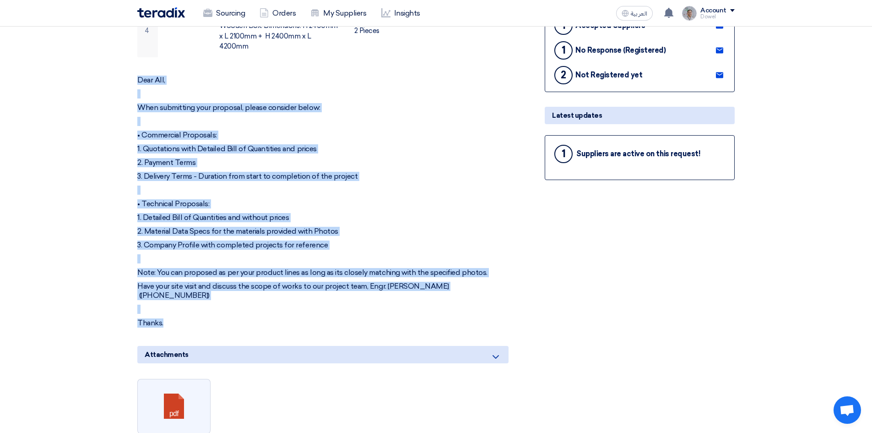
drag, startPoint x: 138, startPoint y: 68, endPoint x: 223, endPoint y: 300, distance: 247.3
click at [223, 300] on div "Dear All, When submitting your proposal, please consider below: • Commercial Pr…" at bounding box center [322, 202] width 371 height 252
copy div "Dear All, When submitting your proposal, please consider below: • Commercial Pr…"
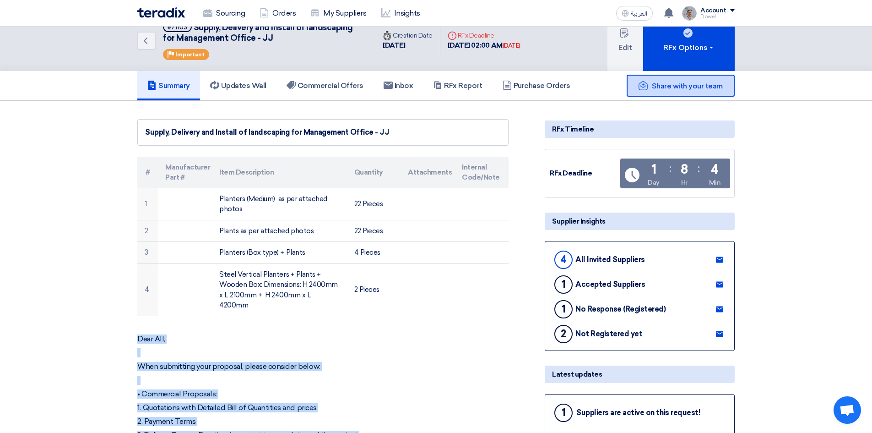
scroll to position [0, 0]
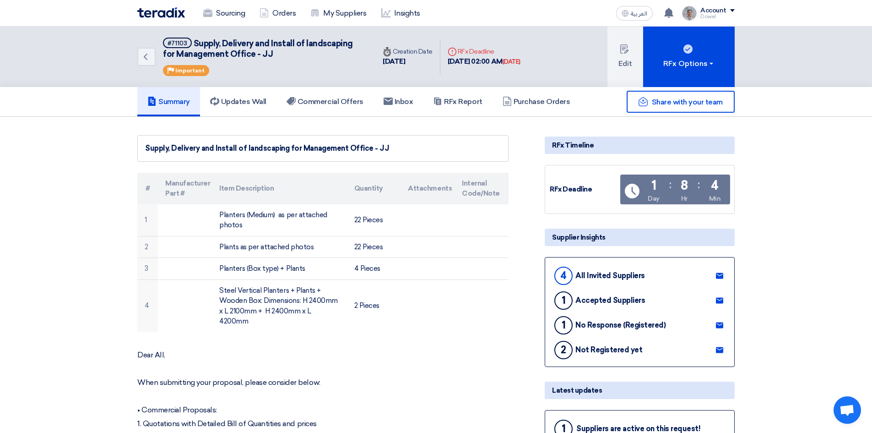
click at [729, 14] on div "Dowel" at bounding box center [718, 16] width 34 height 5
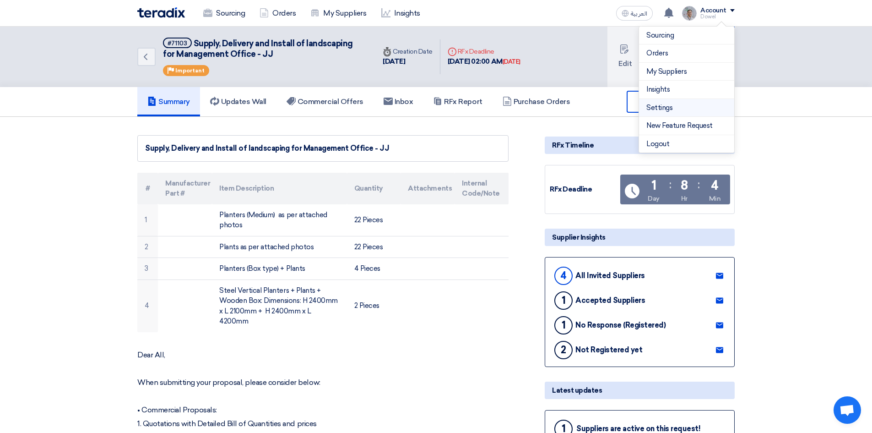
click at [667, 108] on link "Settings" at bounding box center [687, 108] width 81 height 11
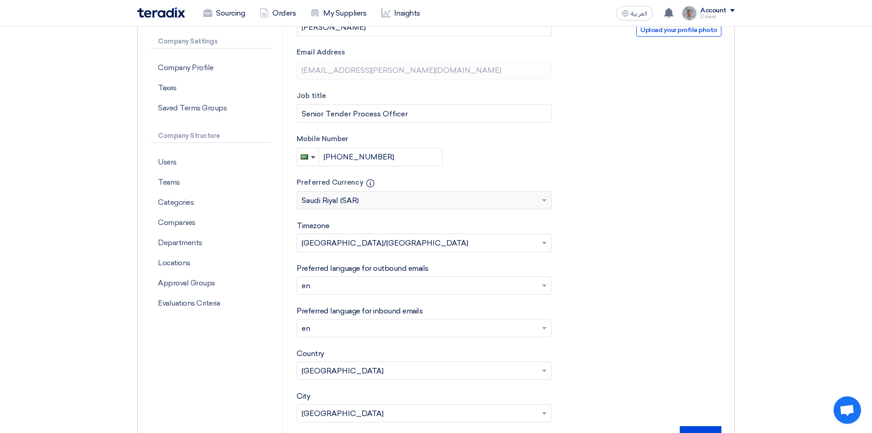
scroll to position [183, 0]
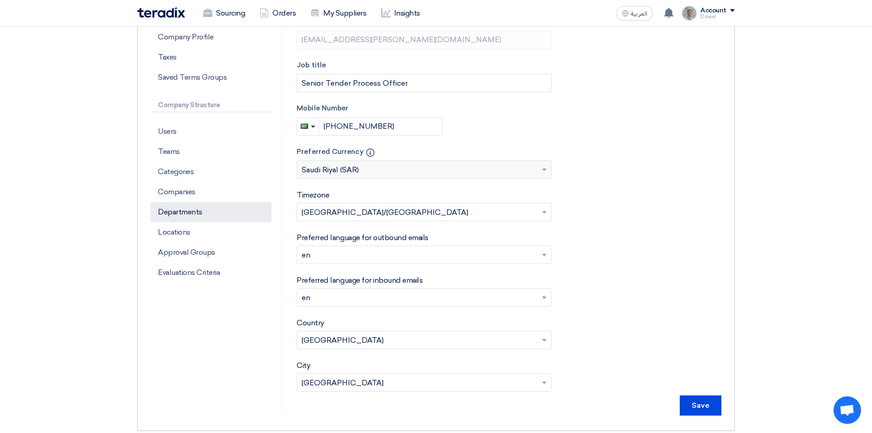
click at [191, 212] on p "Departments" at bounding box center [211, 212] width 121 height 20
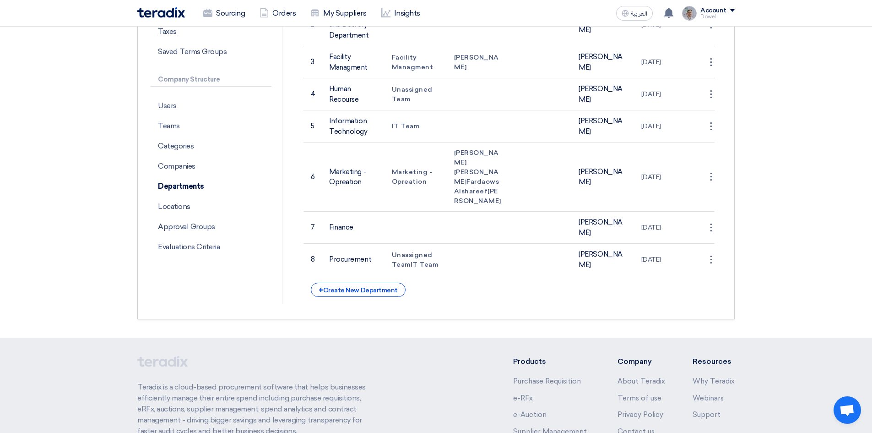
scroll to position [229, 0]
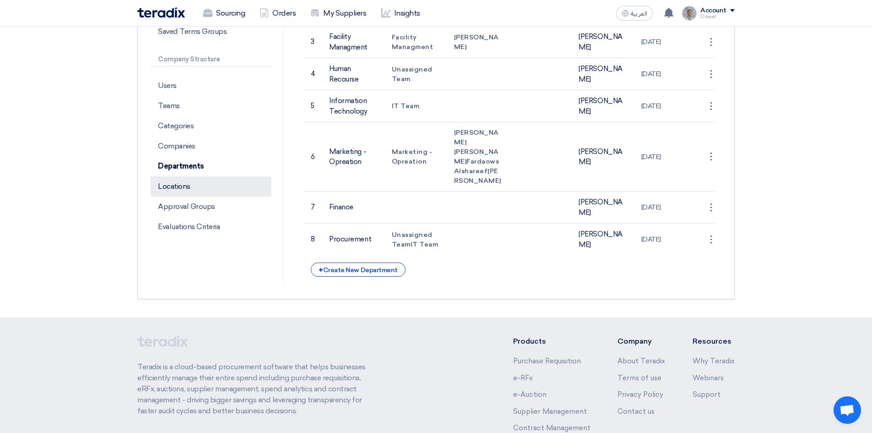
click at [187, 188] on p "Locations" at bounding box center [211, 186] width 121 height 20
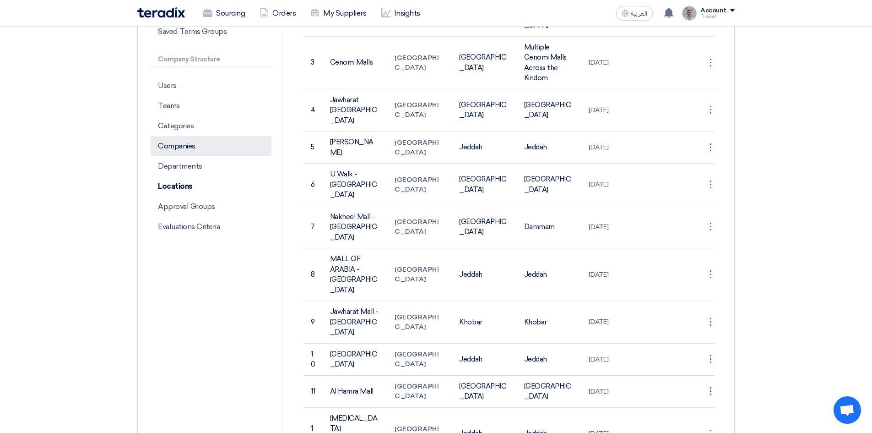
click at [191, 147] on p "Companies" at bounding box center [211, 146] width 121 height 20
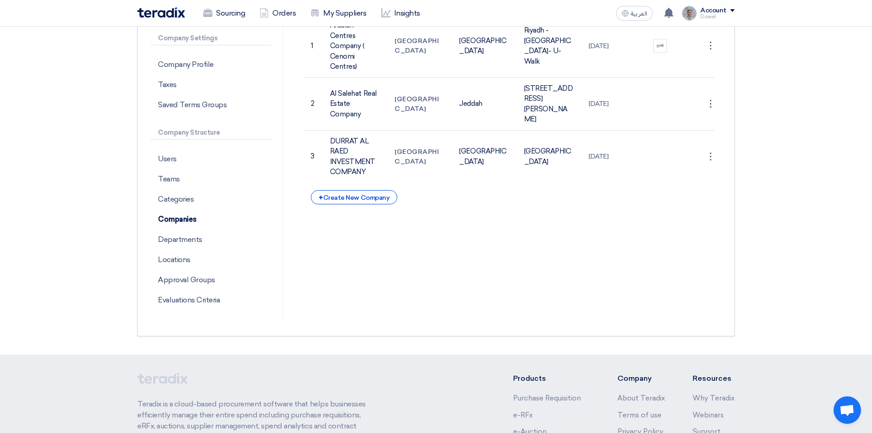
scroll to position [46, 0]
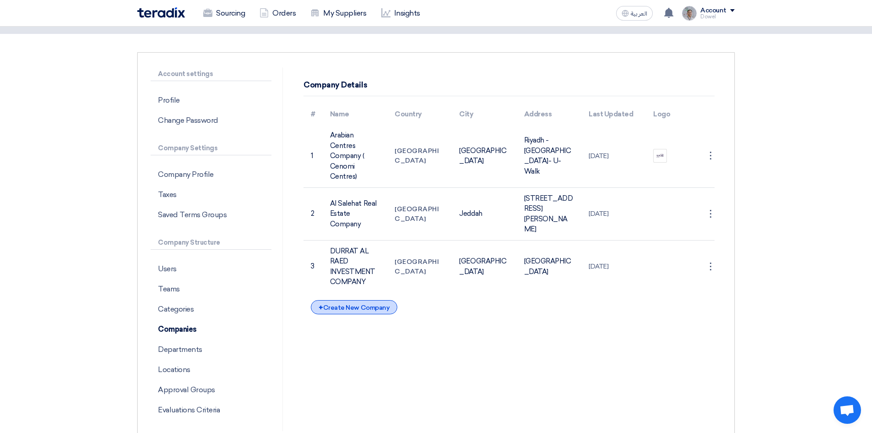
click at [355, 307] on div "+ Create New Company" at bounding box center [354, 307] width 87 height 14
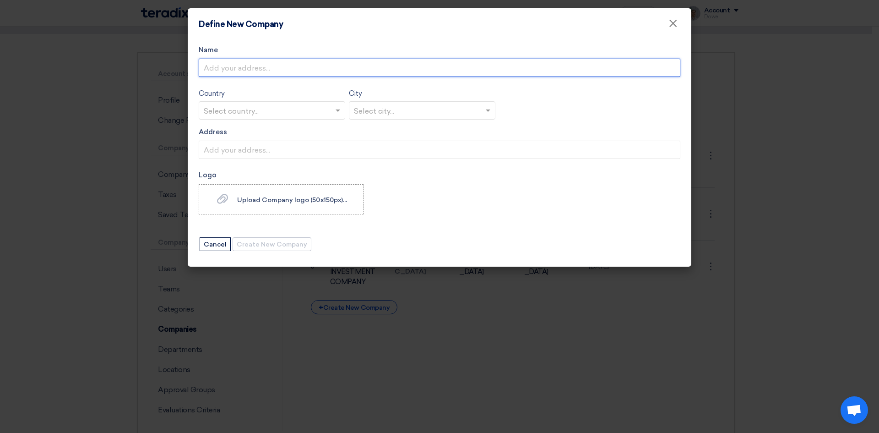
click at [246, 71] on input "Name" at bounding box center [440, 68] width 482 height 18
type input "Durrat [PERSON_NAME] Investment Company"
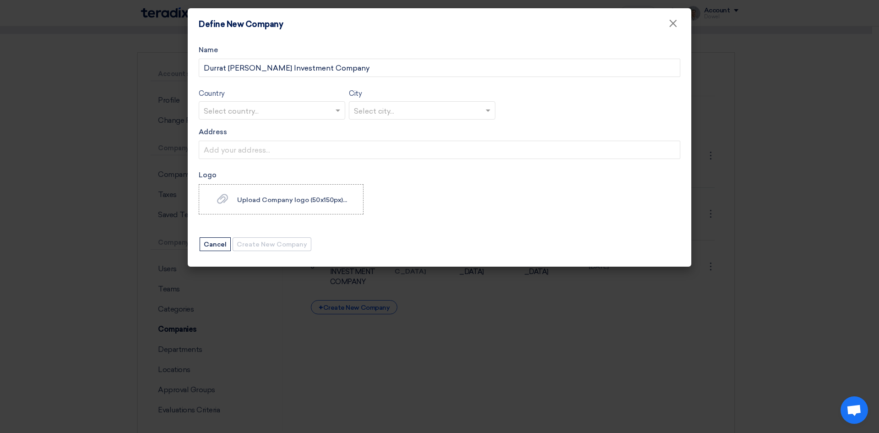
drag, startPoint x: 246, startPoint y: 108, endPoint x: 248, endPoint y: 113, distance: 5.2
click at [246, 109] on input "text" at bounding box center [267, 110] width 127 height 15
type input "j"
type input "saud"
click at [251, 129] on div "[GEOGRAPHIC_DATA]" at bounding box center [272, 129] width 146 height 18
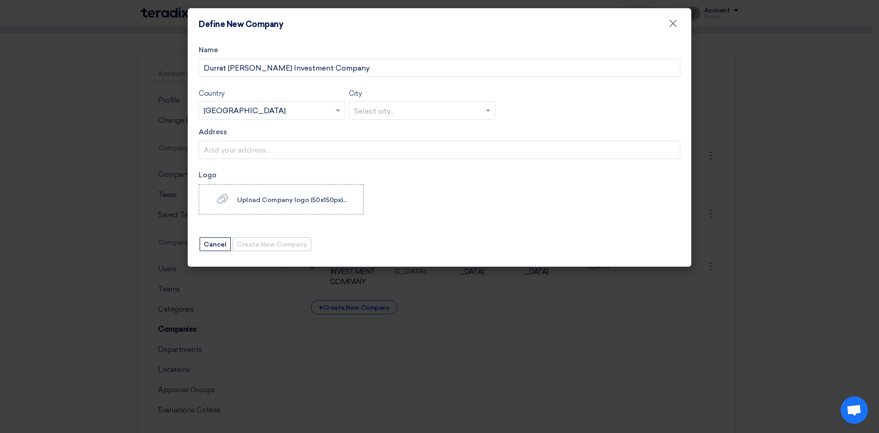
click at [379, 109] on input "text" at bounding box center [417, 110] width 127 height 15
type input "jedda"
click at [378, 130] on span "Jeddah" at bounding box center [367, 128] width 27 height 9
drag, startPoint x: 461, startPoint y: 26, endPoint x: 398, endPoint y: 0, distance: 68.2
click at [398, 0] on modal-container "Define New Company × Name Durrat [PERSON_NAME] Investment Company Country Selec…" at bounding box center [439, 216] width 879 height 433
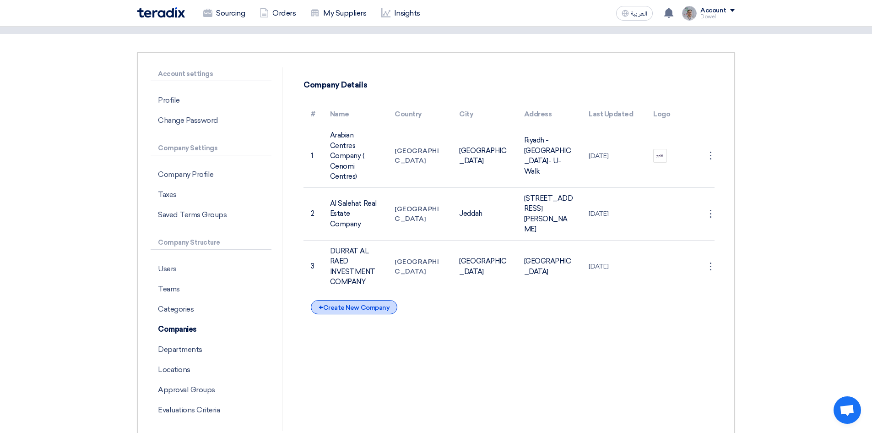
click at [364, 302] on div "+ Create New Company" at bounding box center [354, 307] width 87 height 14
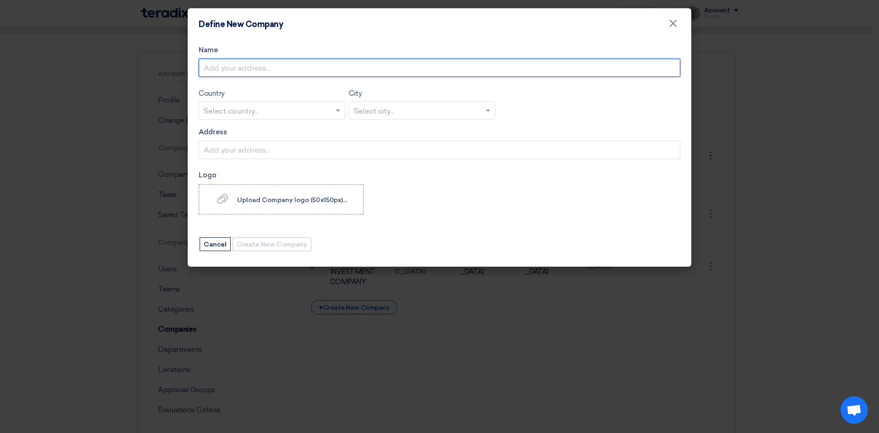
click at [265, 66] on input "Name" at bounding box center [440, 68] width 482 height 18
type input "Durrat [PERSON_NAME] Investment Company"
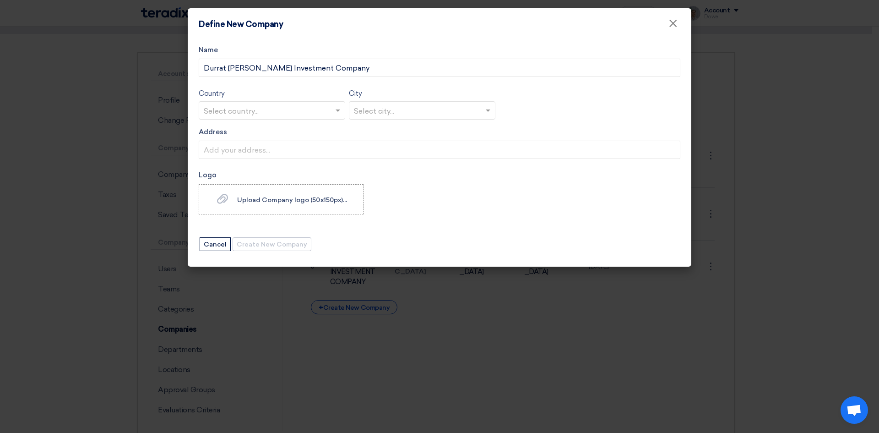
click at [255, 111] on input "text" at bounding box center [267, 110] width 127 height 15
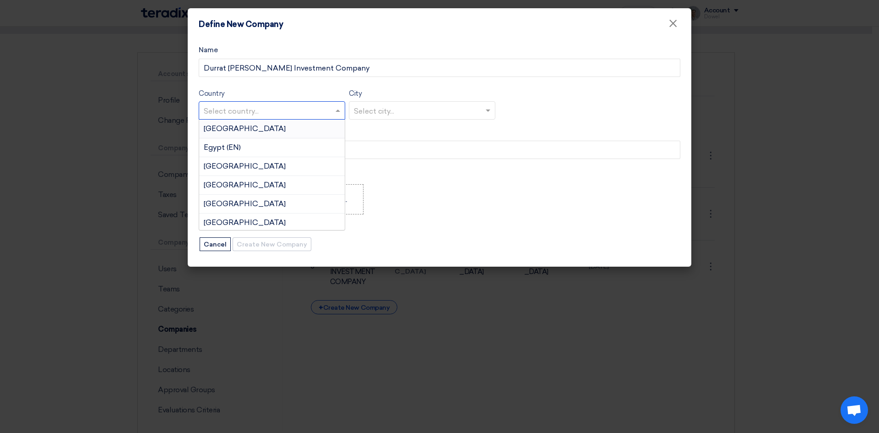
type input "r"
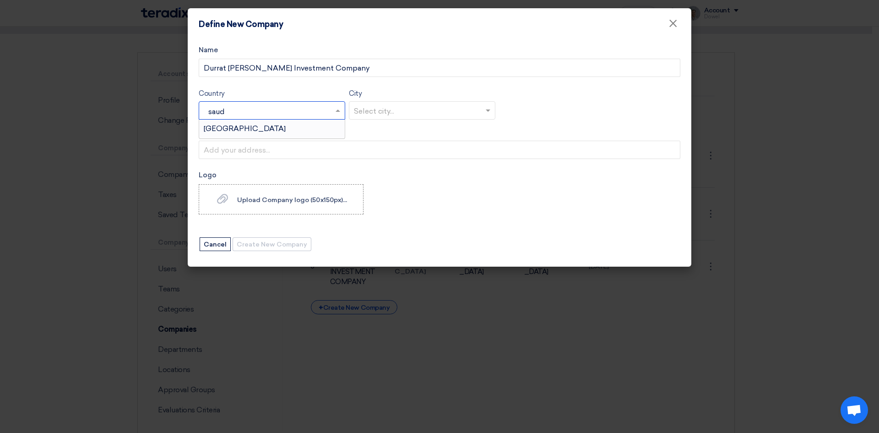
type input "saudi"
click at [259, 128] on div "[GEOGRAPHIC_DATA]" at bounding box center [272, 129] width 146 height 18
click at [376, 108] on input "text" at bounding box center [417, 110] width 127 height 15
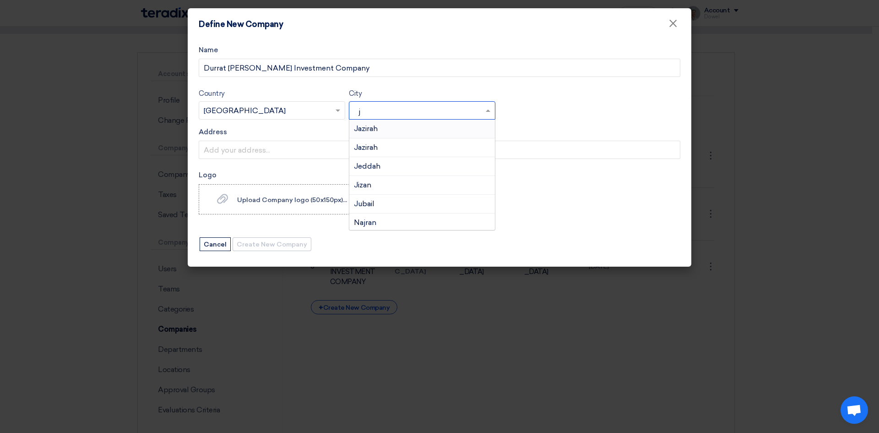
type input "je"
click at [368, 131] on span "Jeddah" at bounding box center [367, 128] width 27 height 9
drag, startPoint x: 387, startPoint y: 109, endPoint x: 341, endPoint y: 110, distance: 46.3
click at [341, 110] on form "Name Durrat [PERSON_NAME] Investment Company Country Select country... × [GEOGR…" at bounding box center [440, 148] width 482 height 207
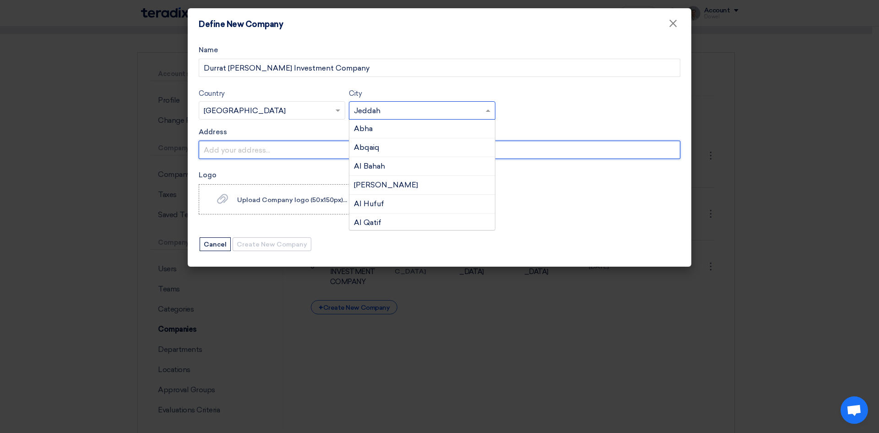
click at [245, 151] on input "Address" at bounding box center [440, 150] width 482 height 18
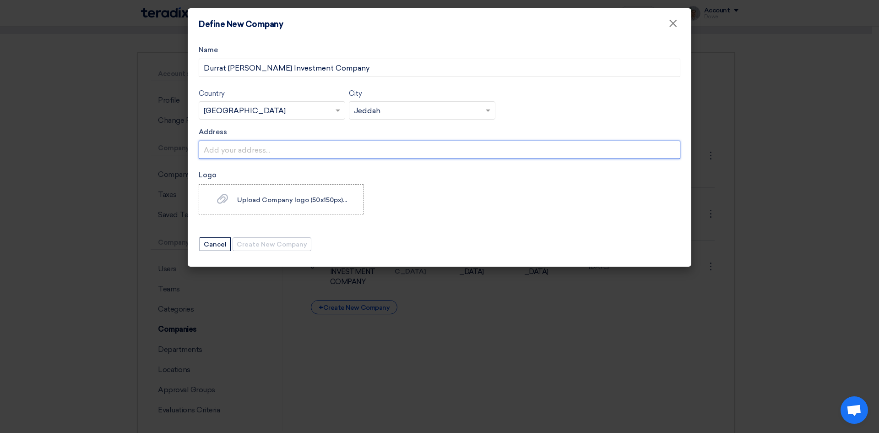
type input "Jeddah"
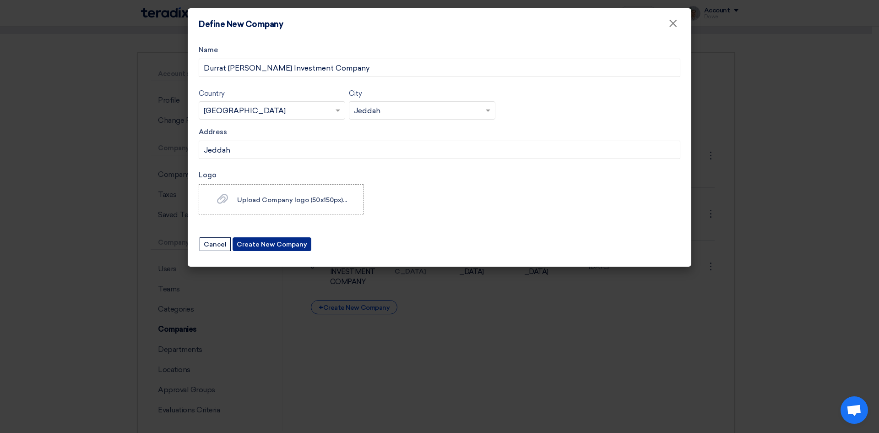
click at [267, 245] on button "Create New Company" at bounding box center [272, 244] width 79 height 14
